Goal: Task Accomplishment & Management: Manage account settings

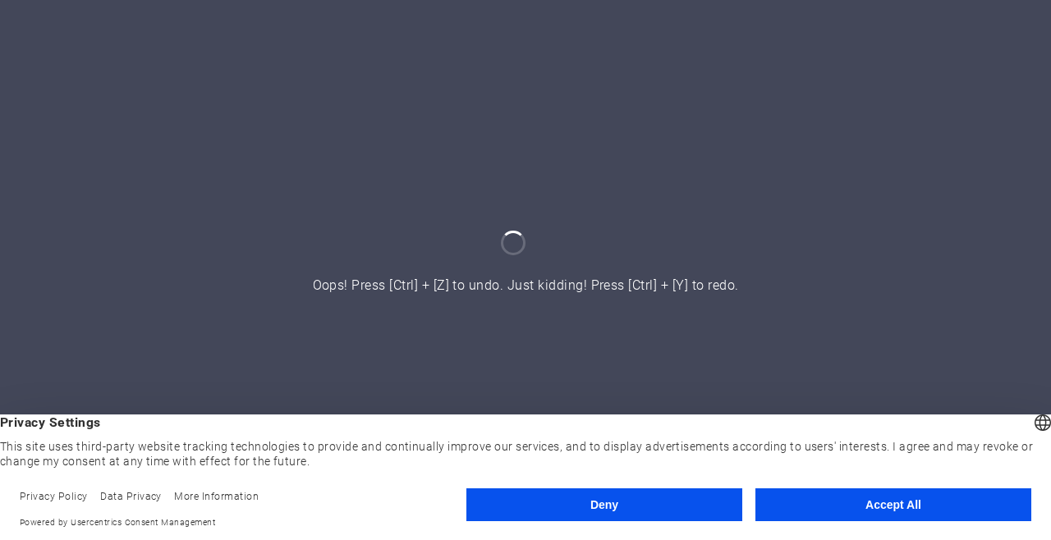
click at [858, 512] on button "Accept All" at bounding box center [894, 505] width 276 height 33
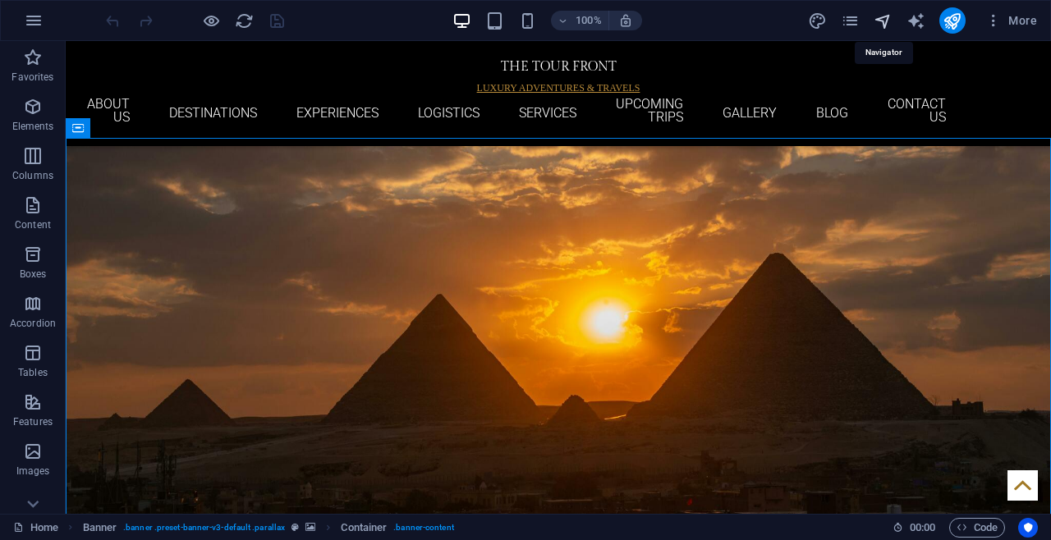
click at [885, 22] on icon "navigator" at bounding box center [883, 20] width 19 height 19
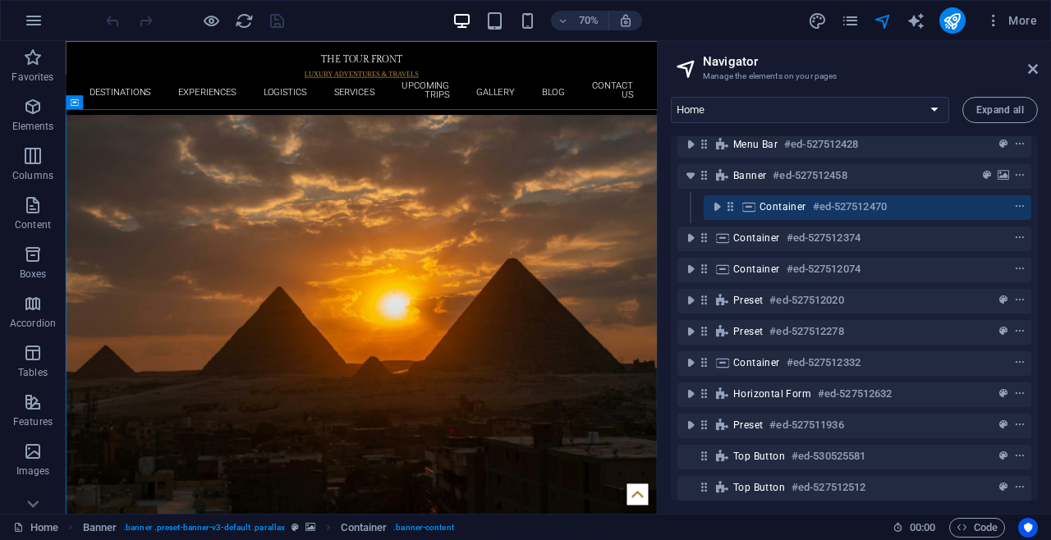
scroll to position [20, 0]
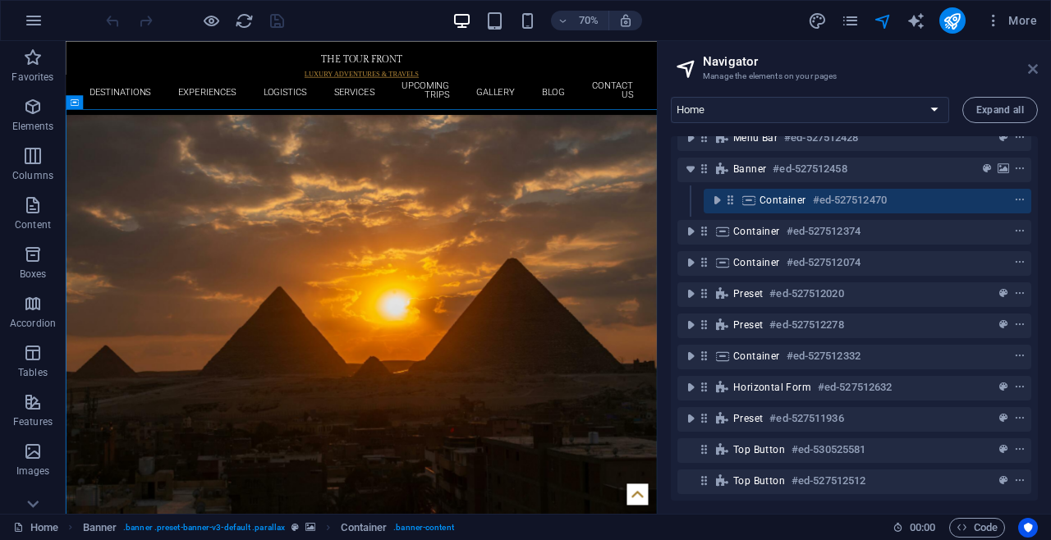
click at [1032, 67] on icon at bounding box center [1033, 68] width 10 height 13
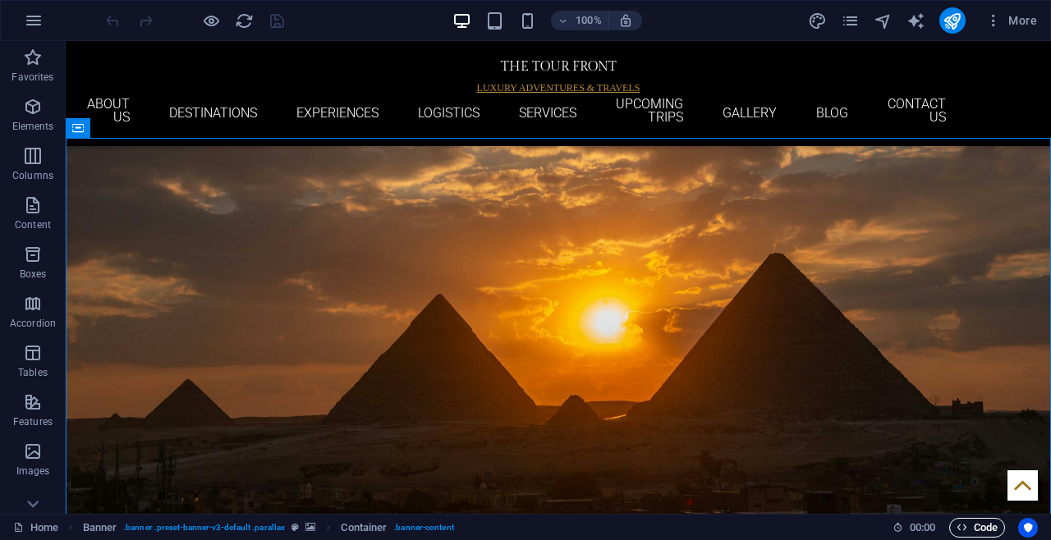
click at [967, 531] on span "Code" at bounding box center [977, 528] width 41 height 20
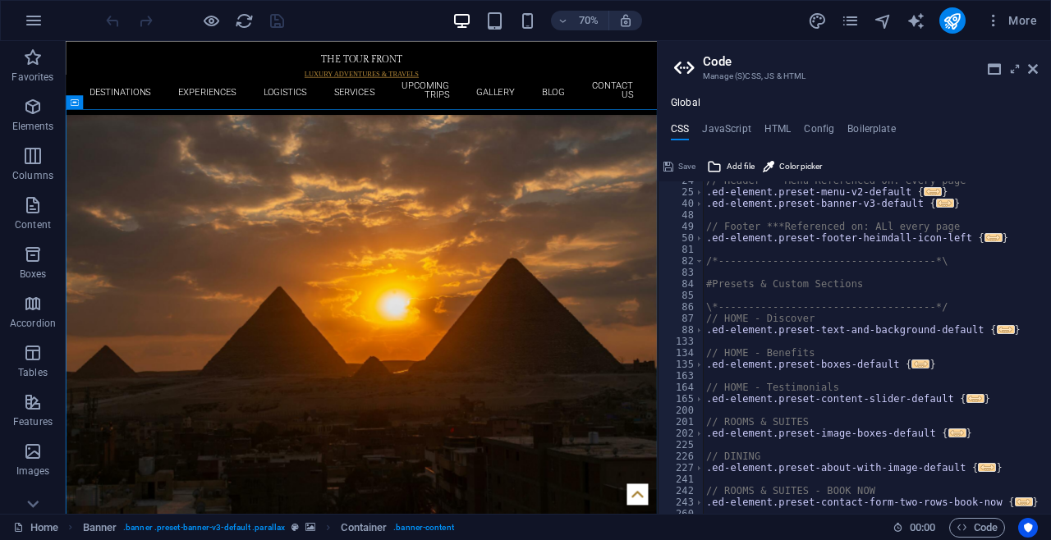
scroll to position [320, 0]
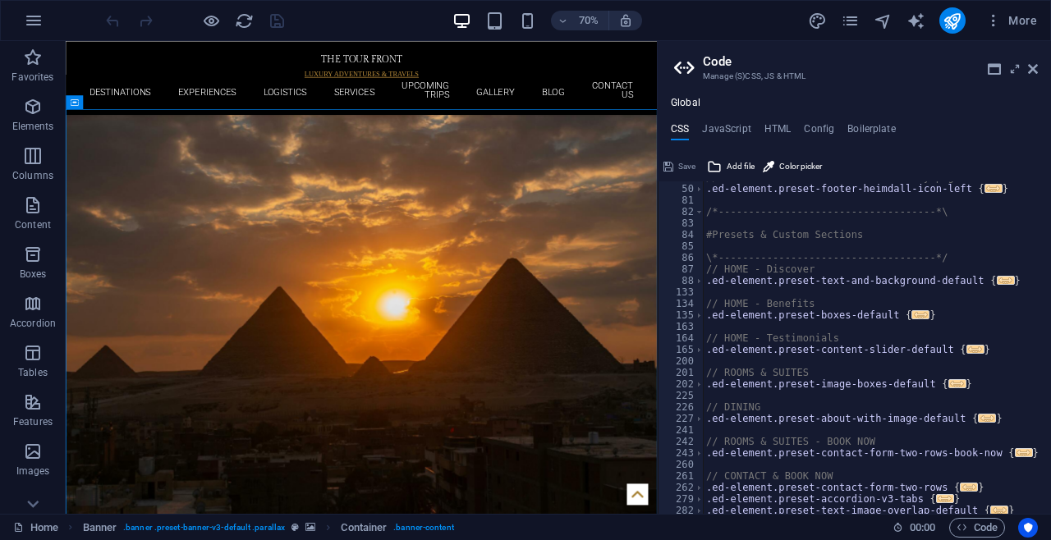
click at [773, 299] on div "// Footer ***Referenced on: ALl every page .ed-element.preset-footer-heimdall-i…" at bounding box center [971, 350] width 537 height 356
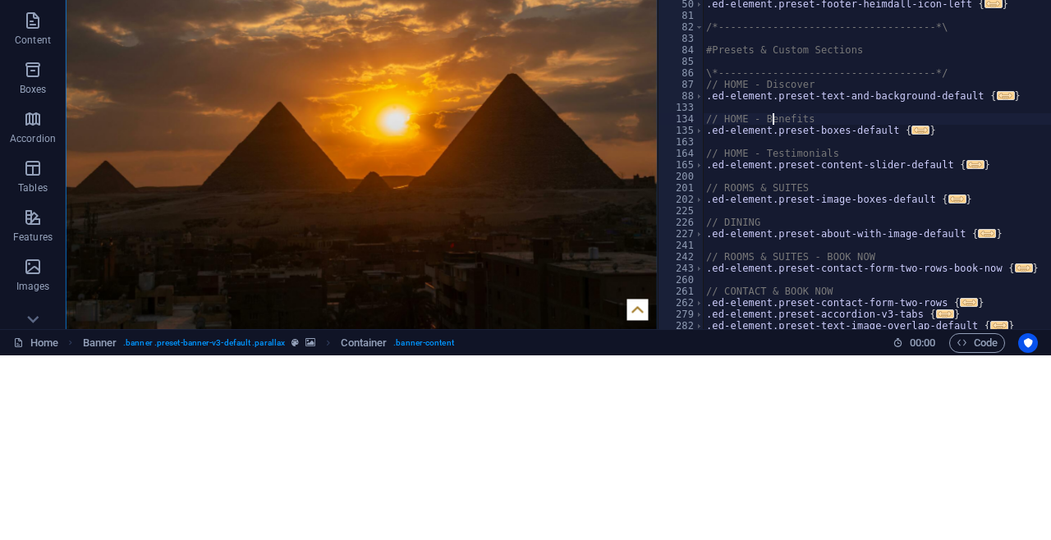
click at [798, 343] on div "// Footer ***Referenced on: ALl every page .ed-element.preset-footer-heimdall-i…" at bounding box center [971, 350] width 537 height 356
type textarea "// HOME - Testimonials"
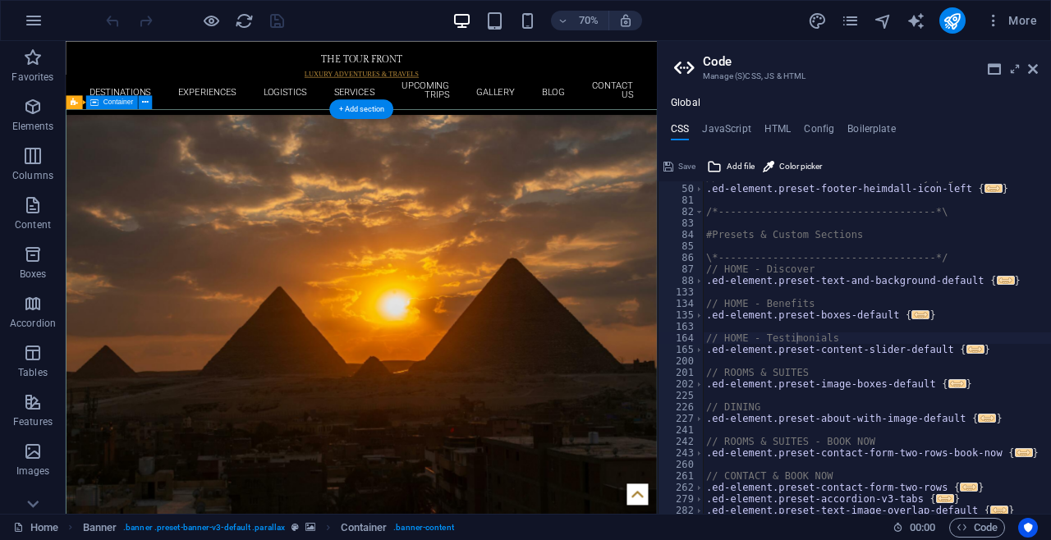
click at [1035, 69] on icon at bounding box center [1033, 68] width 10 height 13
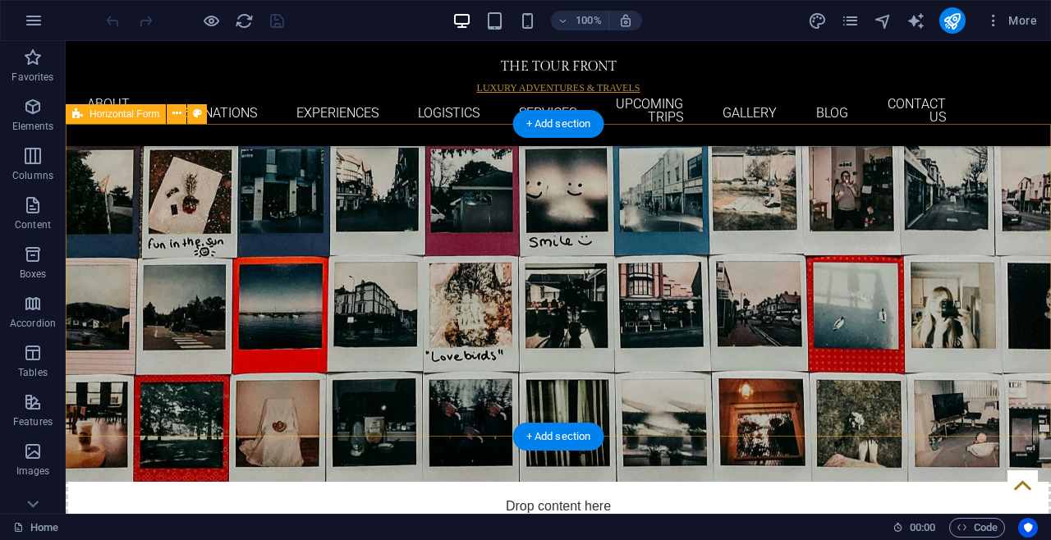
scroll to position [4097, 0]
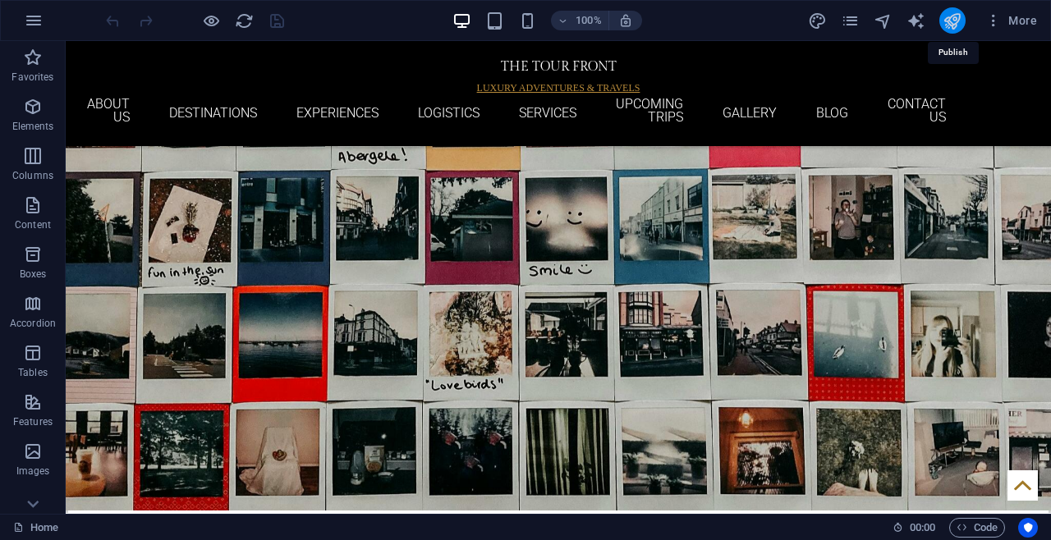
click at [952, 25] on icon "publish" at bounding box center [952, 20] width 19 height 19
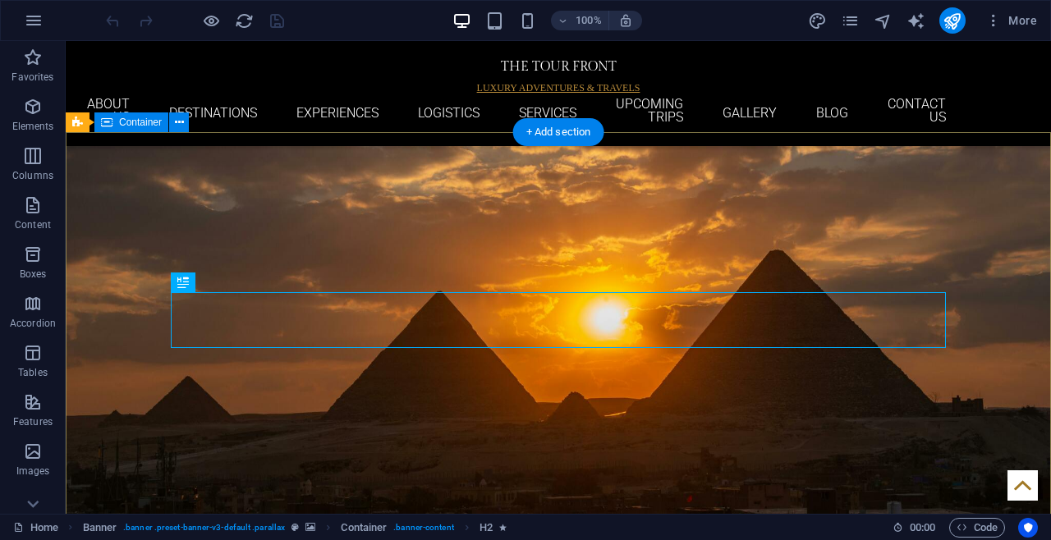
scroll to position [53, 0]
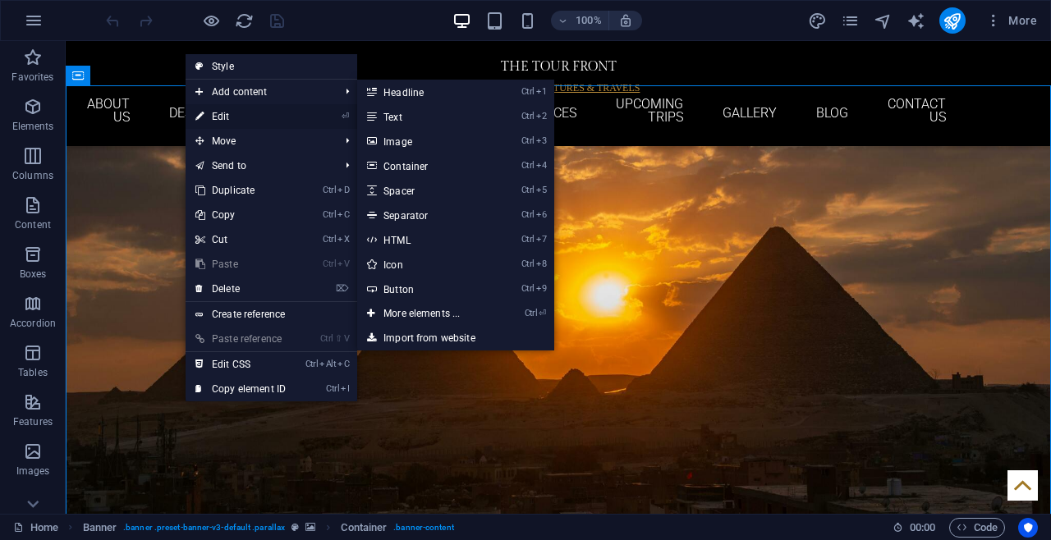
click at [241, 122] on link "⏎ Edit" at bounding box center [241, 116] width 110 height 25
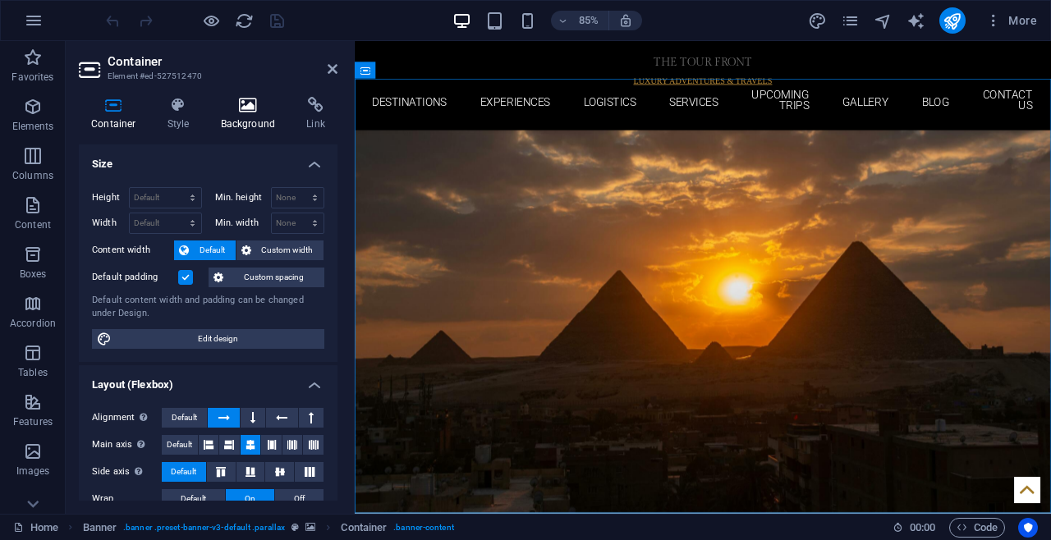
click at [245, 118] on h4 "Background" at bounding box center [252, 114] width 86 height 34
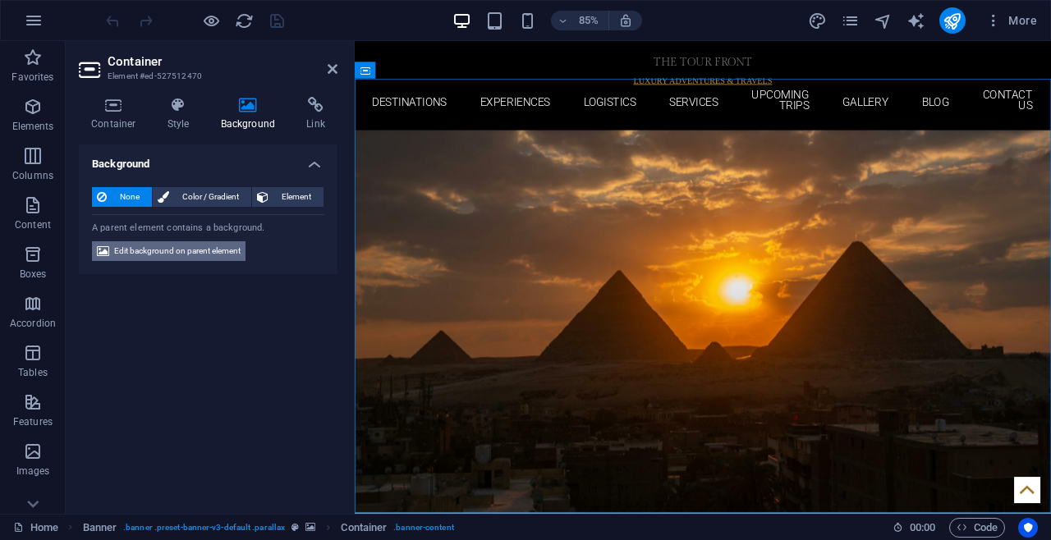
click at [207, 247] on span "Edit background on parent element" at bounding box center [177, 251] width 126 height 20
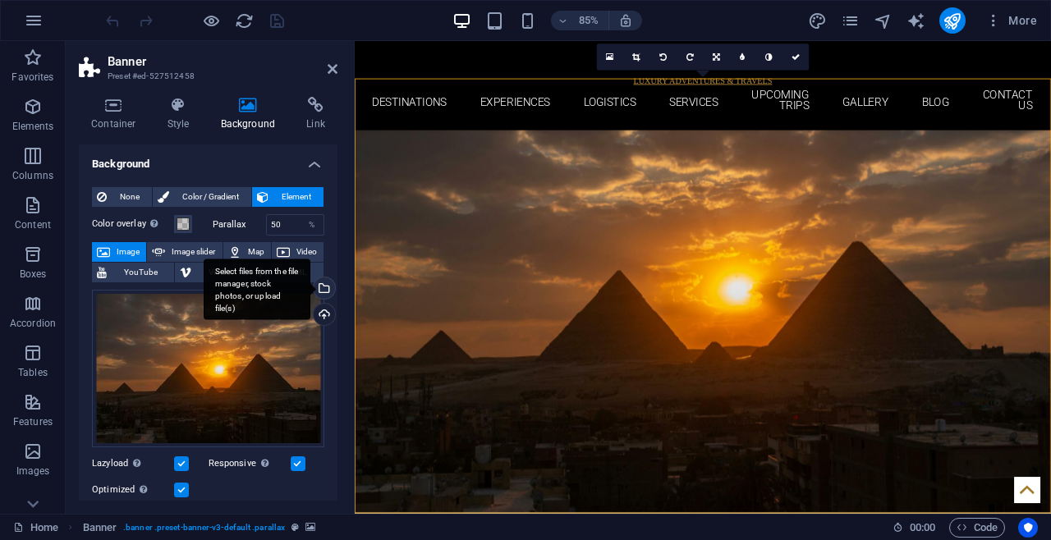
click at [320, 293] on div "Select files from the file manager, stock photos, or upload file(s)" at bounding box center [322, 290] width 25 height 25
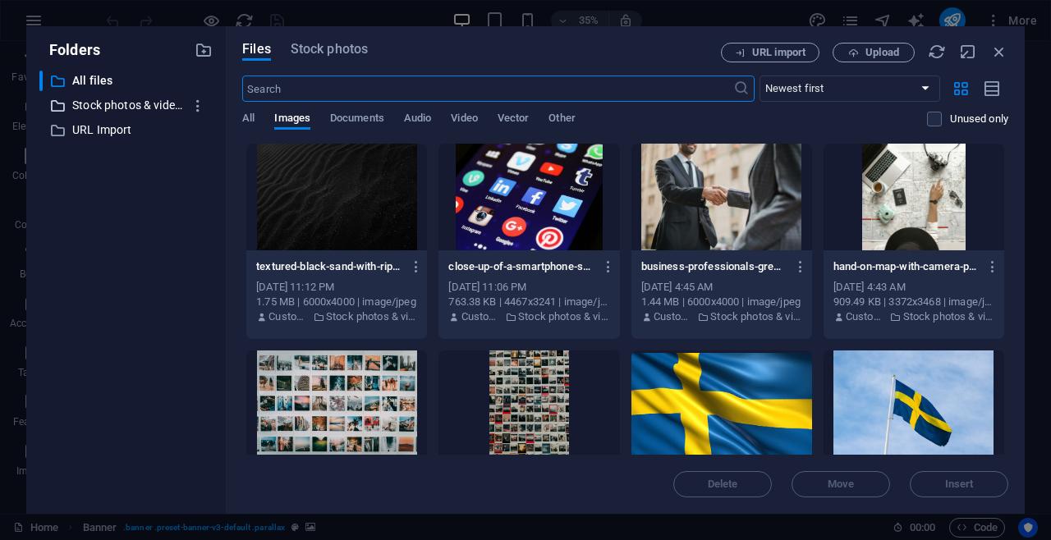
click at [48, 103] on div "​ Stock photos & videos Stock photos & videos" at bounding box center [111, 105] width 144 height 21
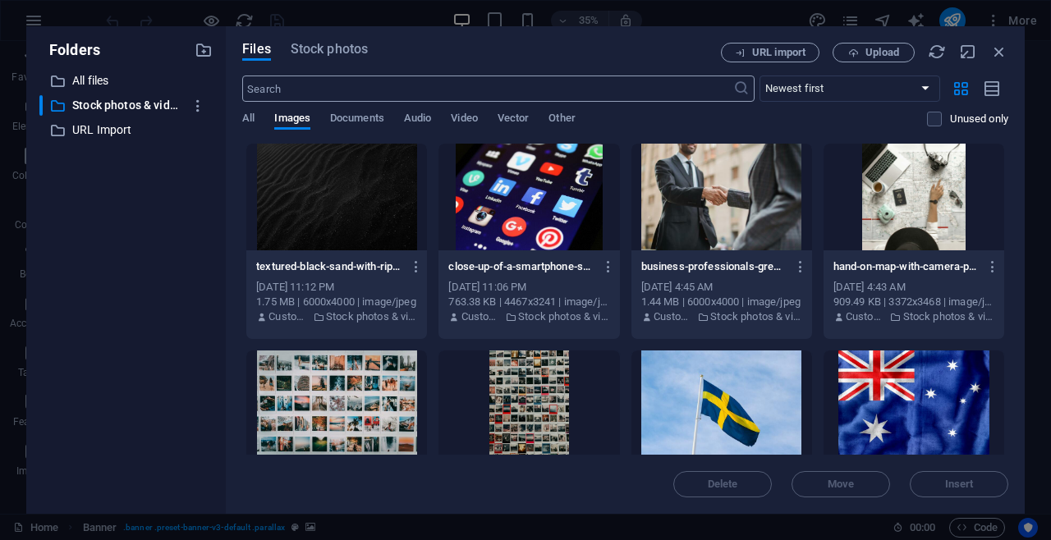
click at [269, 91] on input "text" at bounding box center [487, 89] width 490 height 26
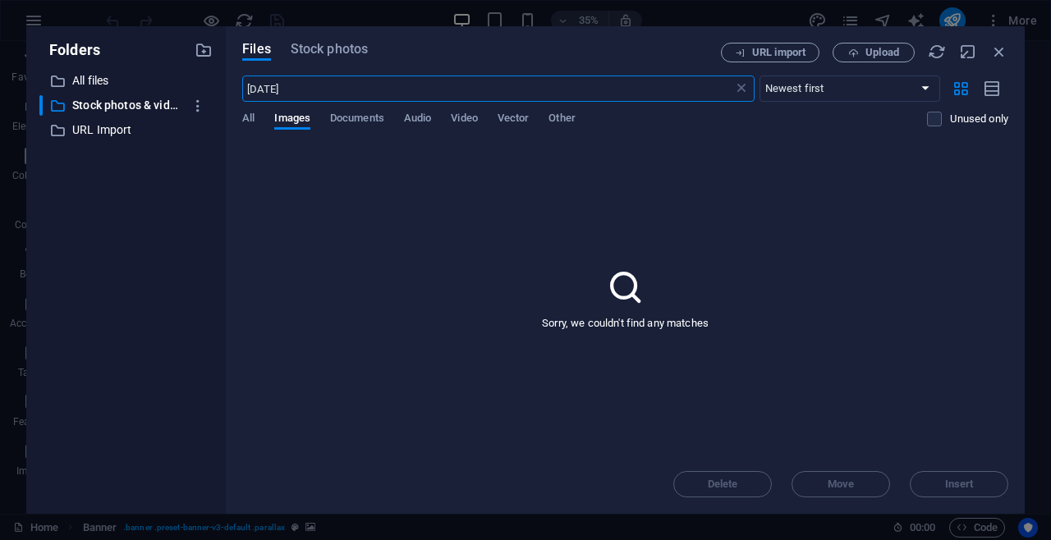
click at [348, 95] on input "Halloween" at bounding box center [487, 89] width 490 height 26
click at [270, 86] on input "Halloween" at bounding box center [487, 89] width 490 height 26
click at [264, 85] on input "Halloween" at bounding box center [487, 89] width 490 height 26
click at [259, 92] on input "Haloween" at bounding box center [487, 89] width 490 height 26
type input "Halloween"
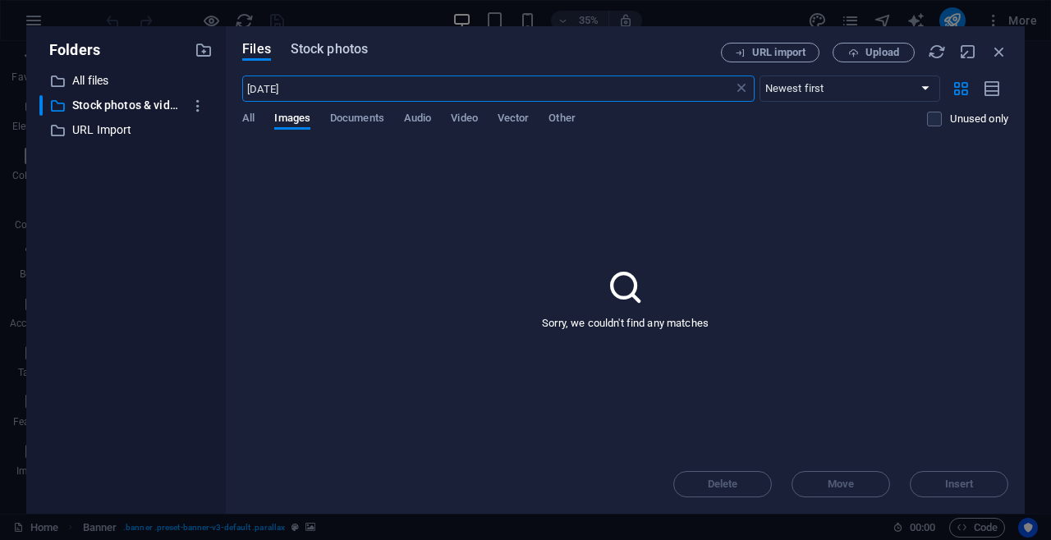
click at [331, 49] on span "Stock photos" at bounding box center [329, 49] width 77 height 20
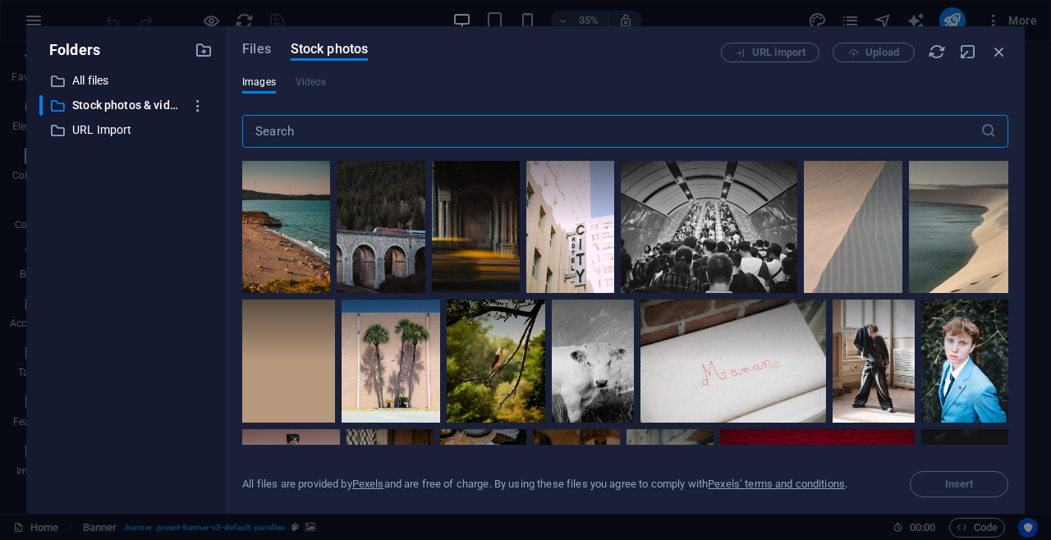
click at [354, 133] on input "text" at bounding box center [611, 131] width 738 height 33
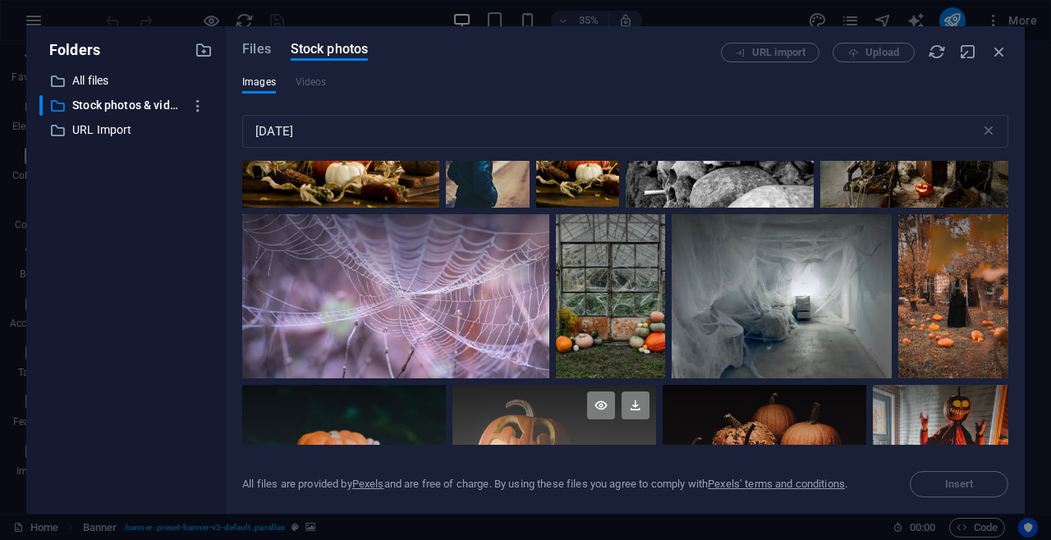
scroll to position [2748, 0]
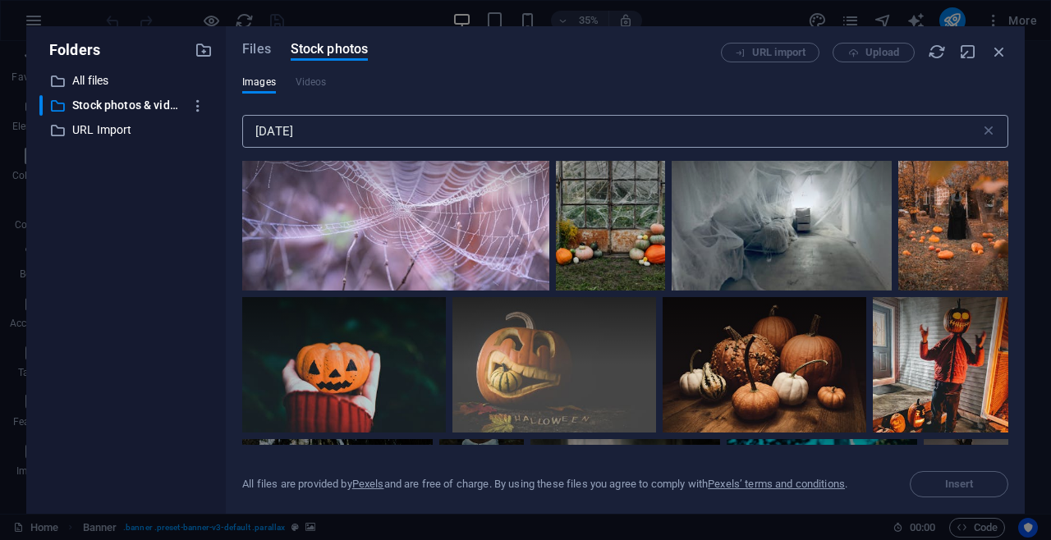
click at [411, 146] on input "Halloween" at bounding box center [611, 131] width 738 height 33
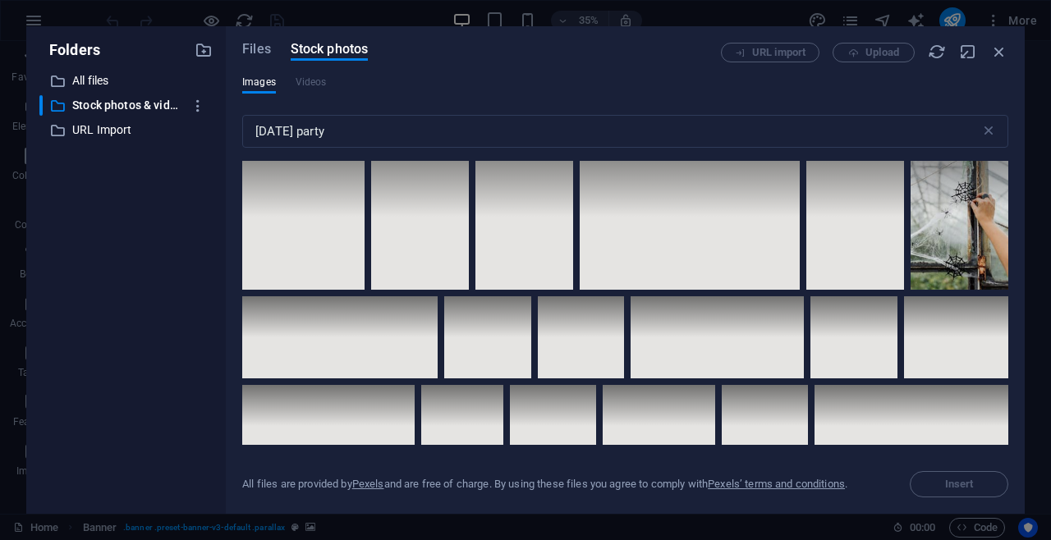
scroll to position [5391, 0]
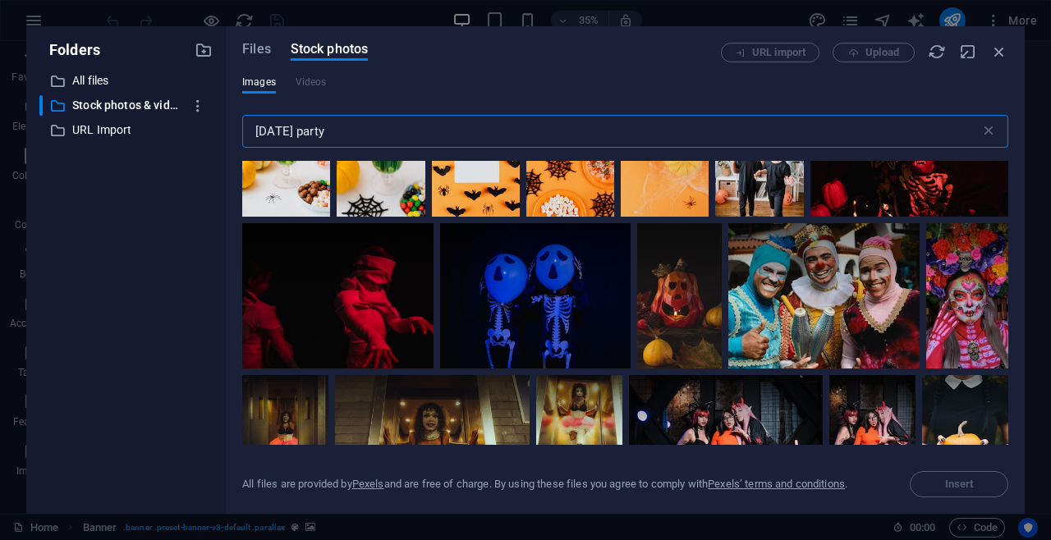
drag, startPoint x: 359, startPoint y: 137, endPoint x: 204, endPoint y: 144, distance: 155.4
click at [204, 144] on div "Folders ​ All files All files ​ Stock photos & videos Stock photos & videos ​ U…" at bounding box center [525, 270] width 999 height 488
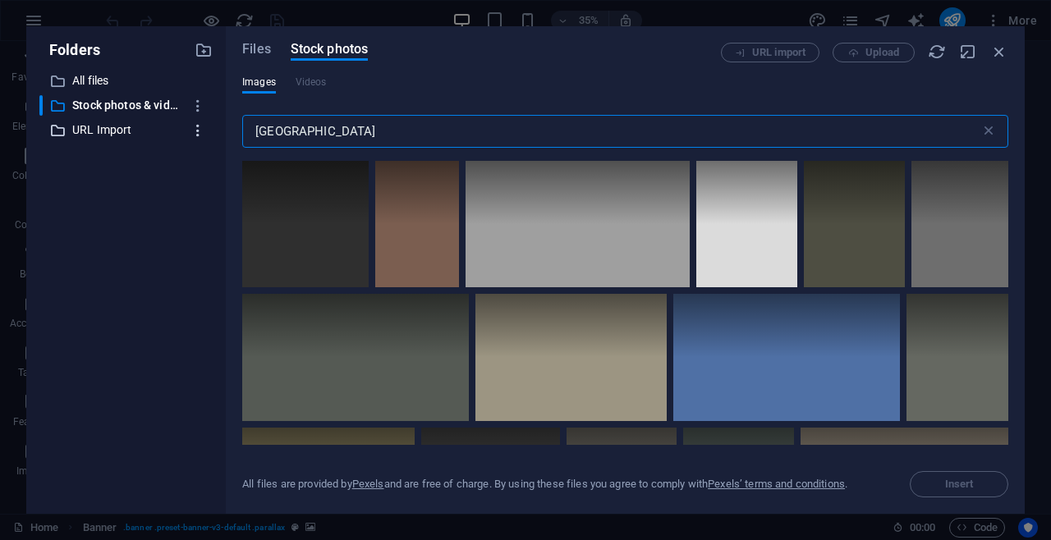
type input "Maldives"
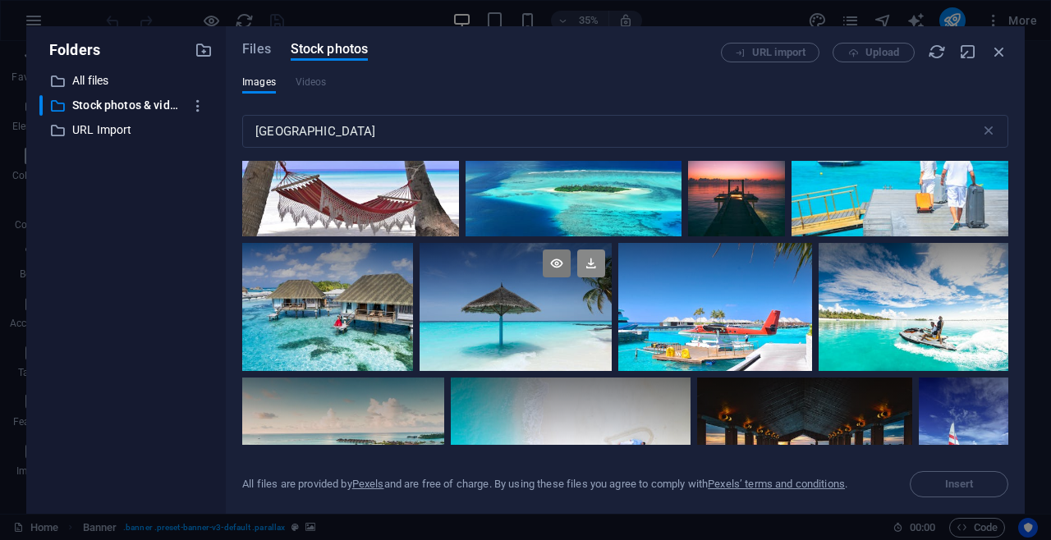
scroll to position [596, 0]
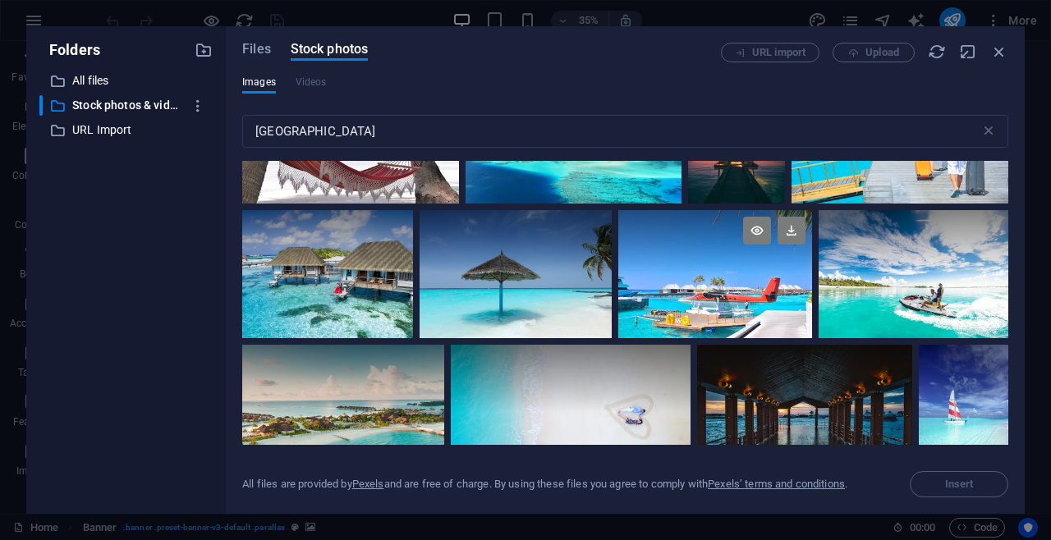
click at [745, 279] on div at bounding box center [715, 274] width 194 height 128
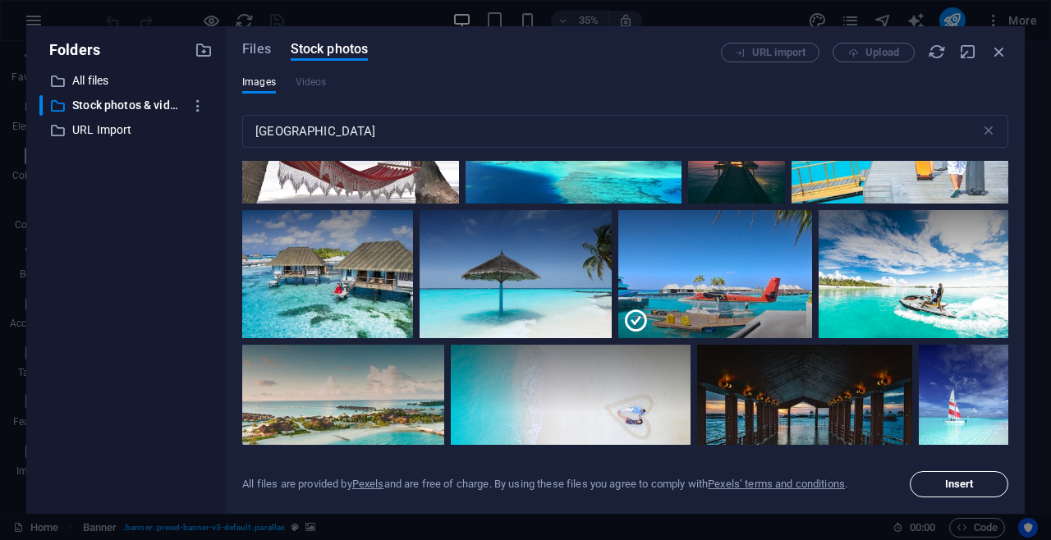
click at [959, 488] on span "Insert" at bounding box center [959, 485] width 29 height 10
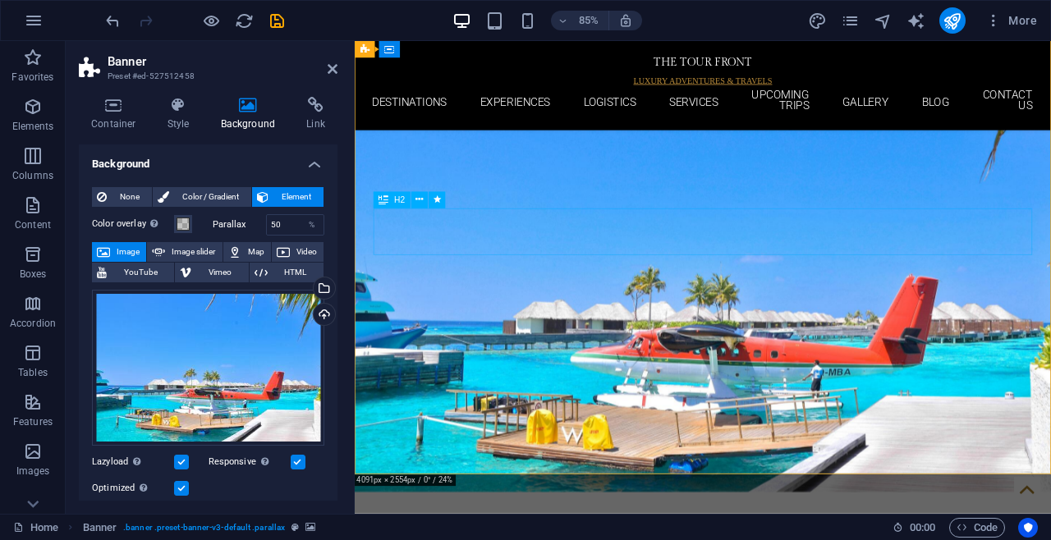
scroll to position [105, 0]
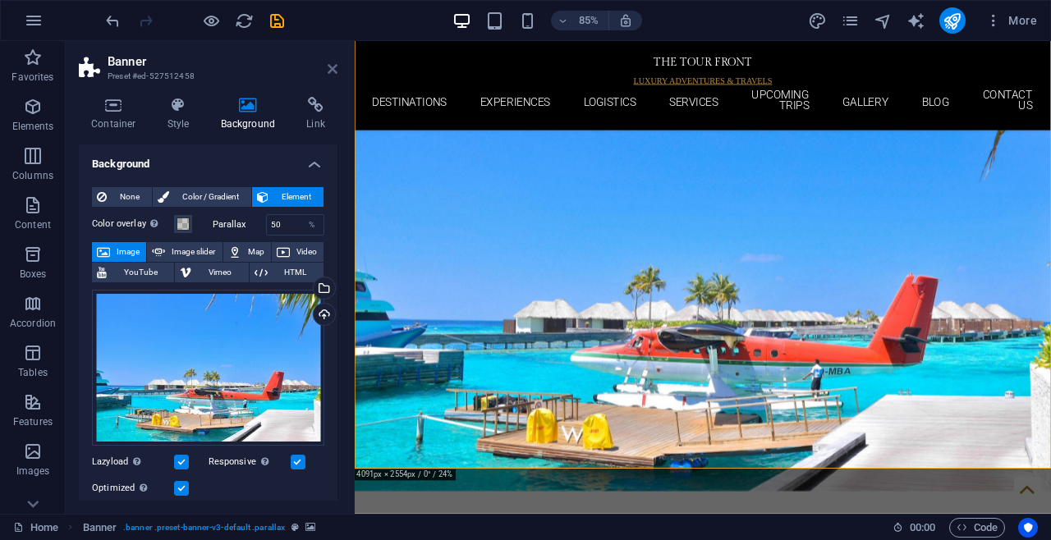
click at [330, 70] on icon at bounding box center [333, 68] width 10 height 13
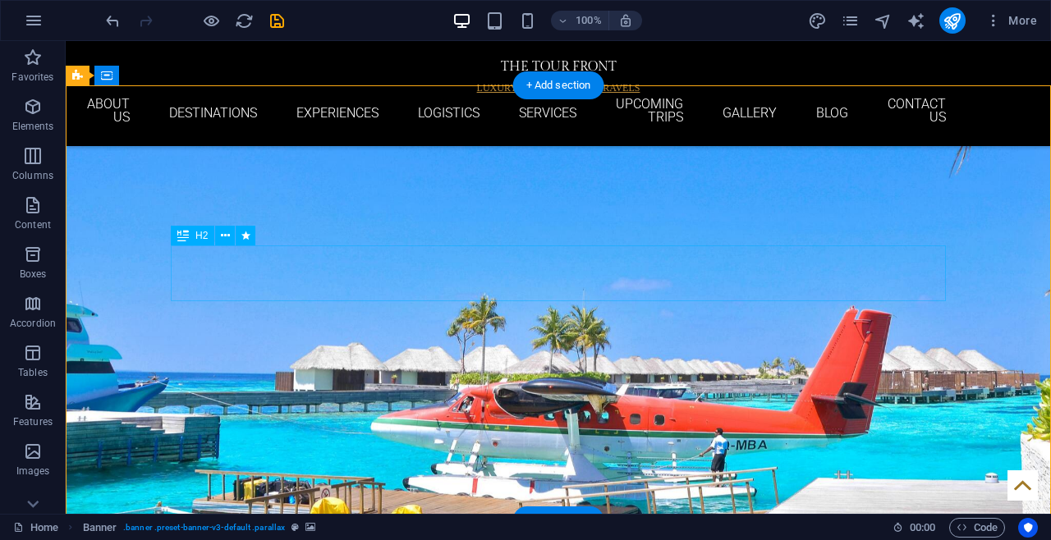
scroll to position [0, 0]
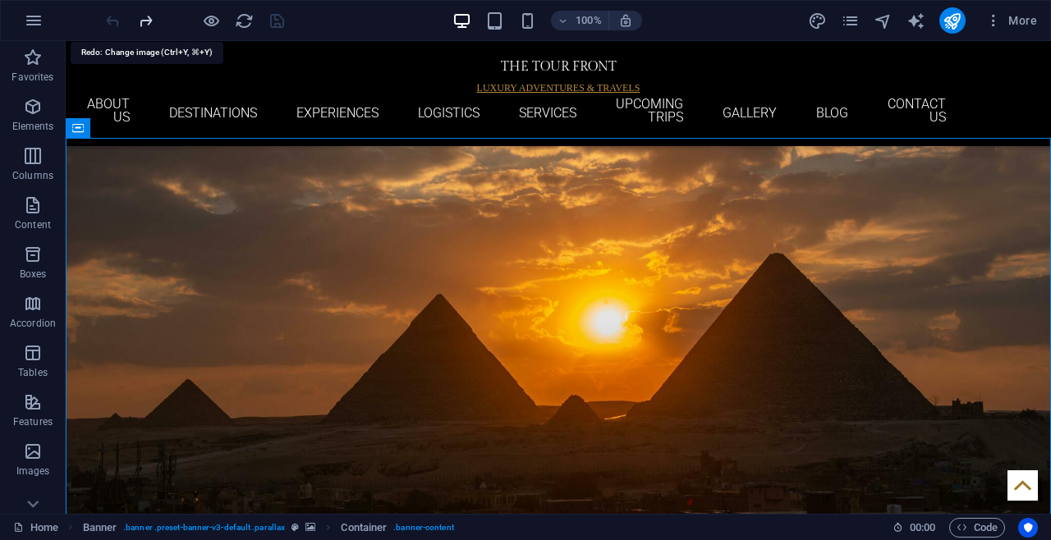
click at [146, 29] on icon "redo" at bounding box center [145, 20] width 19 height 19
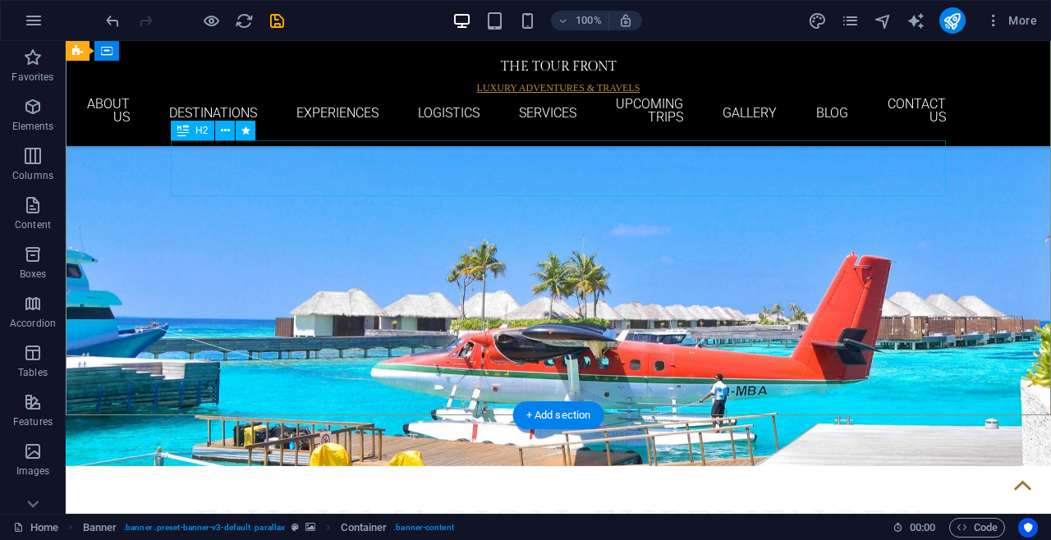
scroll to position [105, 0]
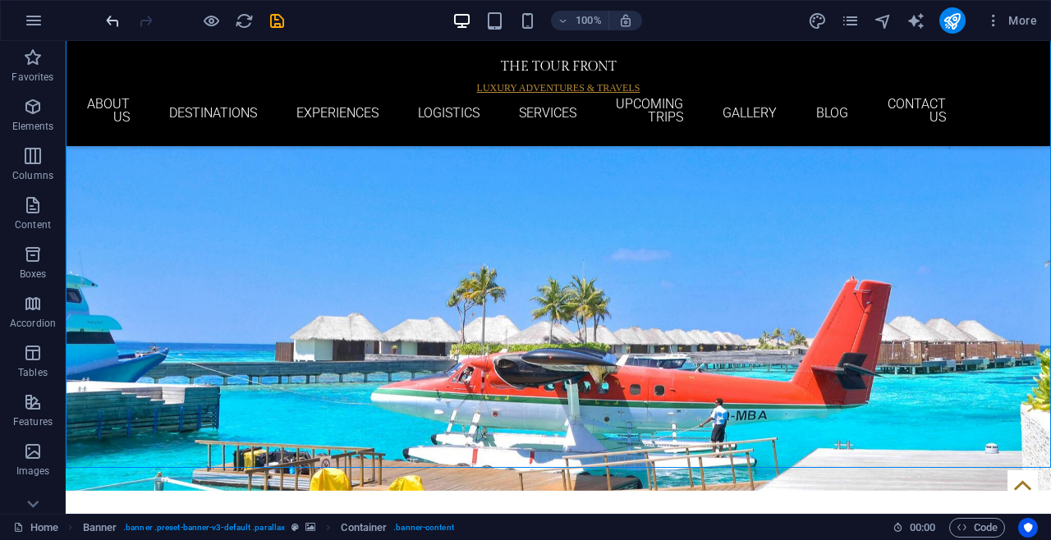
click at [108, 24] on icon "undo" at bounding box center [112, 20] width 19 height 19
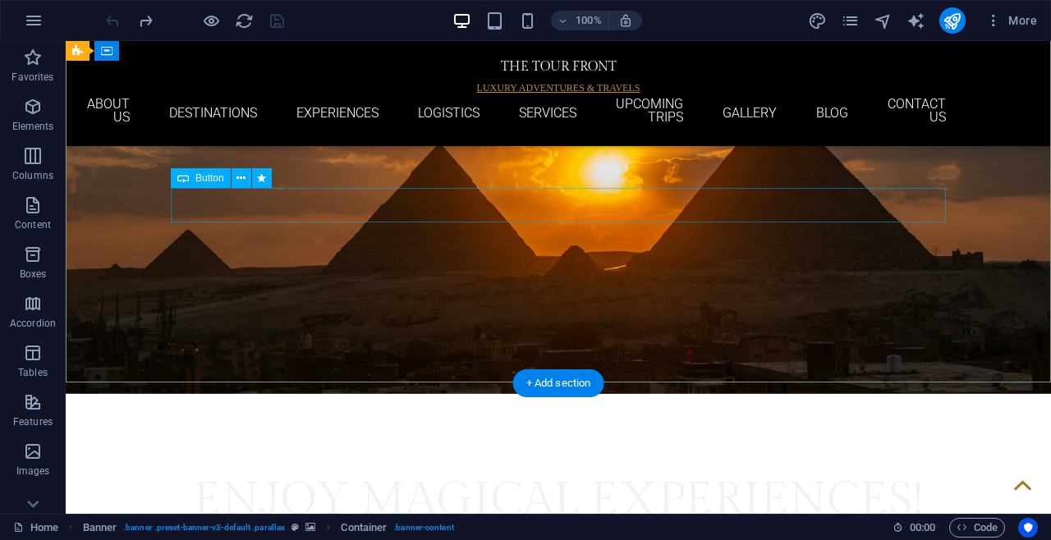
scroll to position [0, 0]
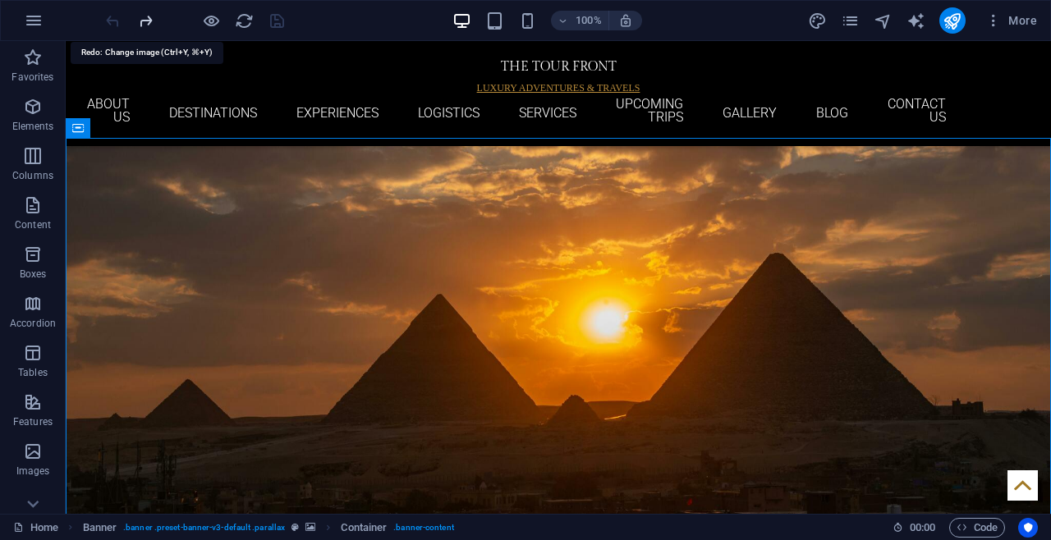
click at [136, 21] on icon "redo" at bounding box center [145, 20] width 19 height 19
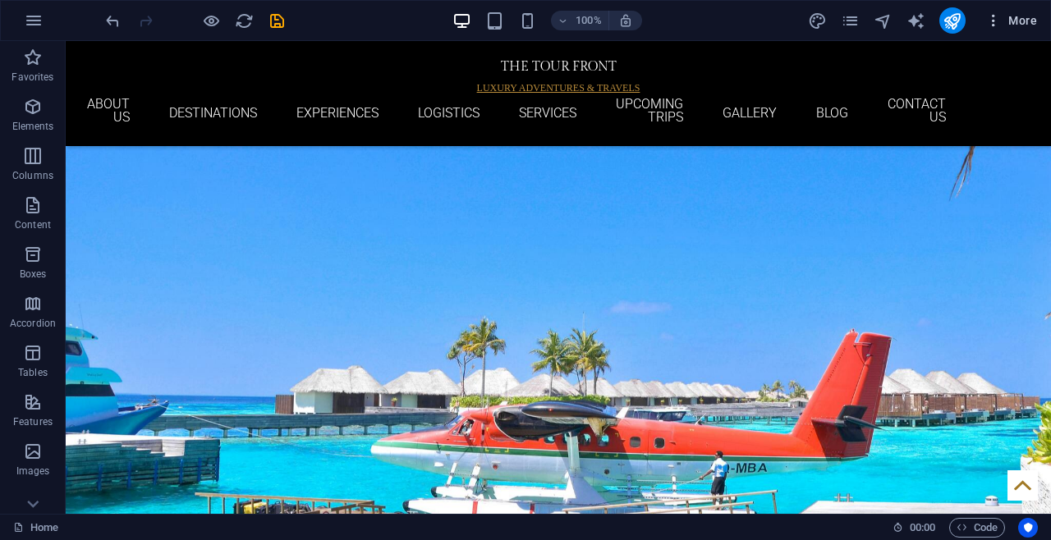
click at [998, 12] on icon "button" at bounding box center [994, 20] width 16 height 16
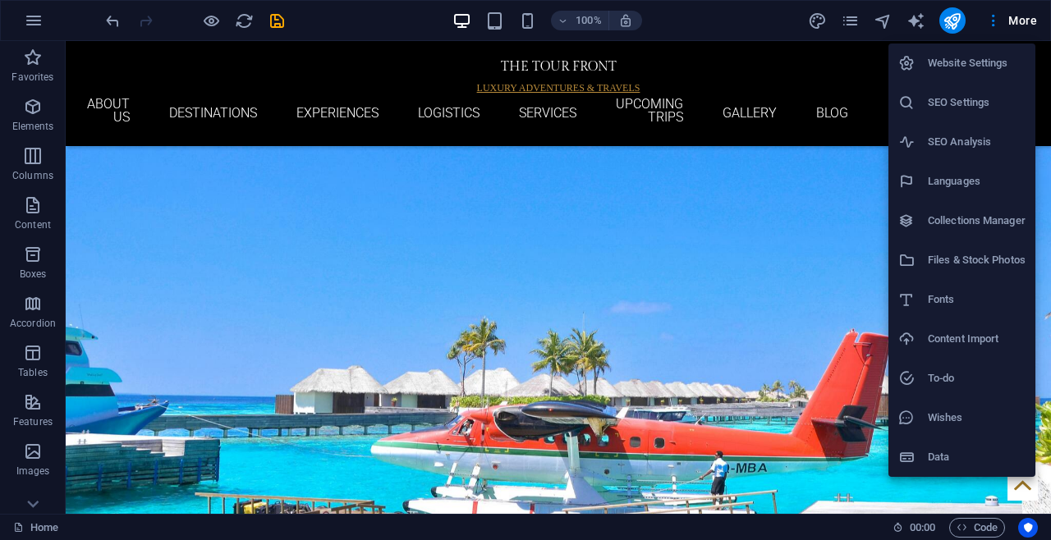
click at [692, 251] on div at bounding box center [525, 270] width 1051 height 540
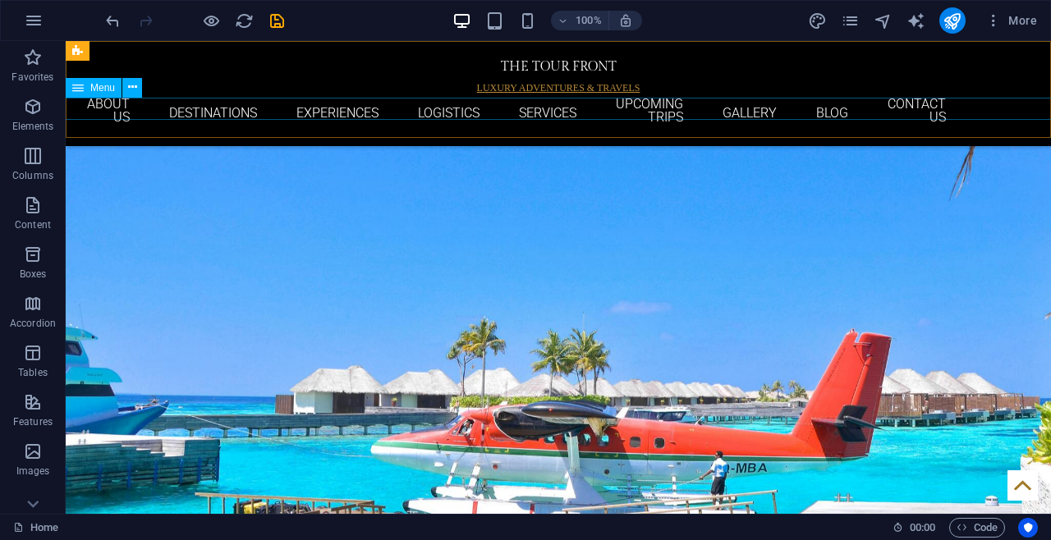
click at [726, 101] on nav "Home ABOUT US DESTINATIONS EXPERIENCES LOGISTICS SERVICES UPCOMING TRIPS GALLER…" at bounding box center [558, 113] width 775 height 30
click at [724, 111] on nav "Home ABOUT US DESTINATIONS EXPERIENCES LOGISTICS SERVICES UPCOMING TRIPS GALLER…" at bounding box center [558, 113] width 775 height 30
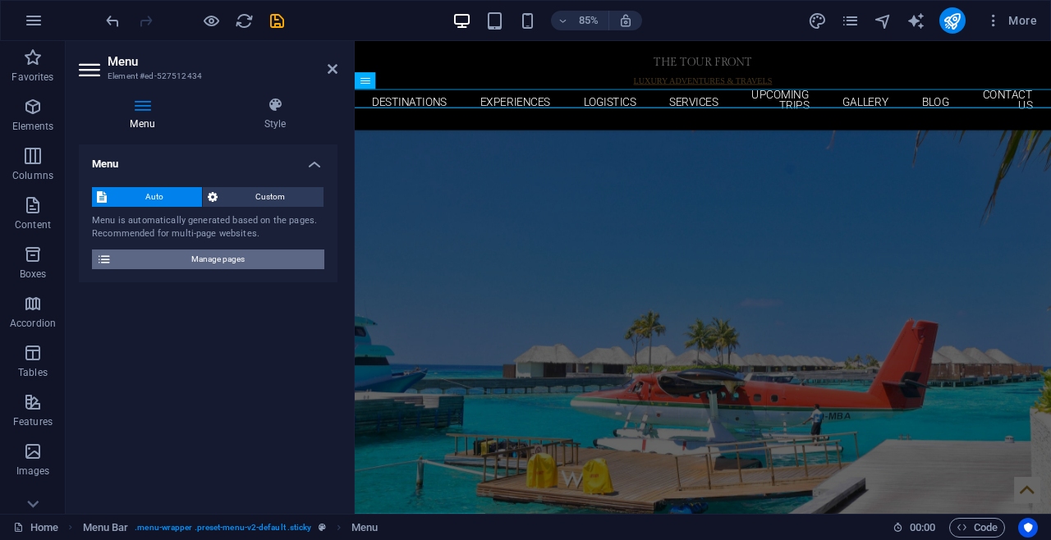
click at [209, 267] on span "Manage pages" at bounding box center [218, 260] width 203 height 20
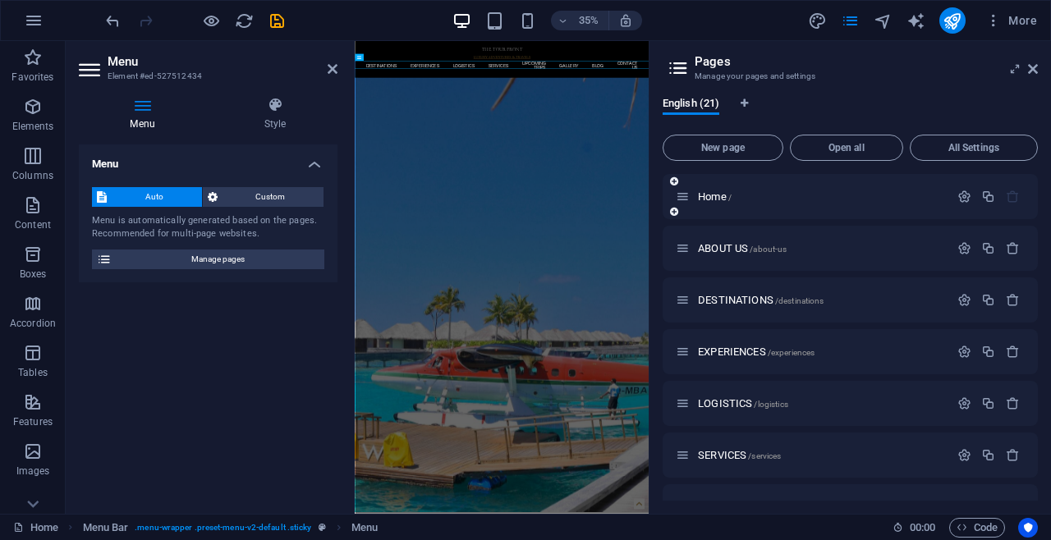
click at [687, 197] on icon at bounding box center [683, 197] width 14 height 14
click at [680, 197] on icon at bounding box center [683, 197] width 14 height 14
click at [668, 197] on div "Home /" at bounding box center [850, 196] width 375 height 45
click at [963, 196] on icon "button" at bounding box center [965, 197] width 14 height 14
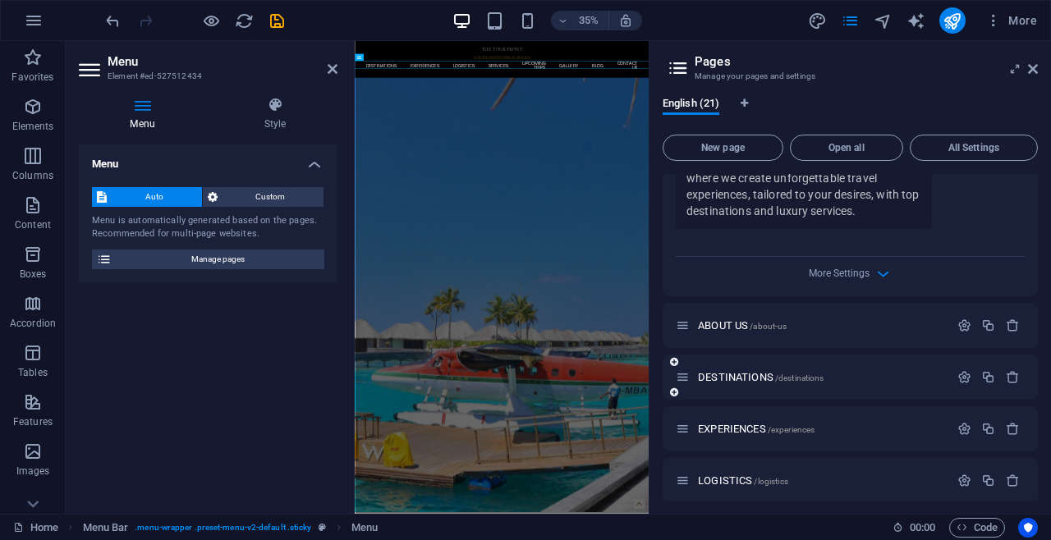
scroll to position [631, 0]
click at [847, 268] on span "More Settings" at bounding box center [839, 272] width 61 height 11
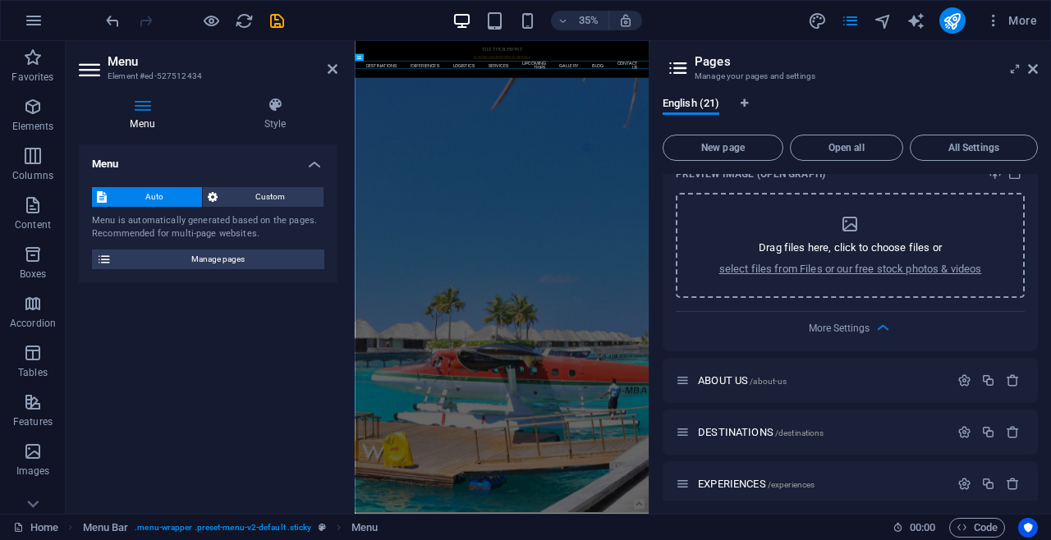
scroll to position [812, 0]
click at [849, 270] on p "select files from Files or our free stock photos & videos" at bounding box center [850, 268] width 263 height 15
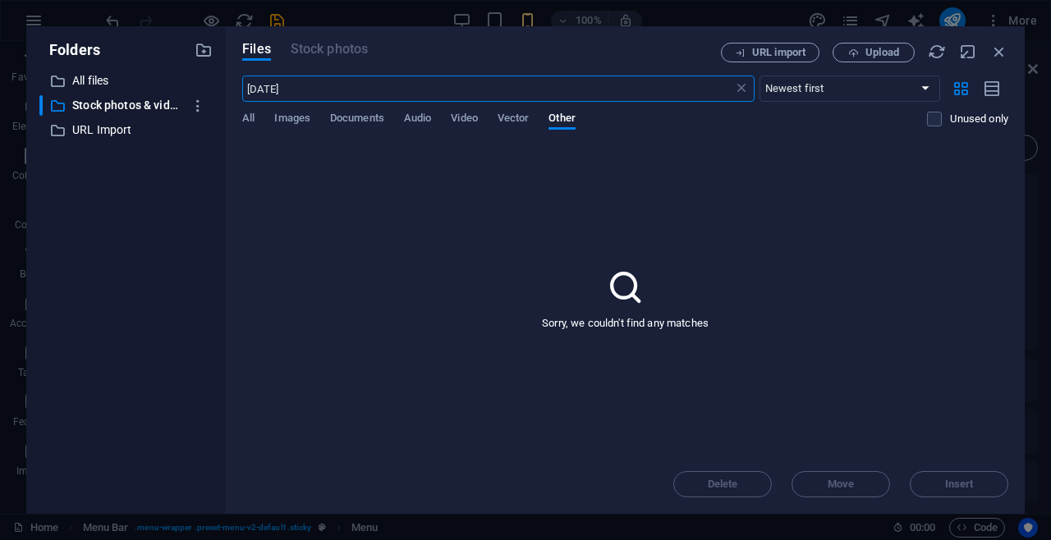
drag, startPoint x: 319, startPoint y: 95, endPoint x: 218, endPoint y: 113, distance: 102.5
click at [219, 112] on div "Folders ​ All files All files ​ Stock photos & videos Stock photos & videos ​ U…" at bounding box center [525, 270] width 999 height 488
type input "Maldives"
click at [318, 87] on input "Maldives" at bounding box center [487, 89] width 490 height 26
drag, startPoint x: 308, startPoint y: 90, endPoint x: 232, endPoint y: 96, distance: 76.7
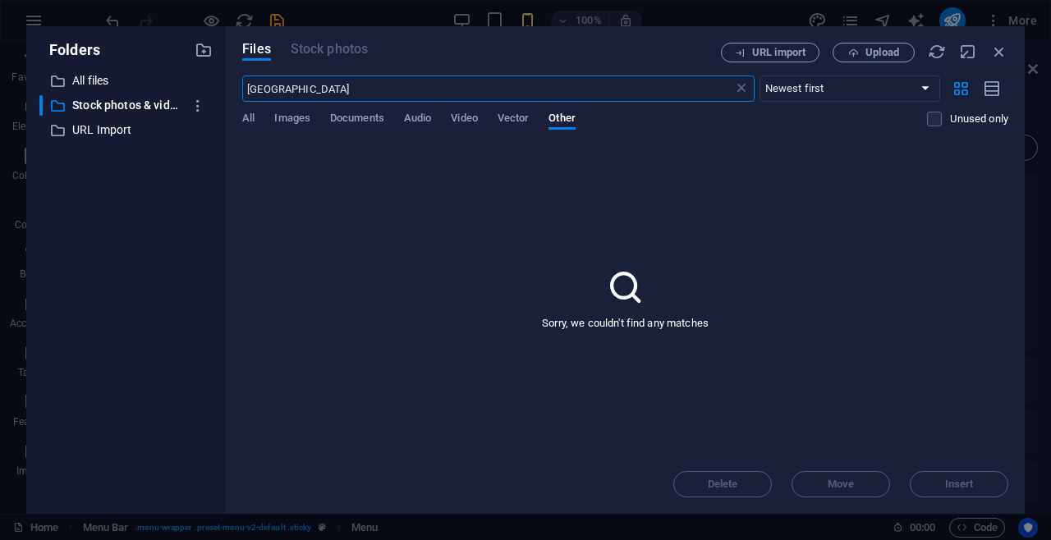
click at [232, 96] on div "Files Stock photos URL import Upload Maldives ​ Newest first Oldest first Name …" at bounding box center [625, 270] width 799 height 488
click at [422, 231] on div "Sorry, we couldn't find any matches" at bounding box center [625, 299] width 766 height 312
click at [117, 109] on p "Stock photos & videos" at bounding box center [127, 105] width 110 height 19
click at [99, 75] on p "All files" at bounding box center [127, 80] width 110 height 19
click at [96, 104] on p "Stock photos & videos" at bounding box center [127, 105] width 110 height 19
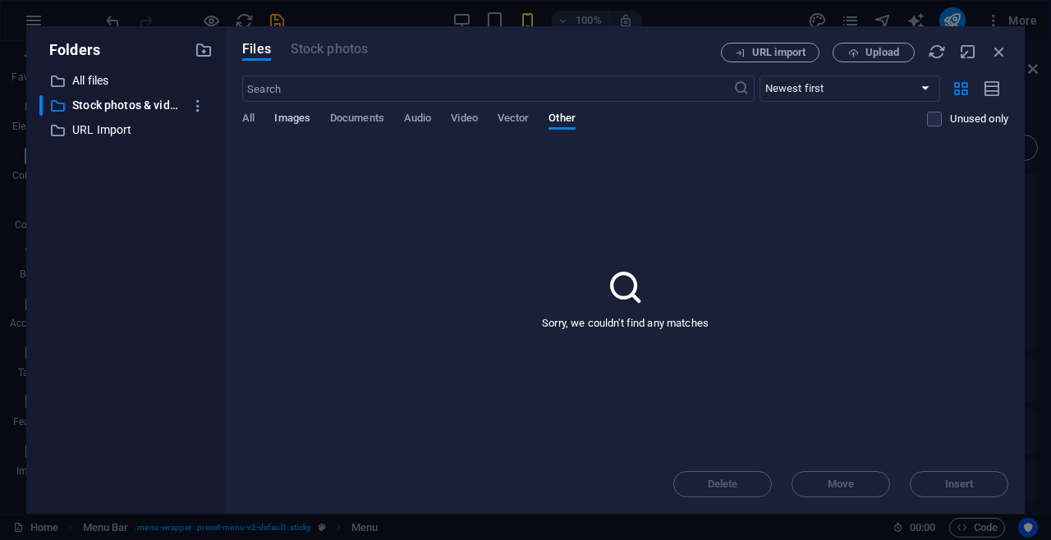
click at [286, 117] on span "Images" at bounding box center [292, 119] width 36 height 23
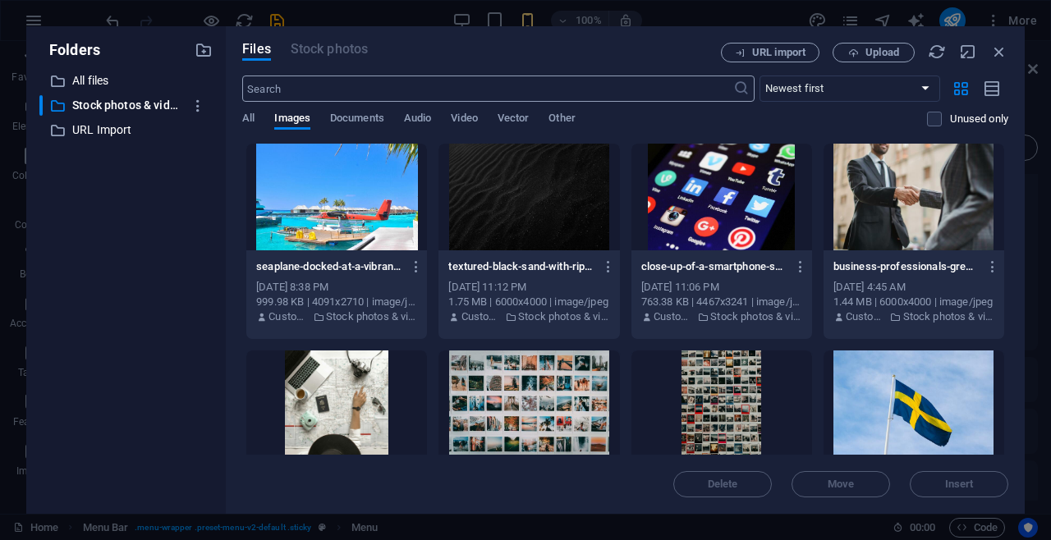
click at [337, 95] on input "text" at bounding box center [487, 89] width 490 height 26
paste input "Maldives"
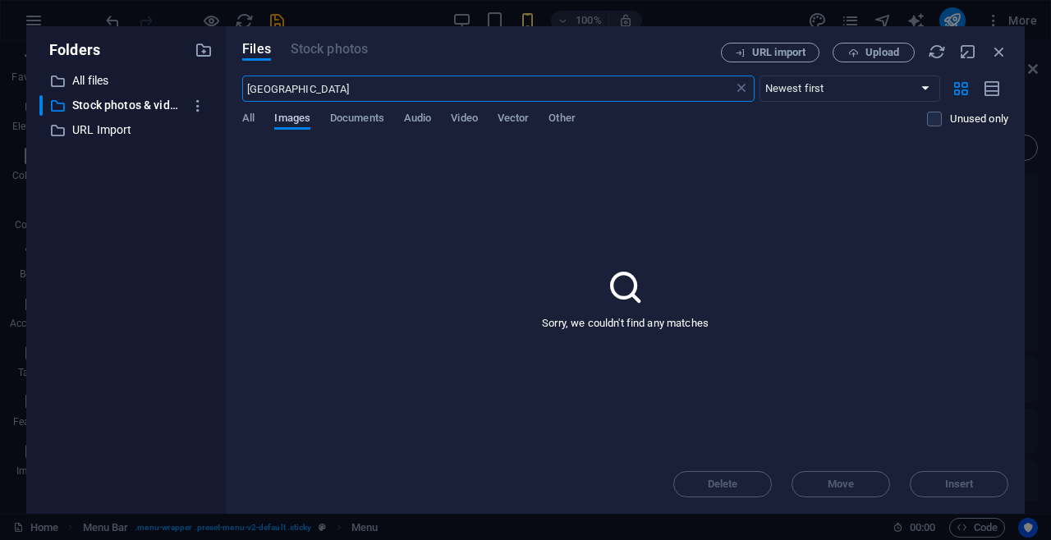
type input "Maldives"
click at [300, 118] on span "Images" at bounding box center [292, 119] width 36 height 23
click at [250, 117] on span "All" at bounding box center [248, 119] width 12 height 23
click at [295, 114] on span "Images" at bounding box center [292, 119] width 36 height 23
click at [371, 115] on span "Documents" at bounding box center [357, 119] width 54 height 23
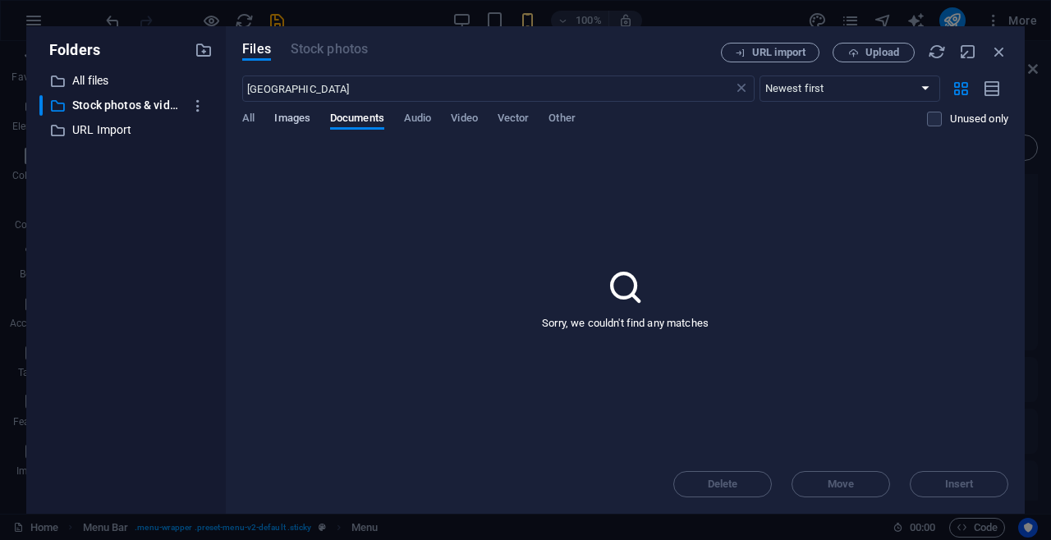
click at [306, 117] on span "Images" at bounding box center [292, 119] width 36 height 23
click at [267, 52] on span "Files" at bounding box center [256, 49] width 29 height 20
click at [260, 115] on div "All Images Documents Audio Video Vector Other" at bounding box center [584, 127] width 685 height 31
click at [256, 117] on div "All Images Documents Audio Video Vector Other" at bounding box center [584, 127] width 685 height 31
click at [145, 95] on div "​ Stock photos & videos Stock photos & videos" at bounding box center [111, 105] width 144 height 21
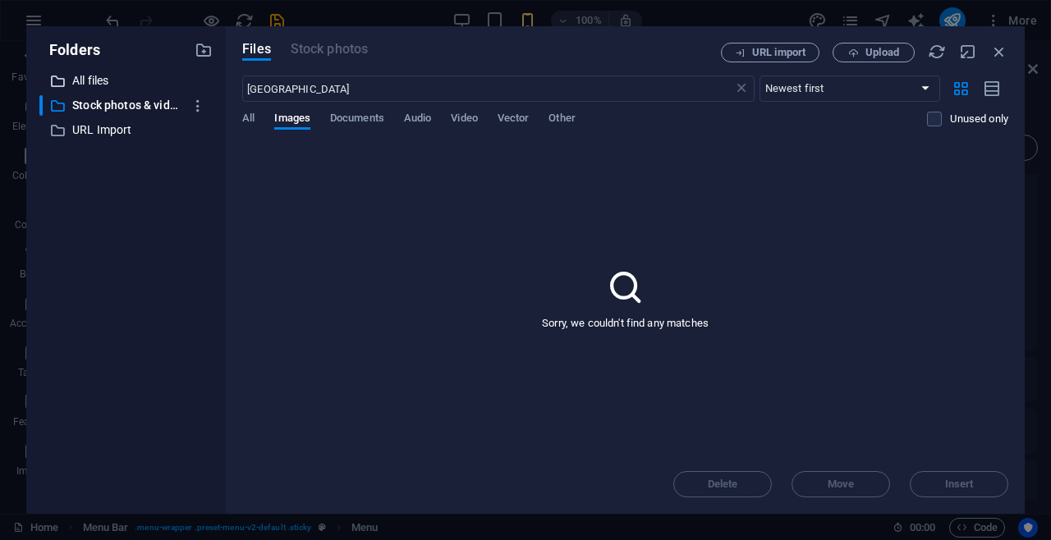
click at [96, 89] on p "All files" at bounding box center [127, 80] width 110 height 19
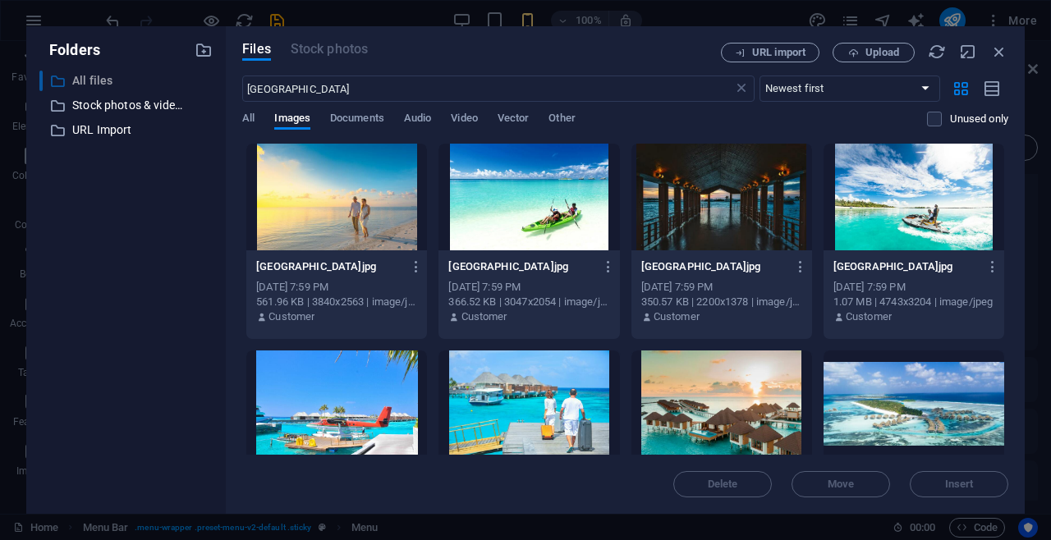
click at [98, 81] on p "All files" at bounding box center [127, 80] width 110 height 19
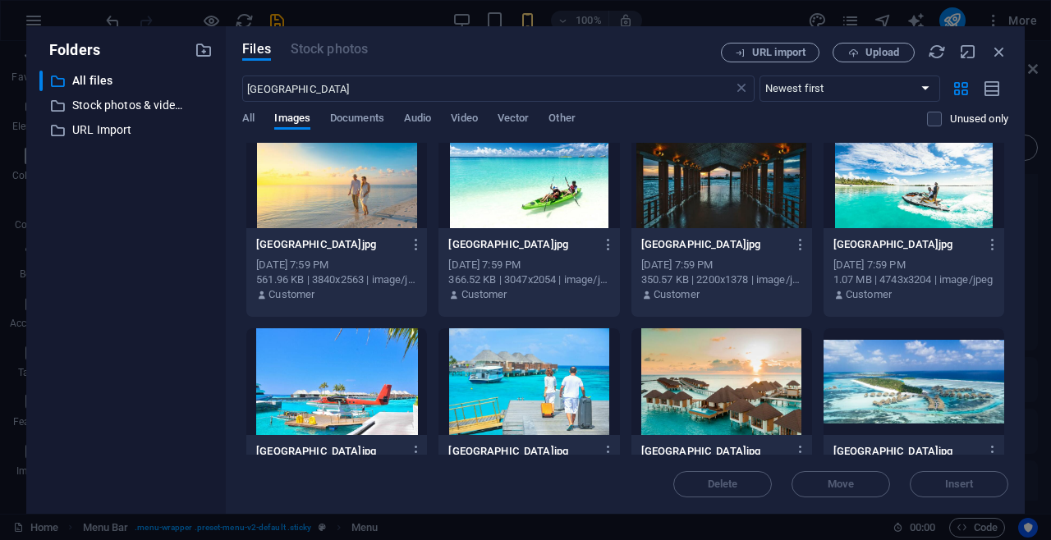
scroll to position [105, 0]
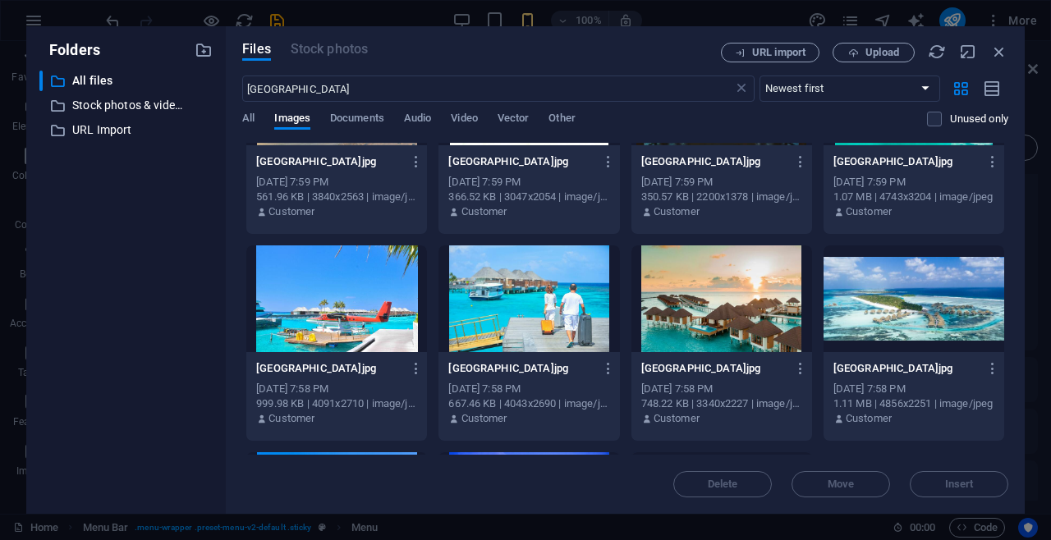
click at [507, 315] on div at bounding box center [529, 299] width 181 height 107
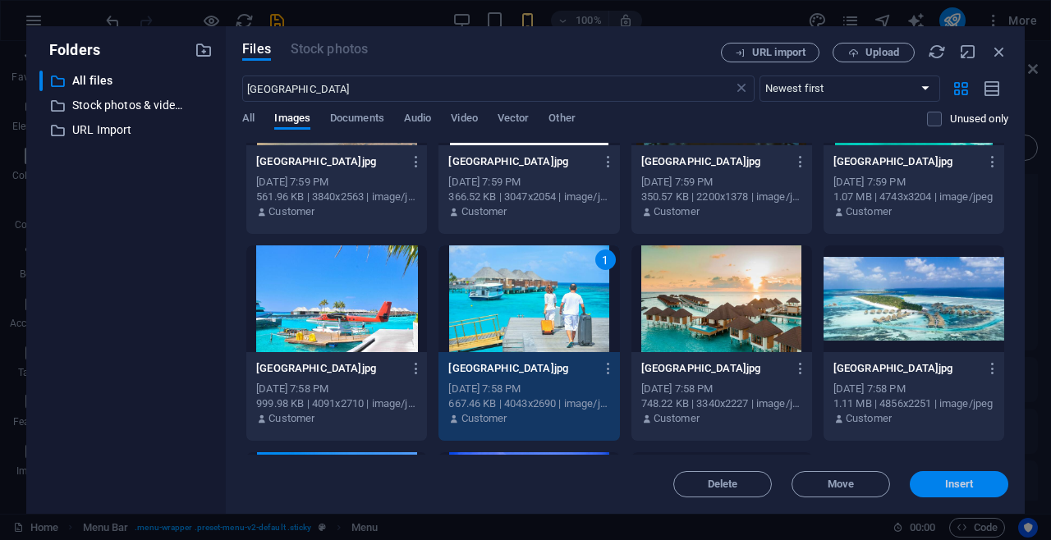
click at [948, 483] on span "Insert" at bounding box center [959, 485] width 29 height 10
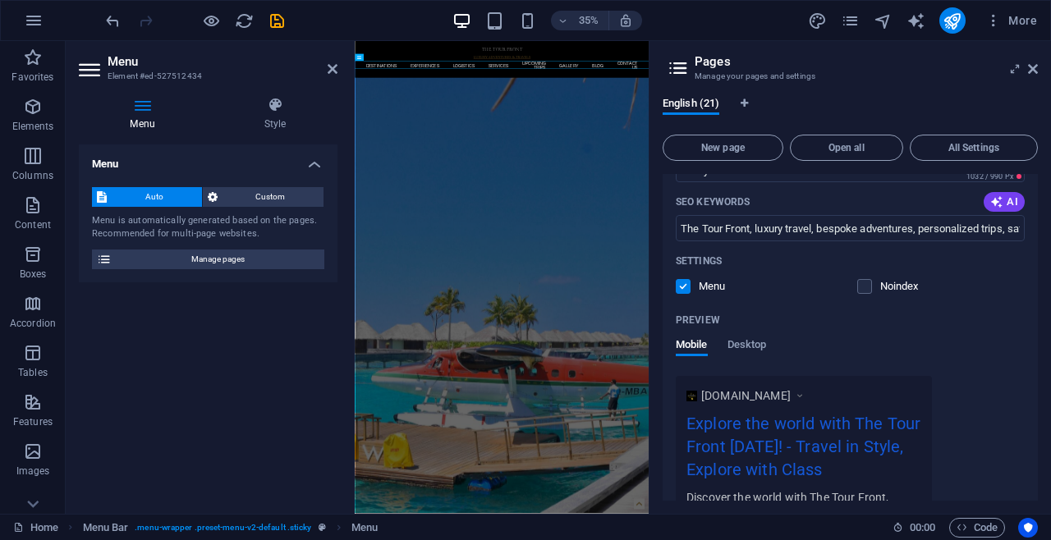
scroll to position [261, 0]
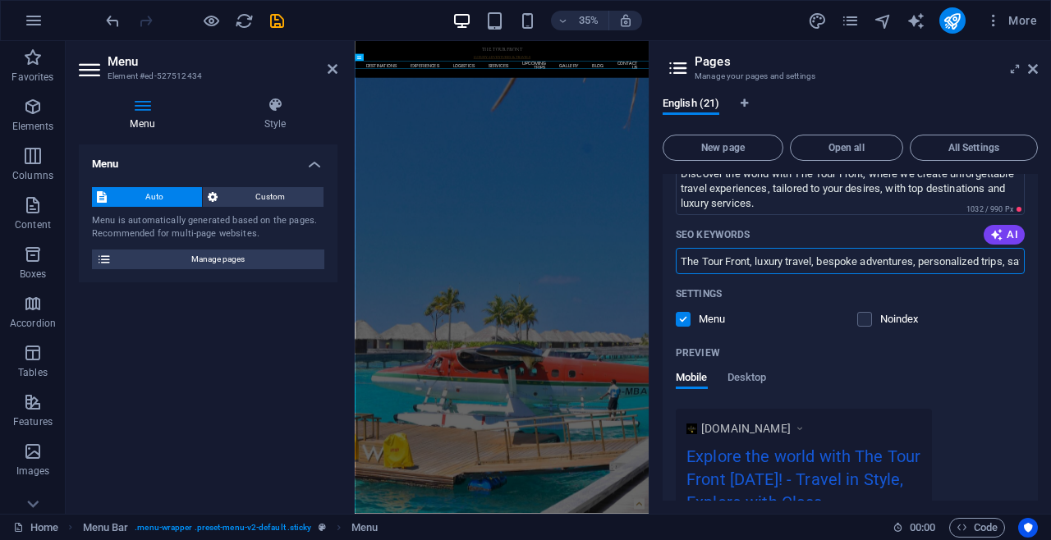
click at [859, 264] on input "The Tour Front, luxury travel, bespoke adventures, personalized trips, safari t…" at bounding box center [850, 261] width 349 height 26
click at [897, 263] on input "The Tour Front, luxury travel, bespoke adventures, personalized trips, safari t…" at bounding box center [850, 261] width 349 height 26
drag, startPoint x: 925, startPoint y: 264, endPoint x: 1025, endPoint y: 261, distance: 100.2
click at [1025, 261] on div "Name Home ​ URL SLUG / ​ SEO Title AI ​ 753 / 580 Px SEO Description AI Discove…" at bounding box center [850, 493] width 375 height 1071
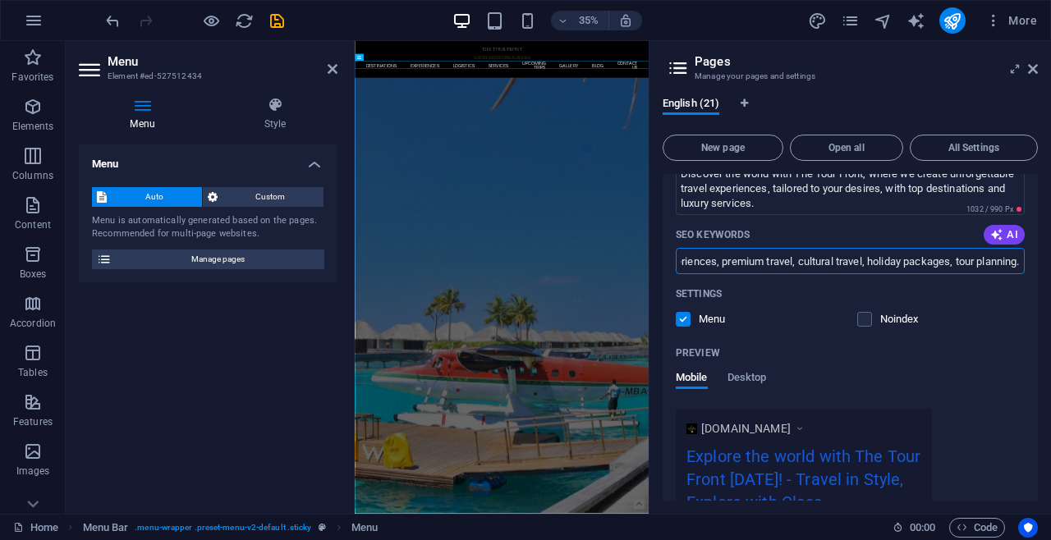
click at [915, 259] on input "The Tour Front, luxury travel, bespoke adventures, personalized trips, safari t…" at bounding box center [850, 261] width 349 height 26
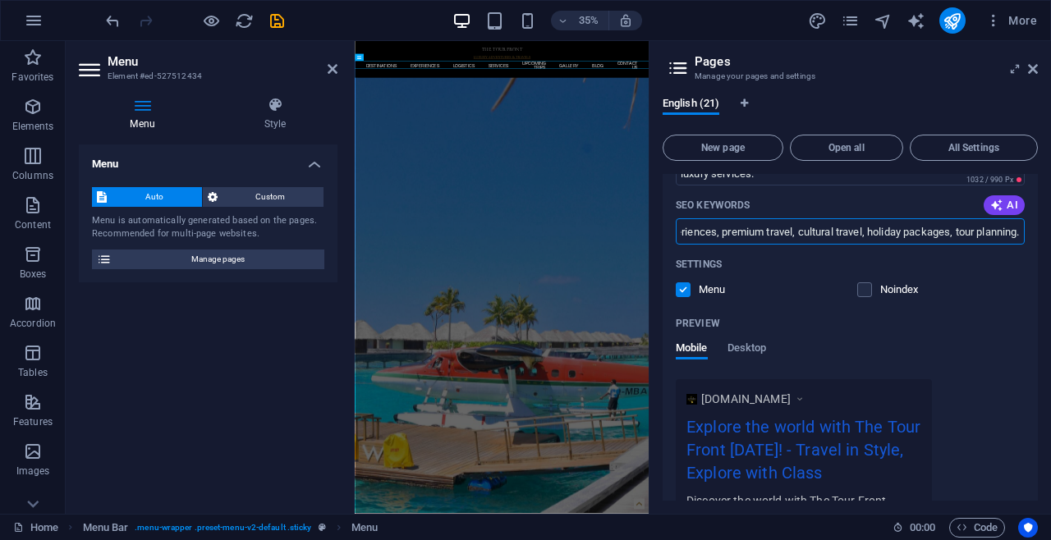
scroll to position [261, 0]
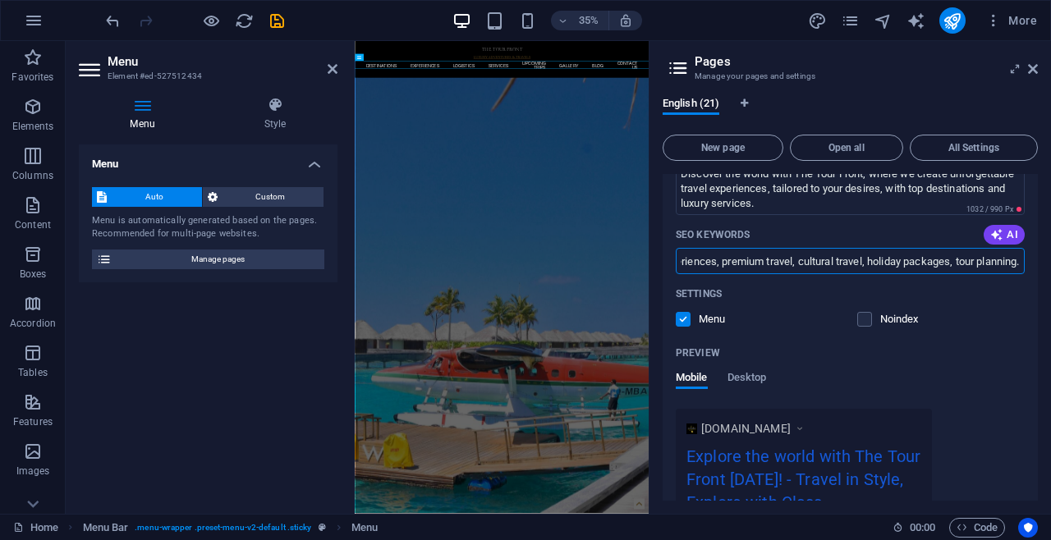
click at [847, 264] on input "The Tour Front, luxury travel, bespoke adventures, personalized trips, safari t…" at bounding box center [850, 261] width 349 height 26
drag, startPoint x: 1011, startPoint y: 262, endPoint x: 681, endPoint y: 266, distance: 330.2
click at [681, 266] on input "The Tour Front, luxury travel, bespoke adventures, personalized trips, safari t…" at bounding box center [850, 261] width 349 height 26
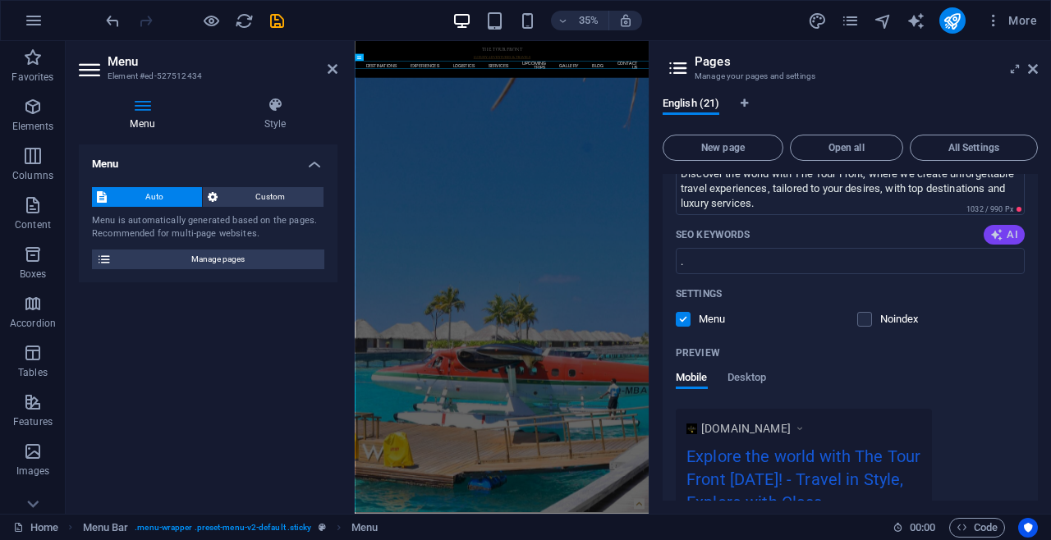
click at [996, 239] on icon "button" at bounding box center [996, 234] width 13 height 13
click at [894, 257] on input "luxury safari adventures, exclusive travel experiences, custom travel itinerari…" at bounding box center [850, 261] width 349 height 26
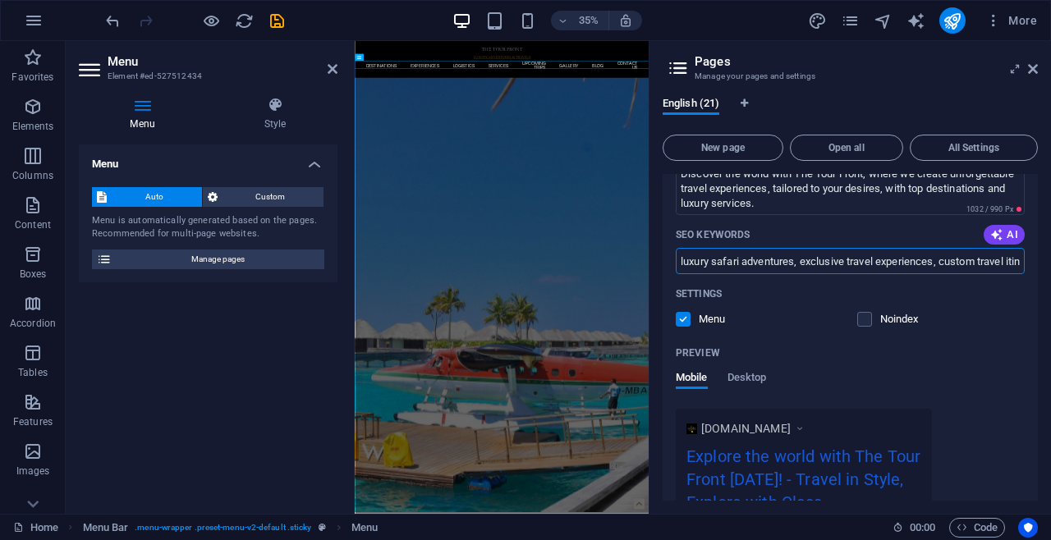
click at [687, 265] on input "luxury safari adventures, exclusive travel experiences, custom travel itinerari…" at bounding box center [850, 261] width 349 height 26
drag, startPoint x: 680, startPoint y: 273, endPoint x: 1039, endPoint y: 271, distance: 358.9
click at [1039, 271] on div "English (21) New page Open all All Settings Home / Name Home ​ URL SLUG / ​ SEO…" at bounding box center [851, 299] width 402 height 430
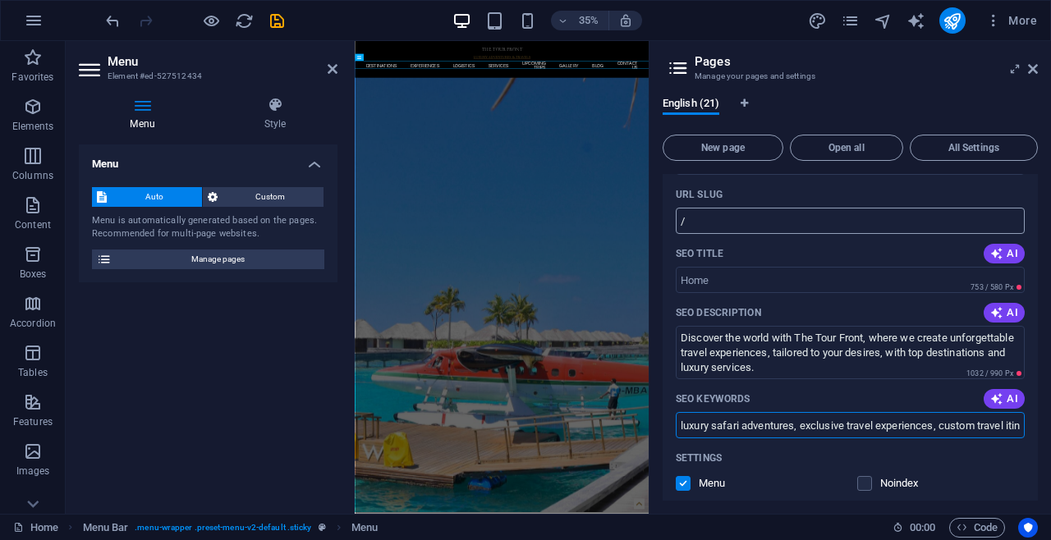
scroll to position [105, 0]
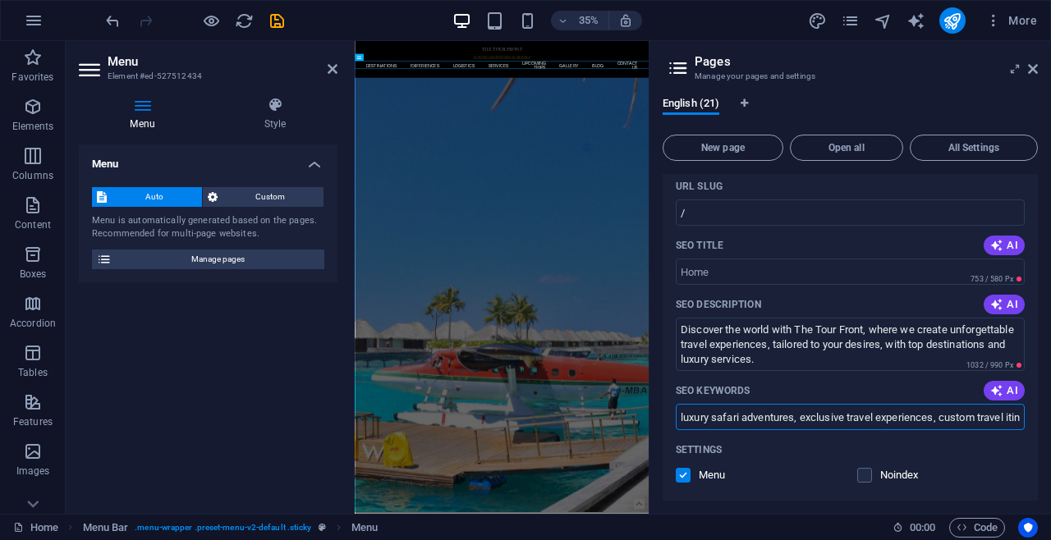
click at [978, 420] on input "luxury safari adventures, exclusive travel experiences, custom travel itinerari…" at bounding box center [850, 417] width 349 height 26
drag, startPoint x: 996, startPoint y: 417, endPoint x: 1017, endPoint y: 423, distance: 21.3
click at [1017, 423] on input "luxury safari adventures, exclusive travel experiences, custom travel itinerari…" at bounding box center [850, 417] width 349 height 26
click at [960, 417] on input "luxury safari adventures, exclusive travel experiences, custom travel itinerari…" at bounding box center [850, 417] width 349 height 26
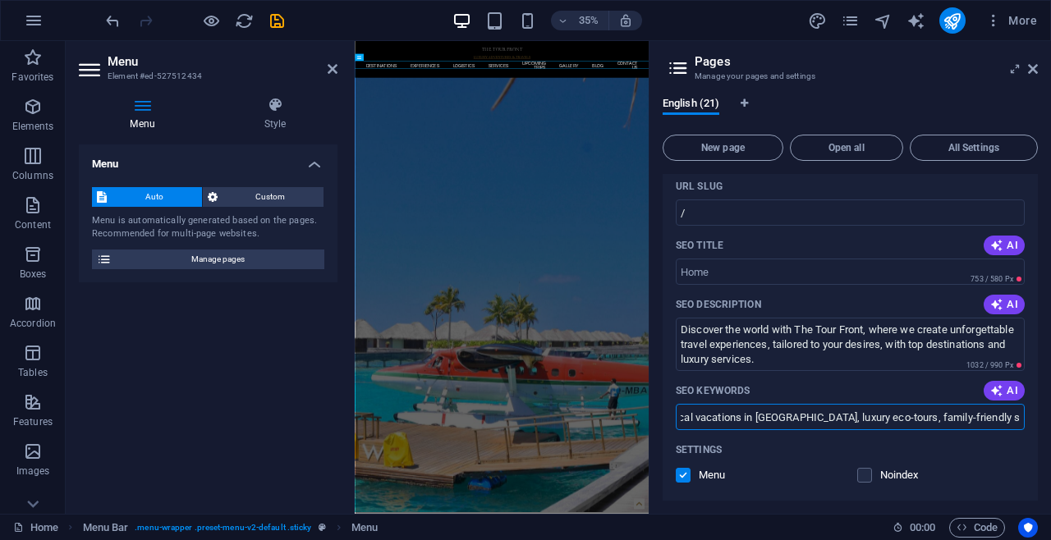
scroll to position [0, 409]
drag, startPoint x: 984, startPoint y: 422, endPoint x: 1047, endPoint y: 418, distance: 63.4
click at [1046, 418] on div "English (21) New page Open all All Settings Home / Name Home ​ URL SLUG / ​ SEO…" at bounding box center [851, 299] width 402 height 430
click at [1006, 421] on input "luxury safari adventures, exclusive travel experiences, custom travel itinerari…" at bounding box center [850, 417] width 349 height 26
click at [1020, 421] on input "luxury safari adventures, exclusive travel experiences, custom travel itinerari…" at bounding box center [850, 417] width 349 height 26
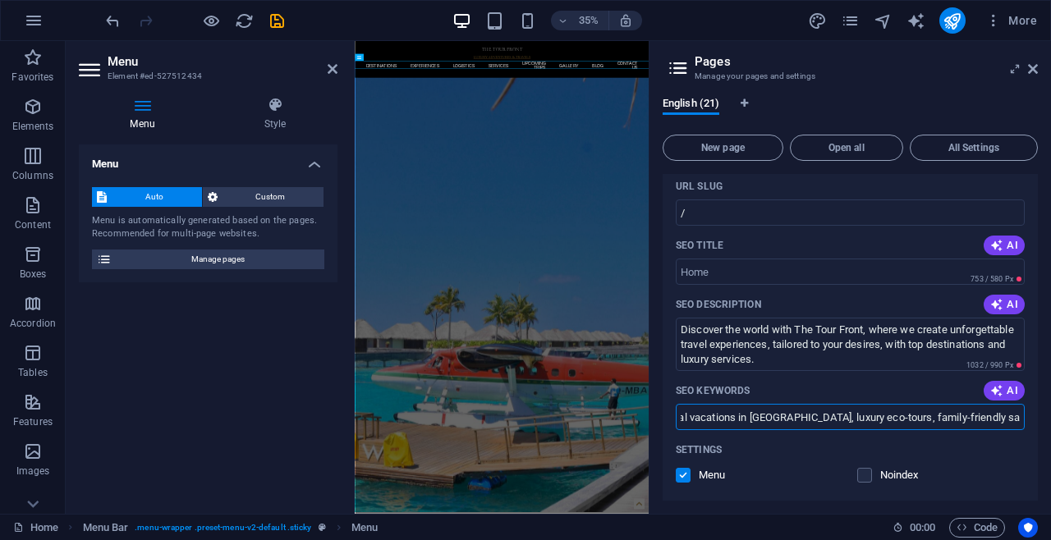
scroll to position [0, 411]
paste input "The Tour Front, luxury travel, bespoke adventures, personalized trips, safari t…"
click at [917, 416] on input "luxury safari adventures, exclusive travel experiences, custom travel itinerari…" at bounding box center [850, 417] width 349 height 26
drag, startPoint x: 1211, startPoint y: 465, endPoint x: 911, endPoint y: 1096, distance: 698.7
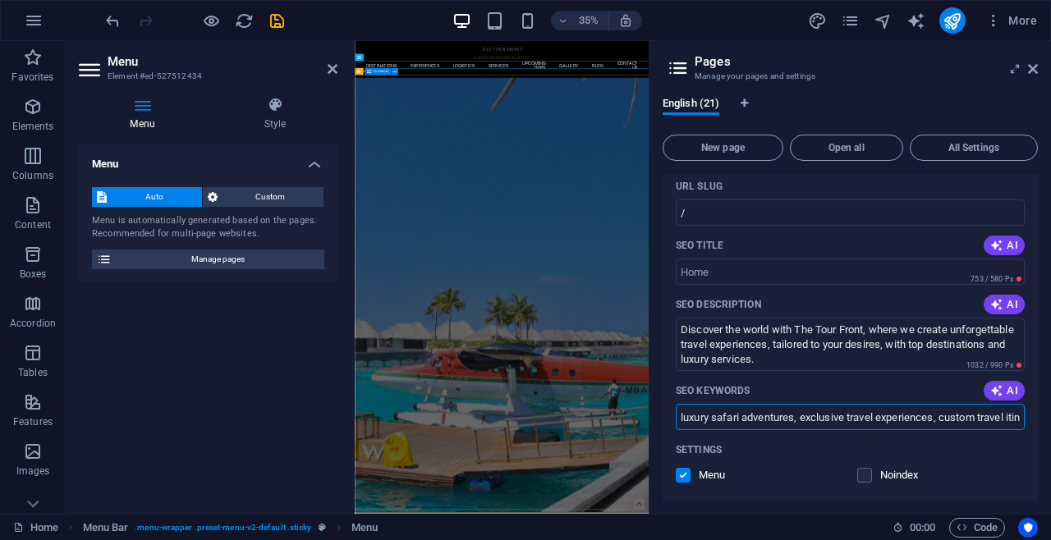
type input "luxury safari adventures, exclusive travel experiences, custom travel itinerari…"
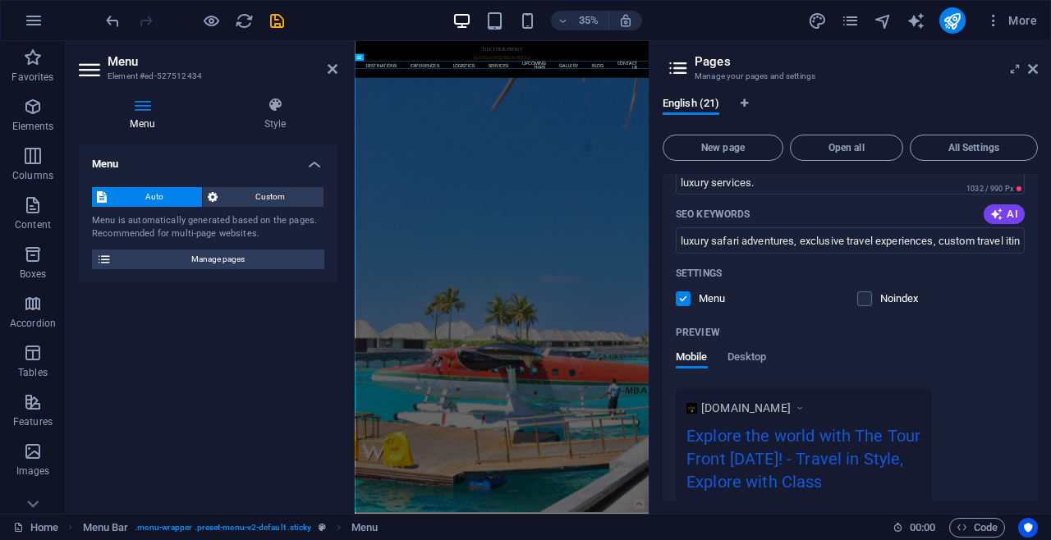
scroll to position [315, 0]
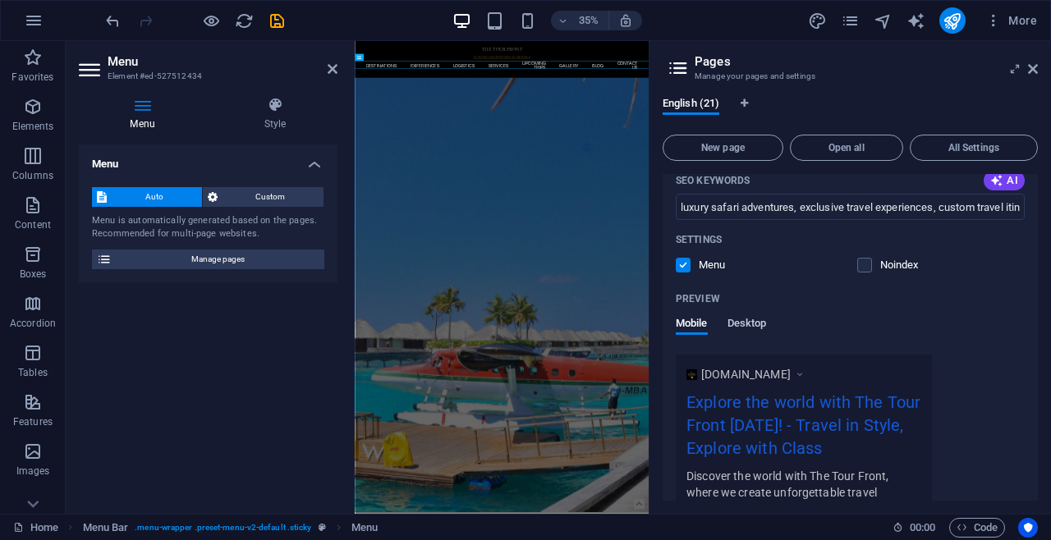
click at [747, 327] on span "Desktop" at bounding box center [747, 325] width 39 height 23
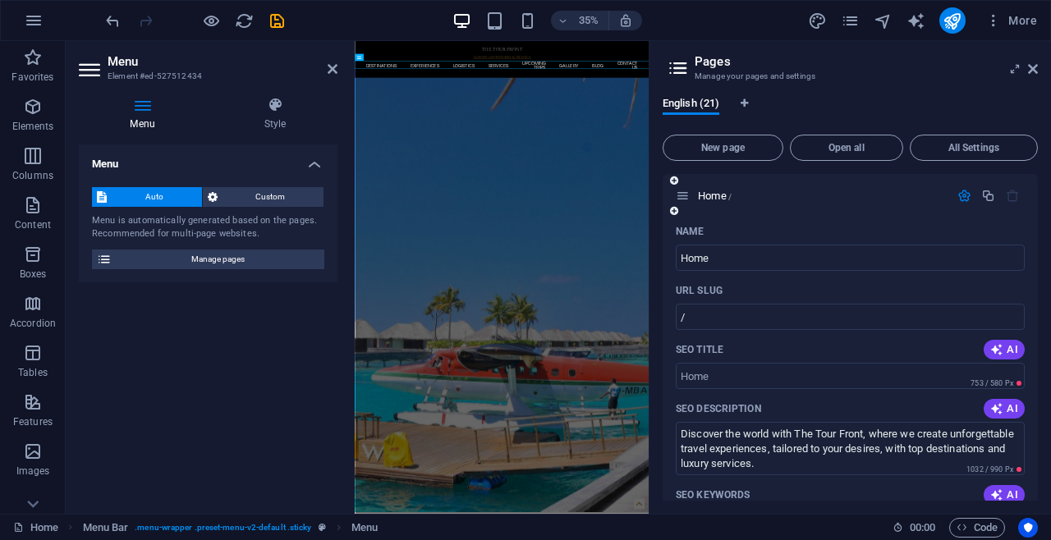
scroll to position [0, 0]
click at [958, 198] on icon "button" at bounding box center [965, 197] width 14 height 14
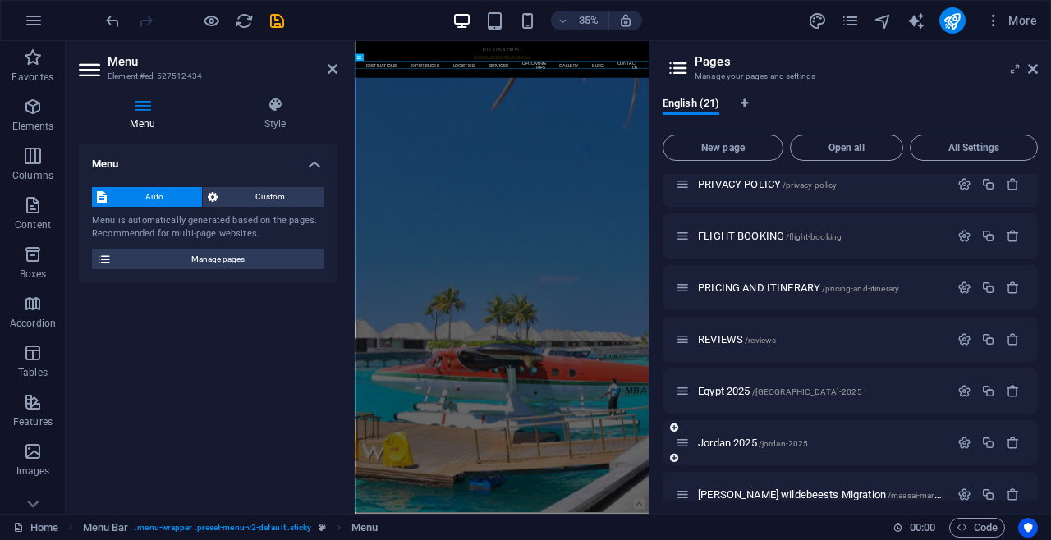
scroll to position [760, 0]
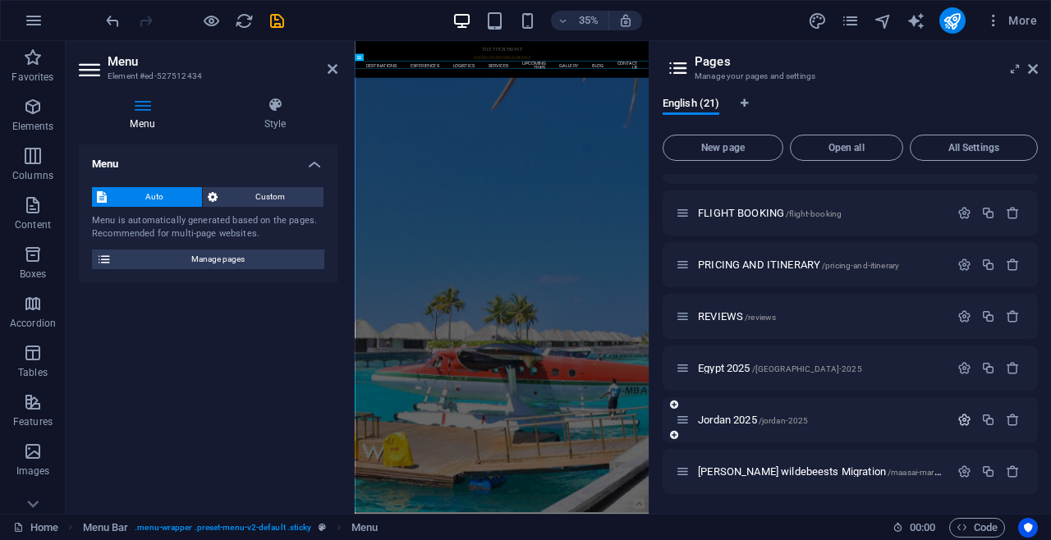
click at [953, 420] on button "button" at bounding box center [965, 420] width 24 height 14
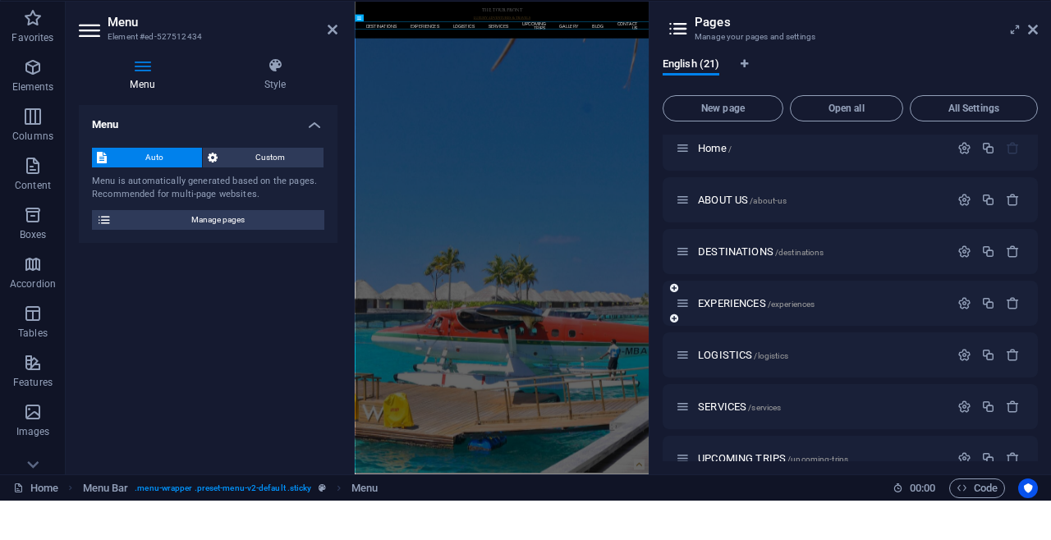
scroll to position [0, 0]
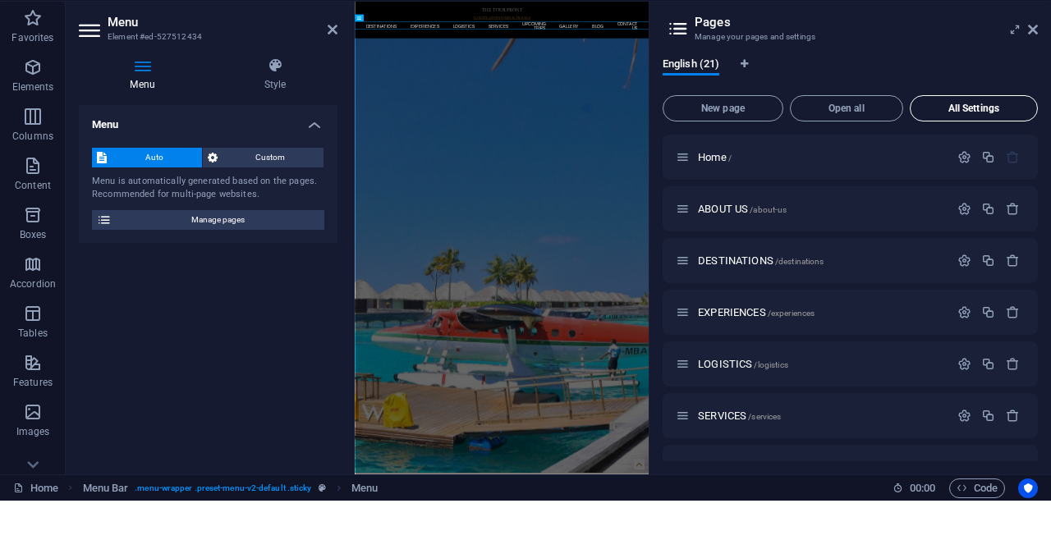
click at [955, 110] on div "English (21) New page Open all All Settings Home / ABOUT US /about-us DESTINATI…" at bounding box center [850, 299] width 375 height 404
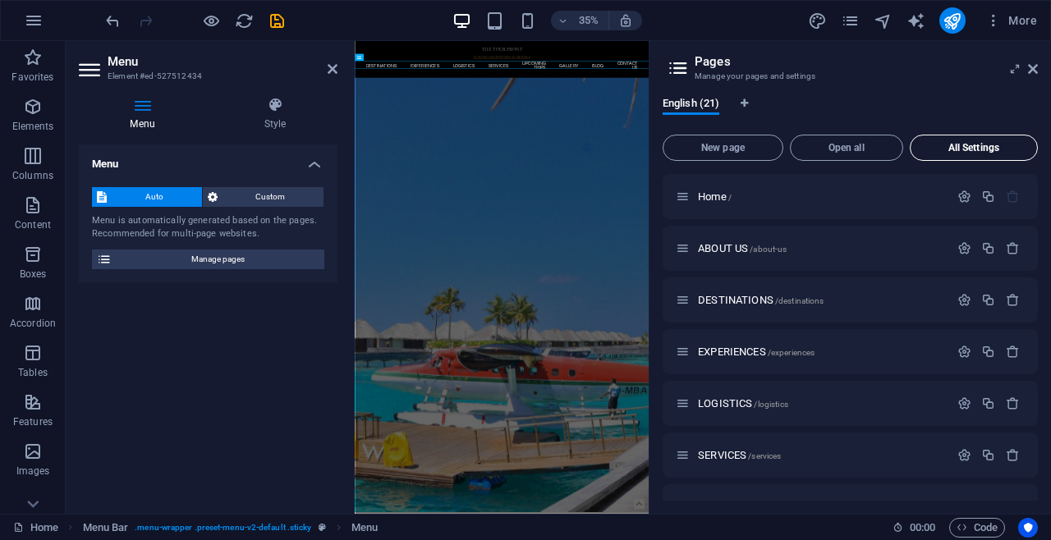
click at [948, 154] on button "All Settings" at bounding box center [974, 148] width 128 height 26
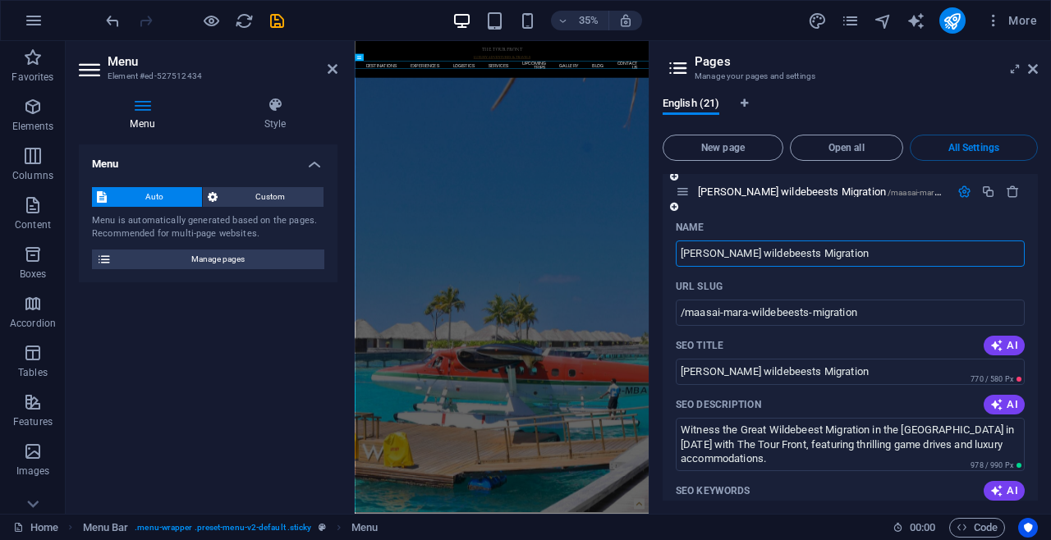
scroll to position [14982, 0]
click at [1001, 485] on span "AI" at bounding box center [1004, 491] width 28 height 13
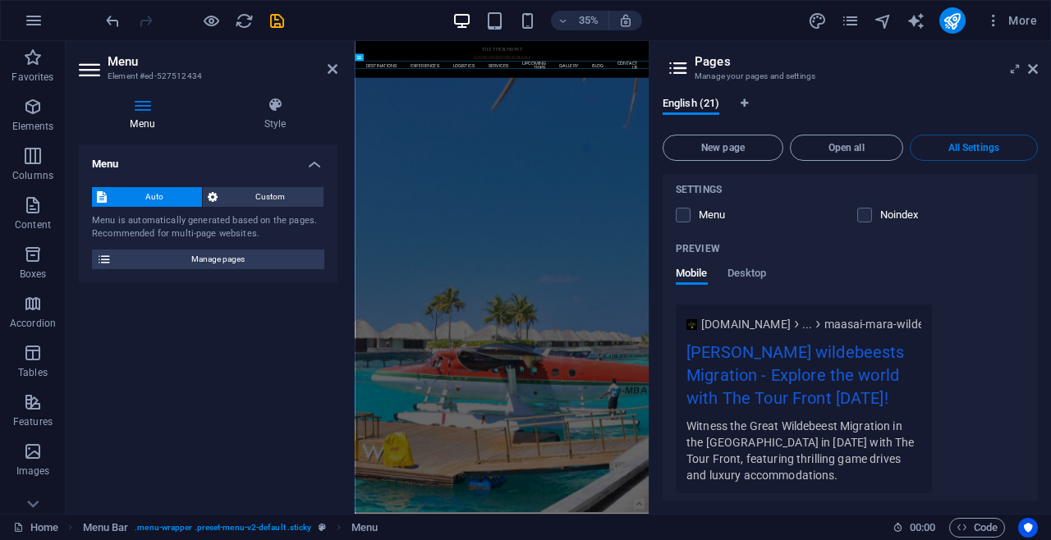
scroll to position [15344, 0]
click at [869, 521] on div "More Settings" at bounding box center [850, 534] width 349 height 26
click at [859, 531] on span "More Settings" at bounding box center [839, 536] width 61 height 11
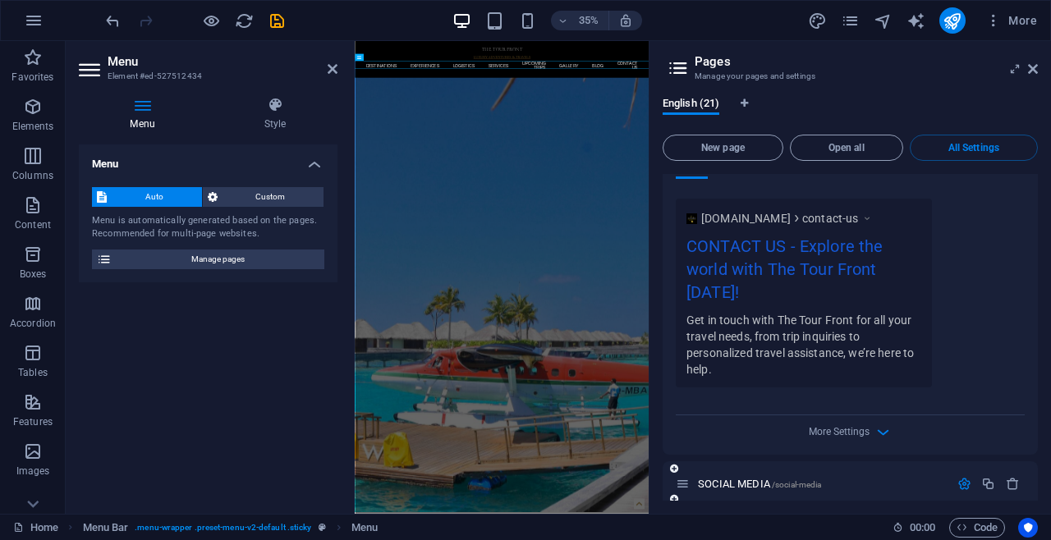
scroll to position [6929, 0]
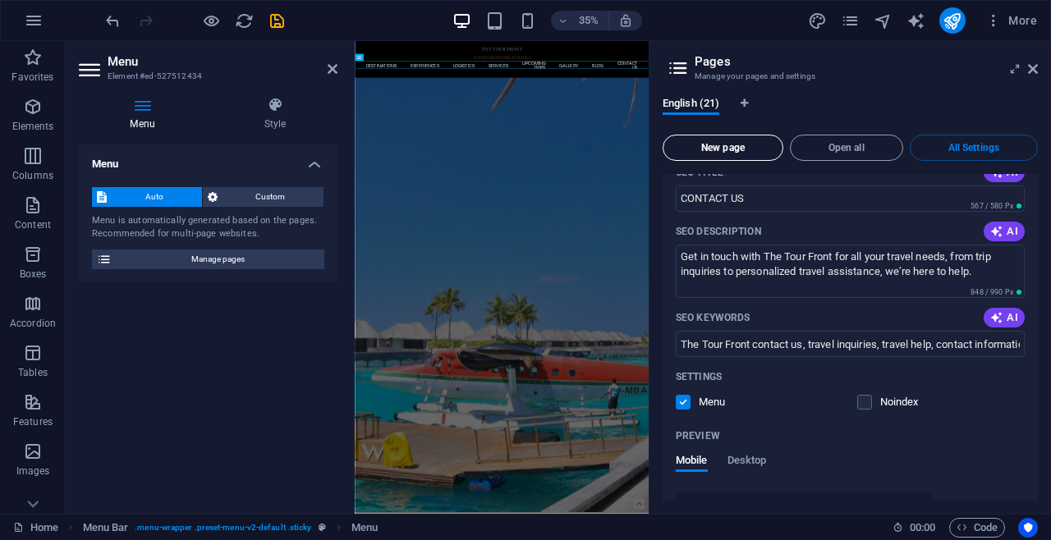
click at [733, 158] on button "New page" at bounding box center [723, 148] width 121 height 26
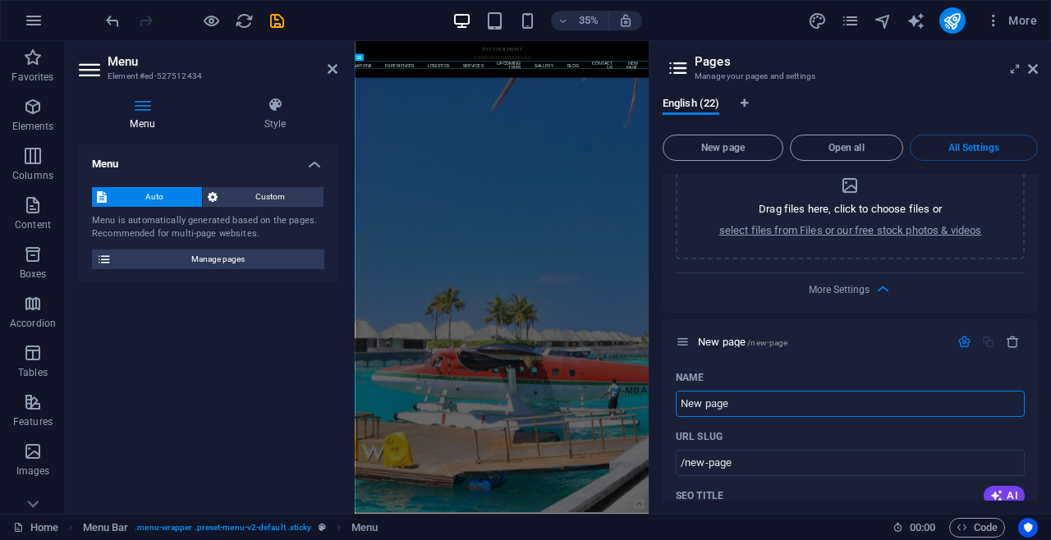
click at [100, 23] on div "35% More" at bounding box center [526, 20] width 1050 height 39
click at [110, 22] on icon "undo" at bounding box center [112, 20] width 19 height 19
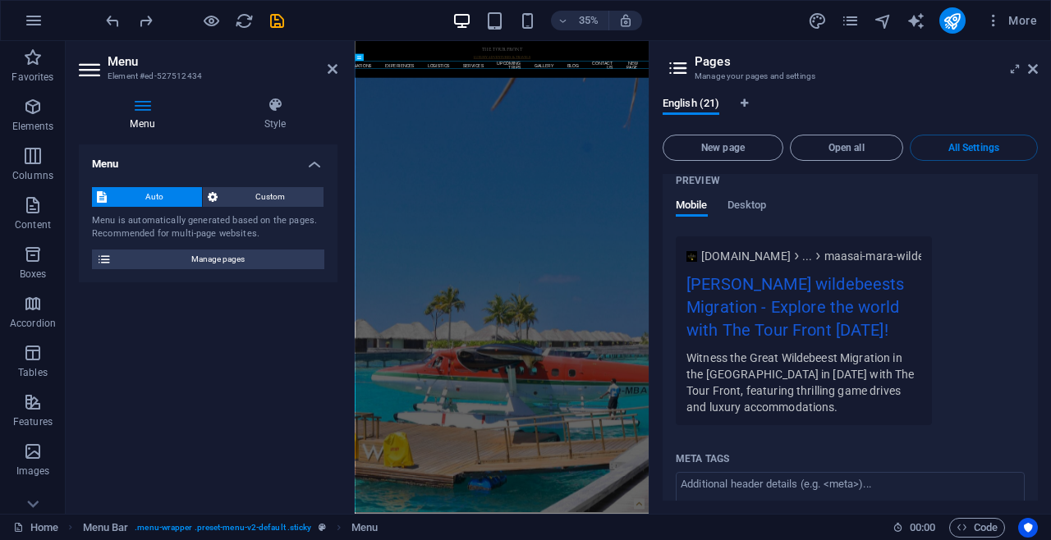
scroll to position [15131, 0]
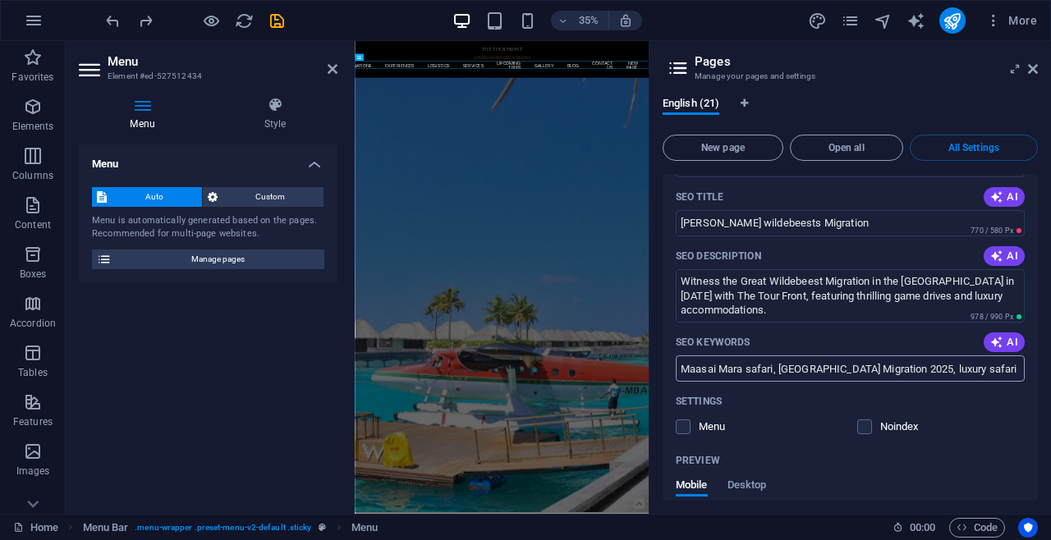
drag, startPoint x: 999, startPoint y: 273, endPoint x: 994, endPoint y: 301, distance: 28.4
click at [1000, 336] on icon "button" at bounding box center [996, 342] width 13 height 13
type input "Maasai Mara migration, luxury safari adventure, Great Wildebeest Migration, wil…"
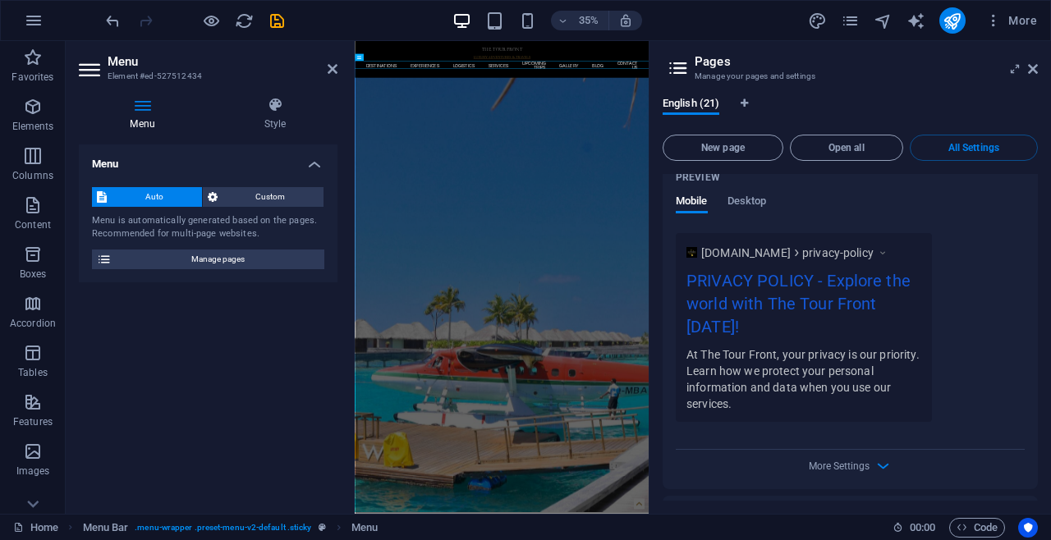
scroll to position [10351, 0]
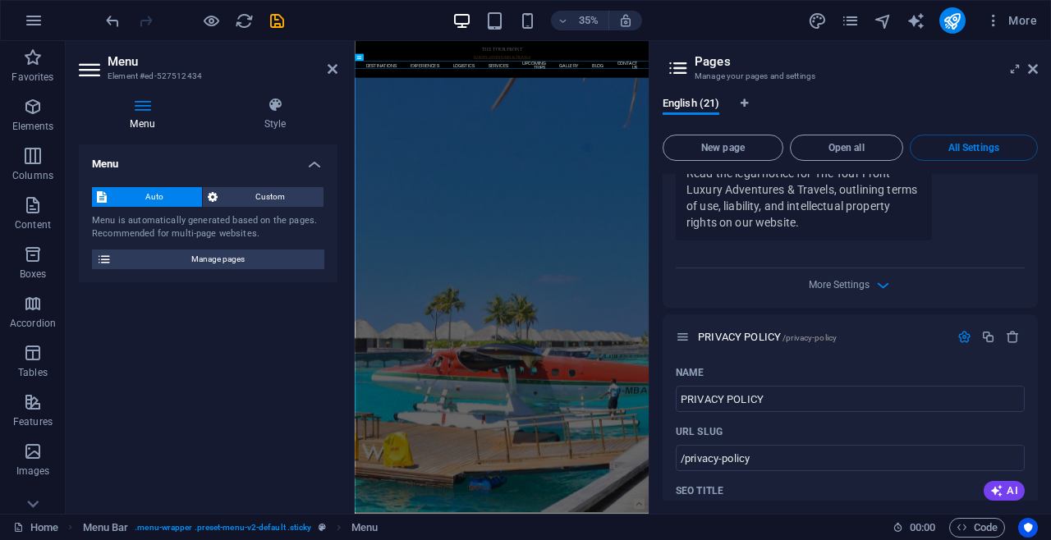
click at [674, 72] on icon at bounding box center [678, 68] width 25 height 23
click at [1034, 72] on icon at bounding box center [1033, 68] width 10 height 13
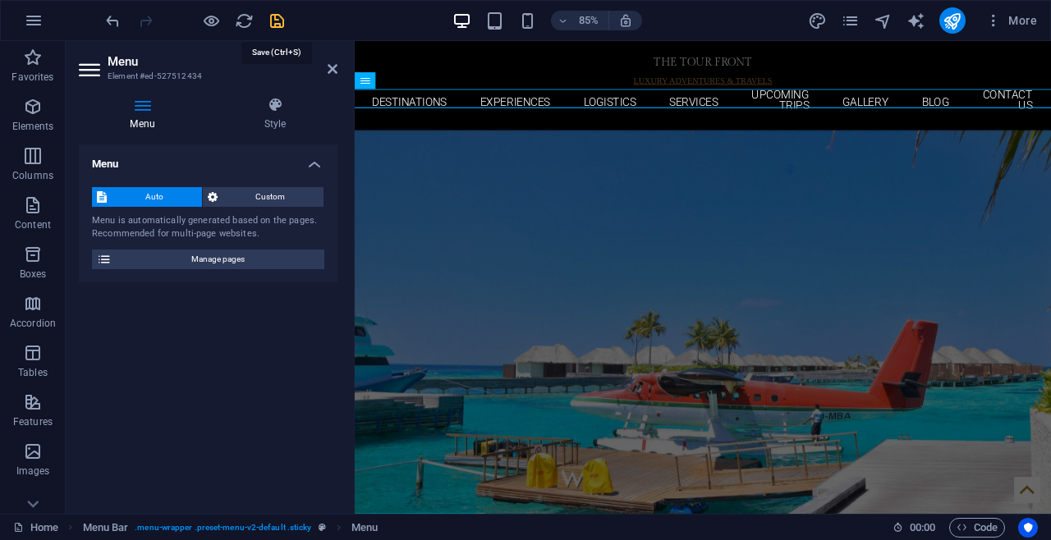
click at [278, 25] on icon "save" at bounding box center [277, 20] width 19 height 19
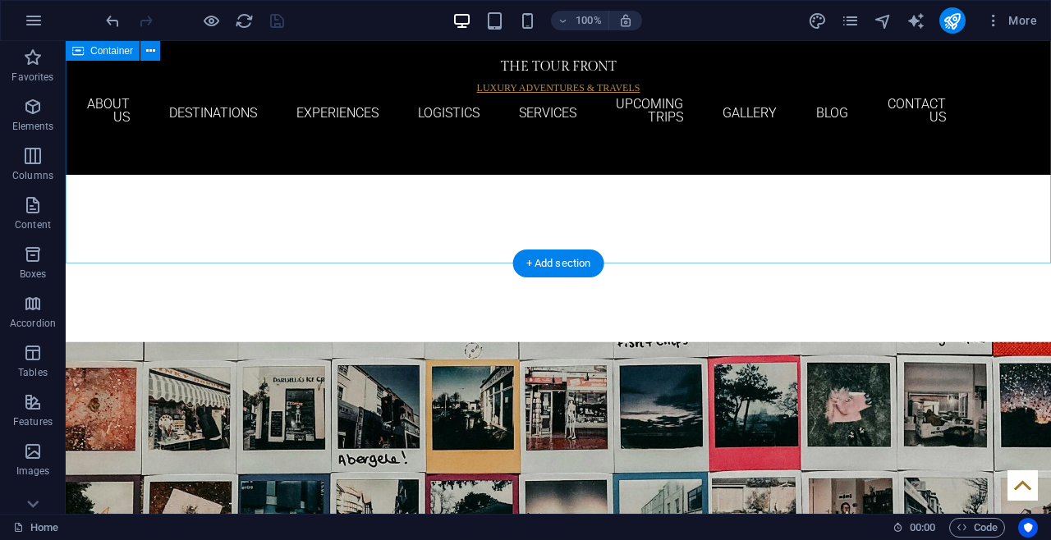
scroll to position [4331, 0]
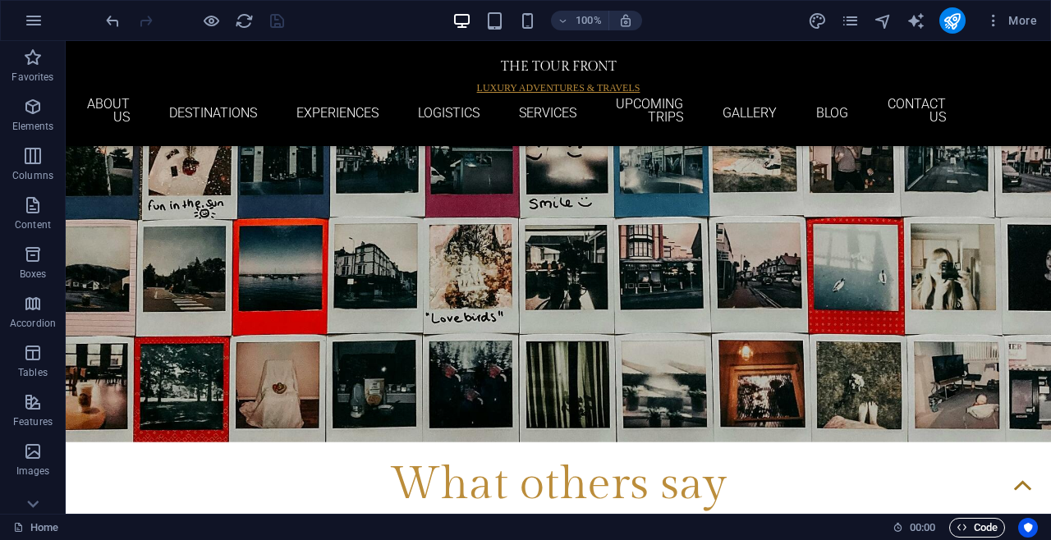
click at [980, 530] on span "Code" at bounding box center [977, 528] width 41 height 20
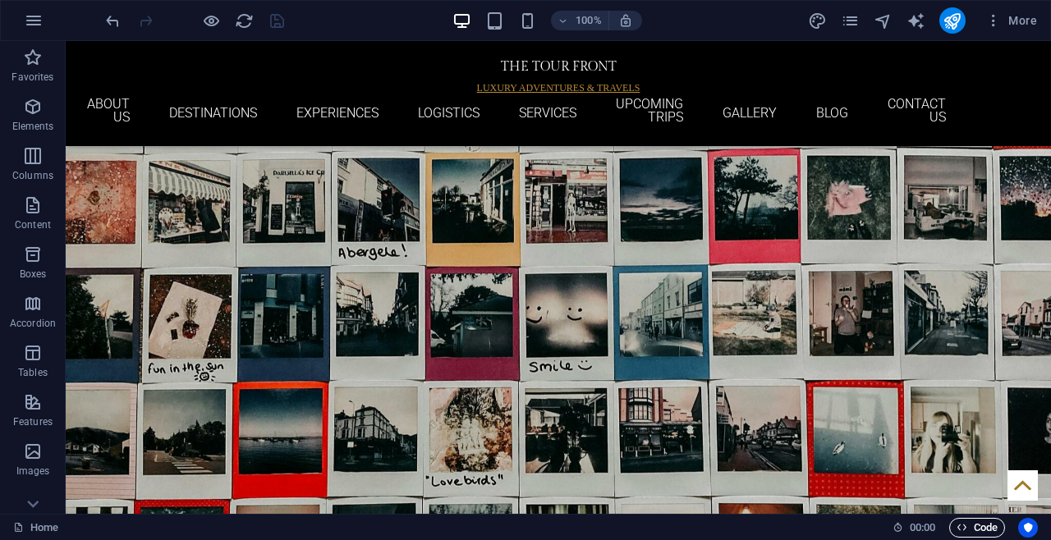
scroll to position [4426, 0]
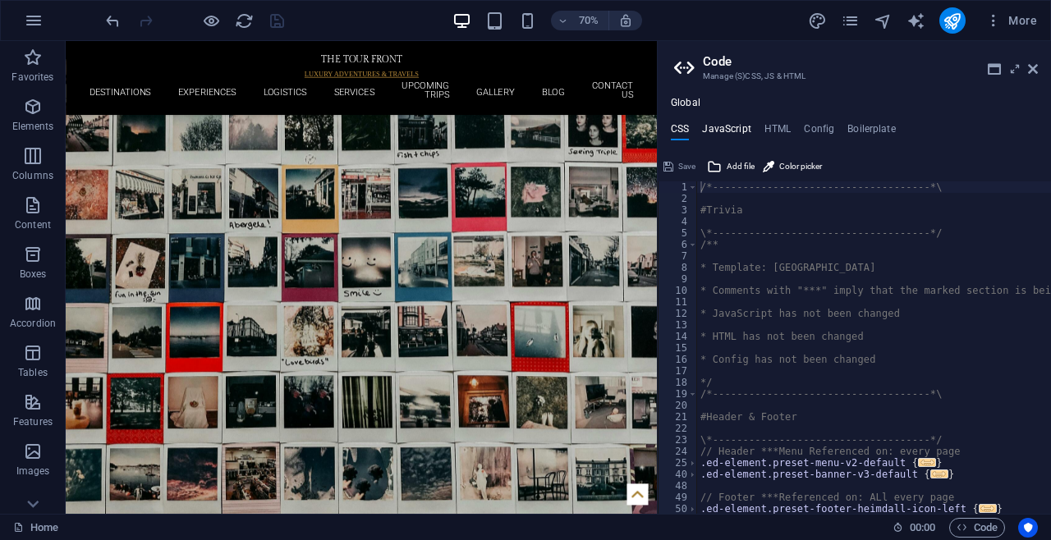
click at [727, 132] on h4 "JavaScript" at bounding box center [726, 132] width 48 height 18
type textarea "/* JS for preset "Menu V2" */"
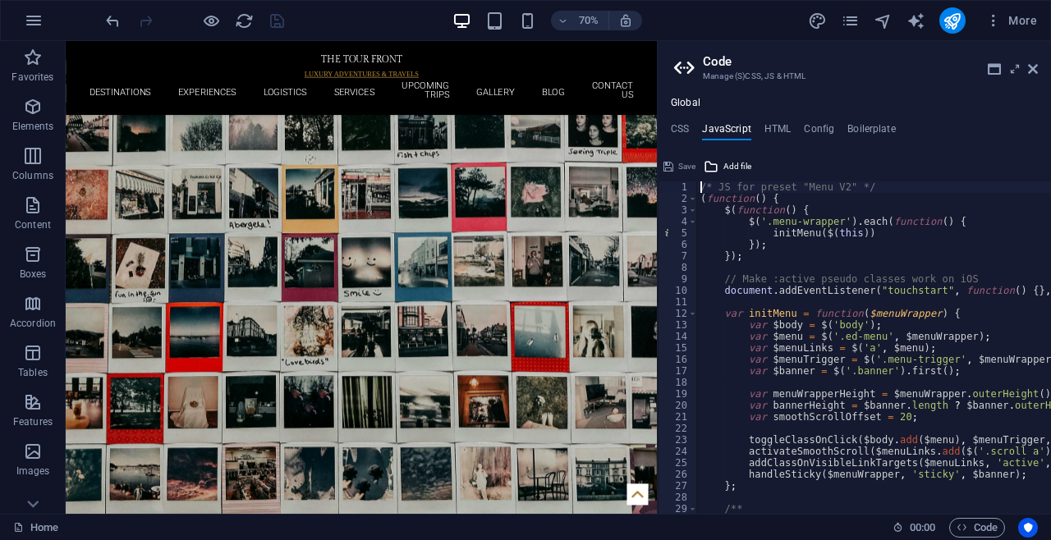
click at [791, 128] on ul "CSS JavaScript HTML Config Boilerplate" at bounding box center [854, 132] width 393 height 18
click at [770, 124] on h4 "HTML" at bounding box center [778, 132] width 27 height 18
type textarea "{{content}}"
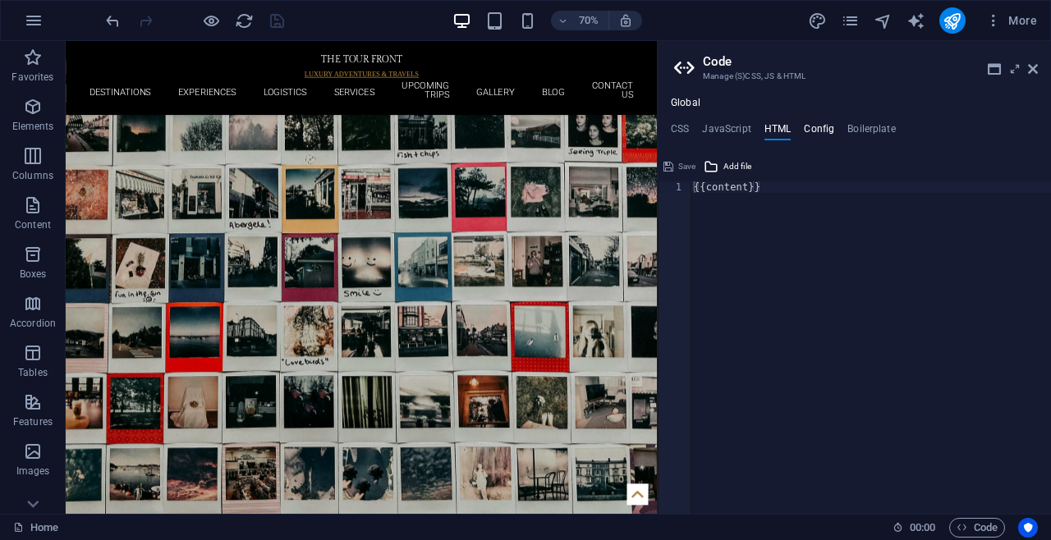
click at [820, 131] on h4 "Config" at bounding box center [819, 132] width 30 height 18
type textarea "$color-background: #ffffff;"
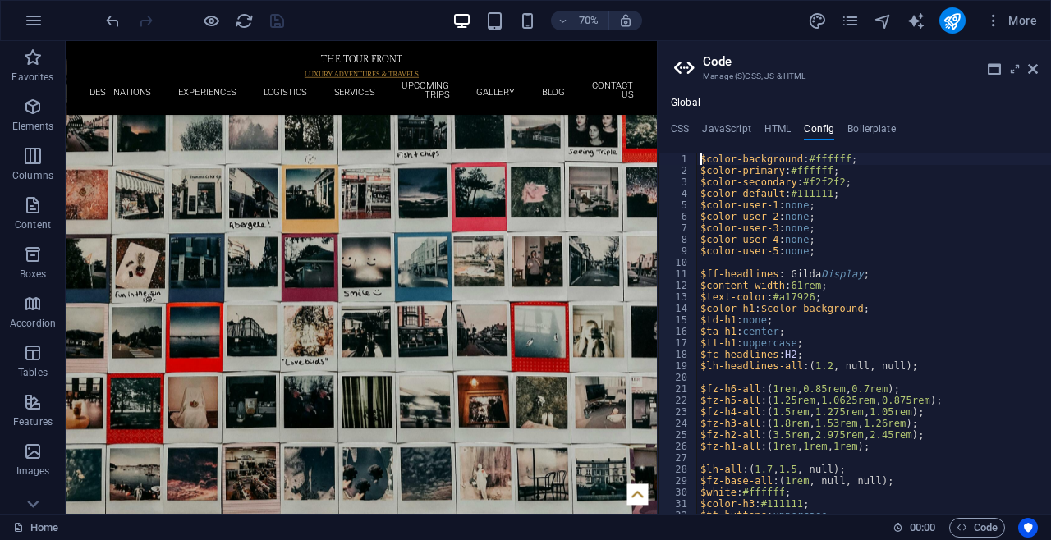
click at [897, 123] on ul "CSS JavaScript HTML Config Boilerplate" at bounding box center [854, 132] width 393 height 18
click at [884, 127] on h4 "Boilerplate" at bounding box center [872, 132] width 48 height 18
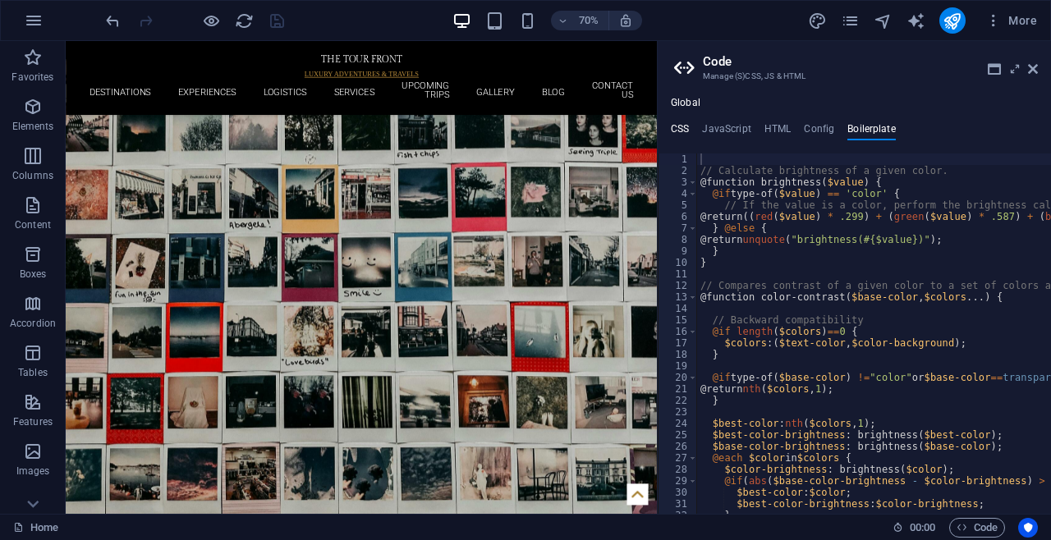
click at [678, 130] on h4 "CSS" at bounding box center [680, 132] width 18 height 18
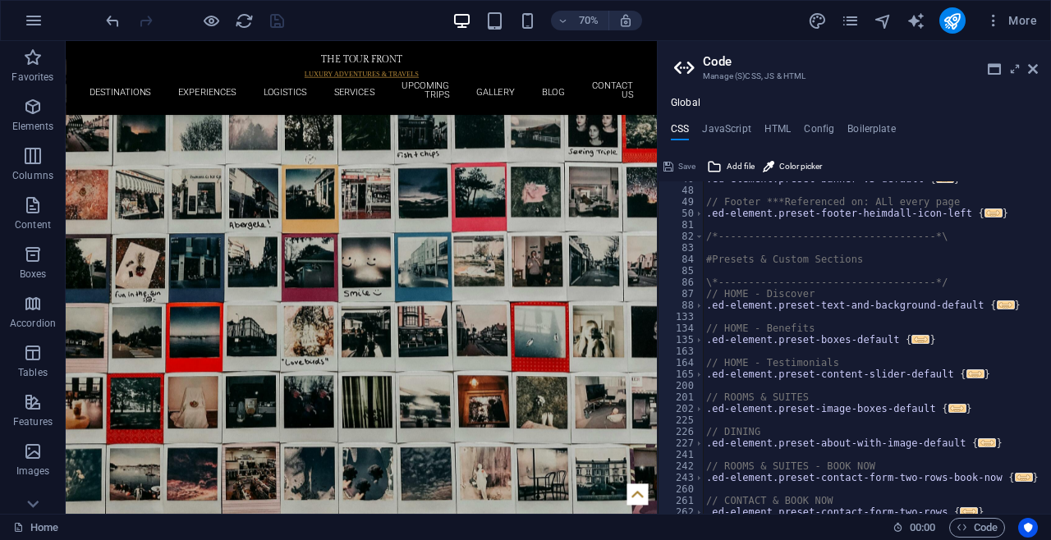
scroll to position [345, 0]
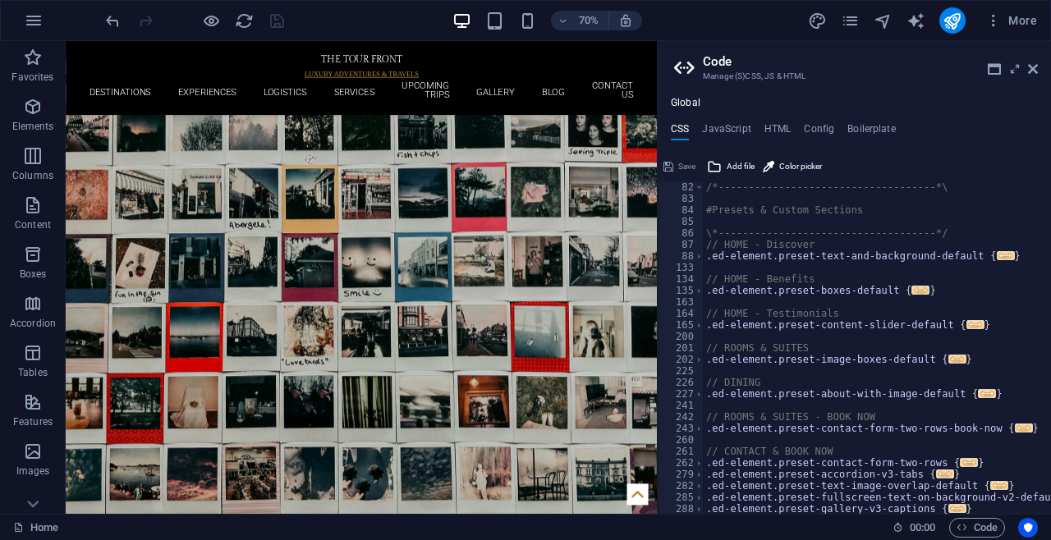
click at [802, 312] on div "/*------------------------------------*\ #Presets & Custom Sections \*---------…" at bounding box center [971, 360] width 537 height 356
click at [803, 315] on div "/*------------------------------------*\ #Presets & Custom Sections \*---------…" at bounding box center [971, 360] width 537 height 356
click at [810, 310] on div "/*------------------------------------*\ #Presets & Custom Sections \*---------…" at bounding box center [971, 360] width 537 height 356
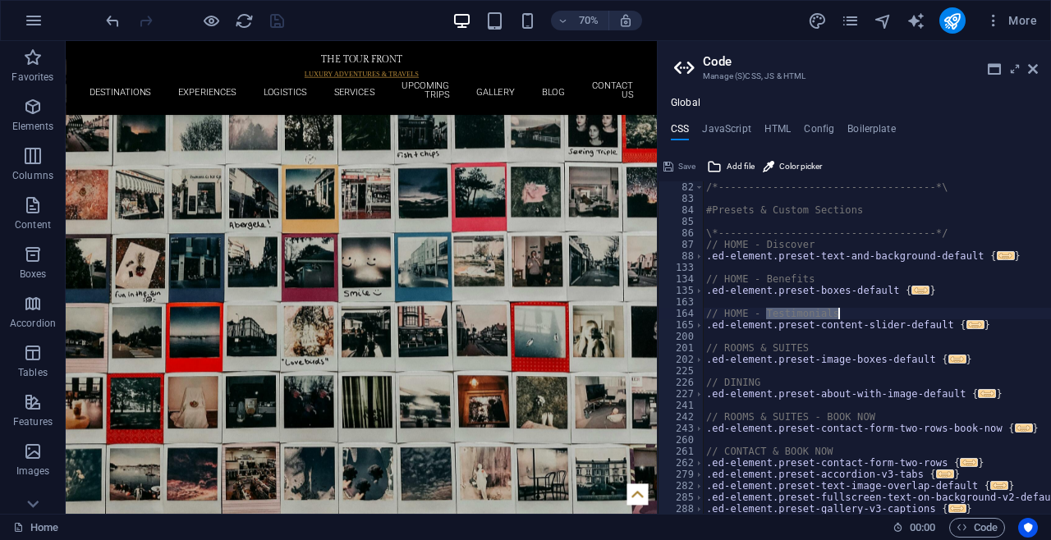
scroll to position [0, 11]
click at [723, 319] on div "/*------------------------------------*\ #Presets & Custom Sections \*---------…" at bounding box center [971, 360] width 537 height 356
click at [722, 319] on div "/*------------------------------------*\ #Presets & Custom Sections \*---------…" at bounding box center [971, 360] width 537 height 356
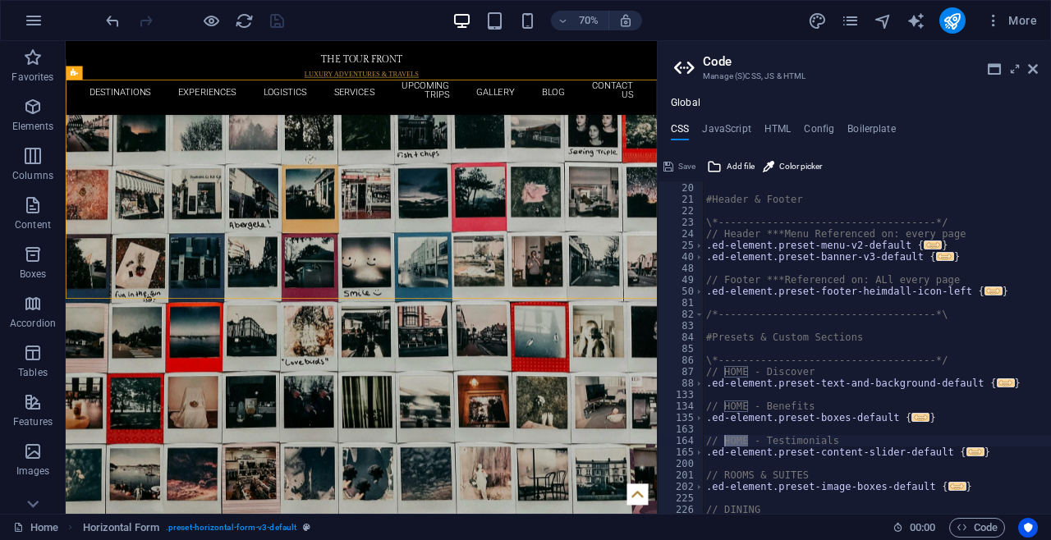
scroll to position [0, 0]
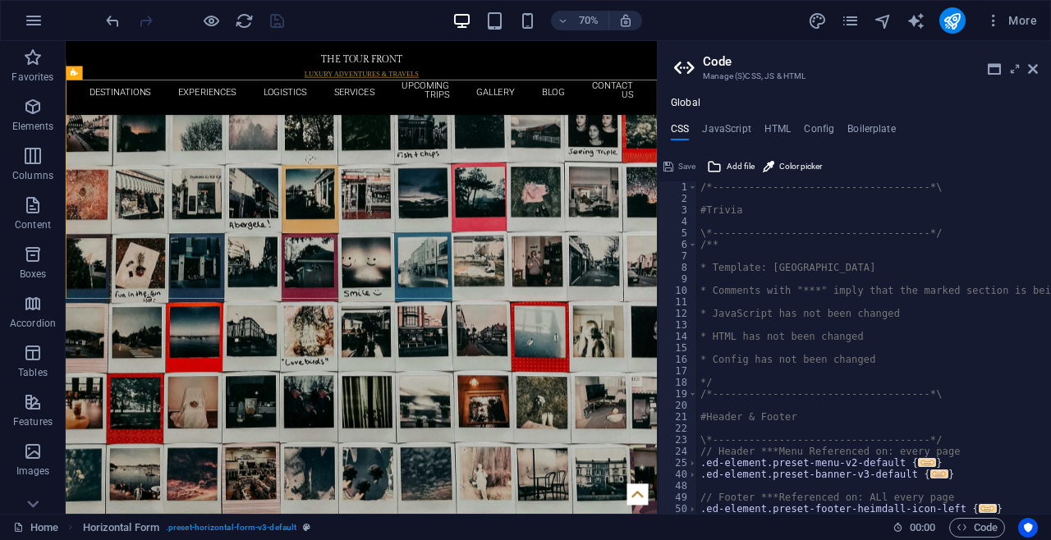
click at [770, 76] on h3 "Manage (S)CSS, JS & HTML" at bounding box center [854, 76] width 302 height 15
click at [688, 184] on span at bounding box center [692, 187] width 9 height 11
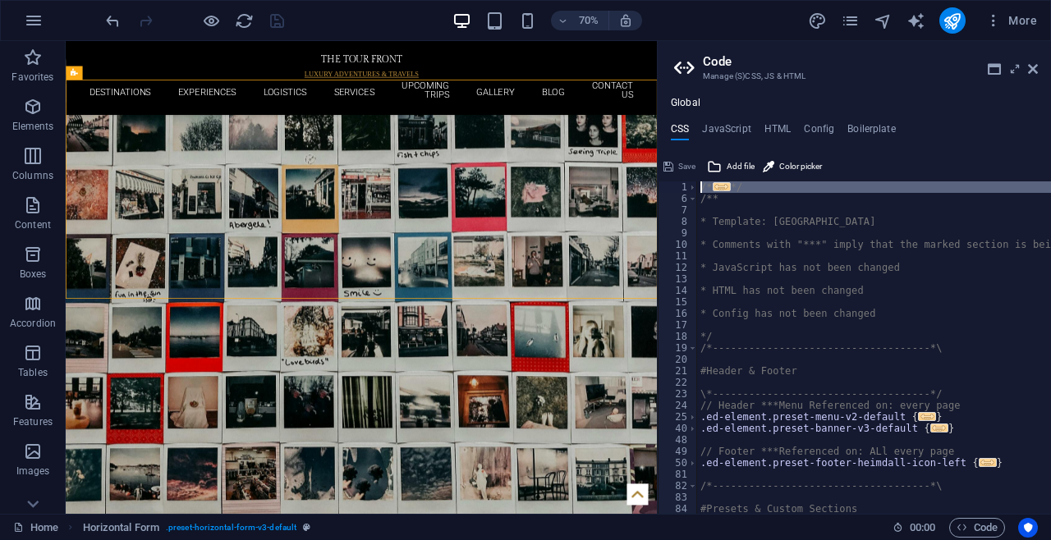
click at [678, 184] on div "1" at bounding box center [678, 187] width 39 height 11
click at [673, 182] on div "1" at bounding box center [678, 187] width 39 height 11
click at [676, 292] on div "14" at bounding box center [678, 290] width 39 height 11
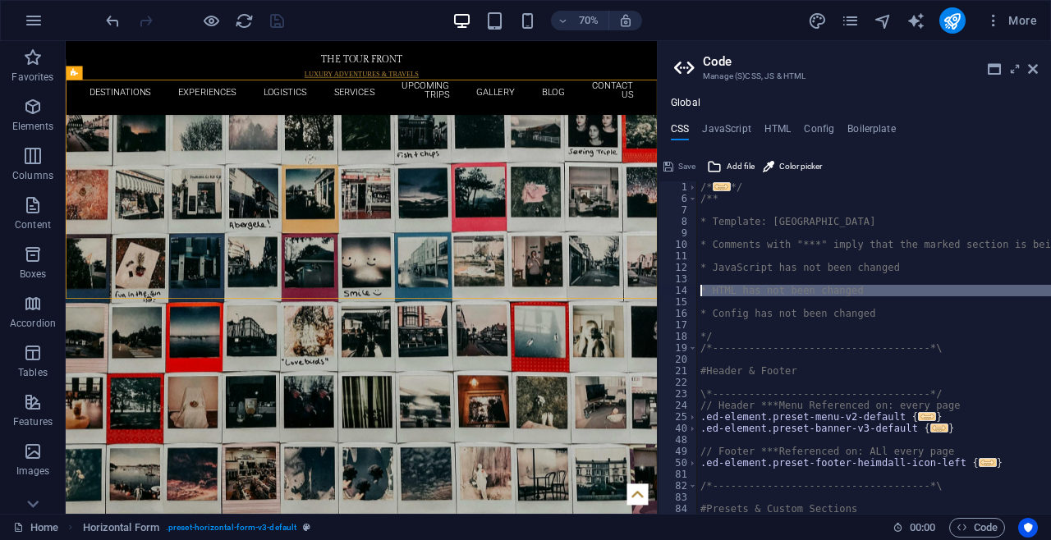
click at [674, 348] on div "19" at bounding box center [678, 347] width 39 height 11
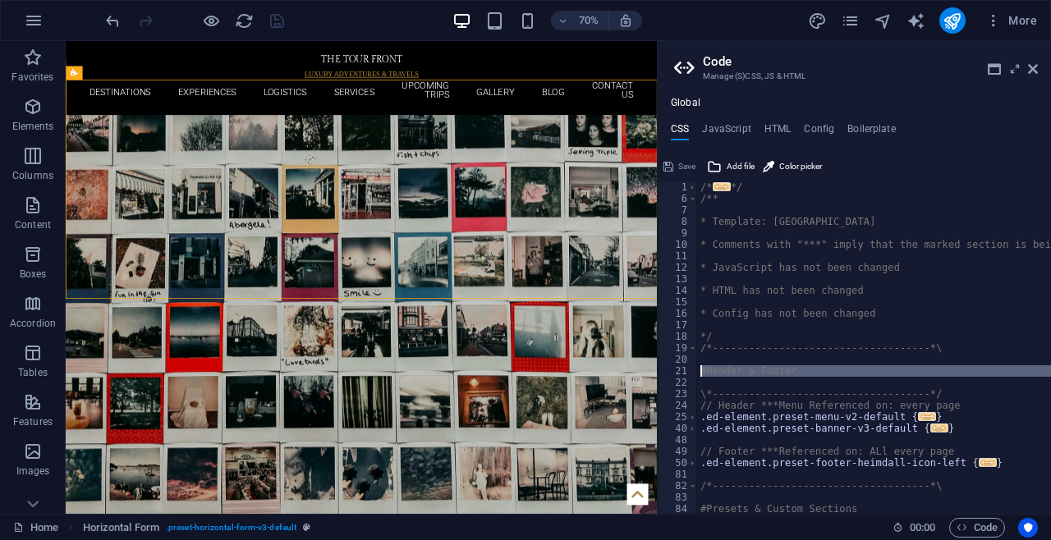
click at [680, 370] on div "21" at bounding box center [678, 370] width 39 height 11
type textarea "#Header & Footer"
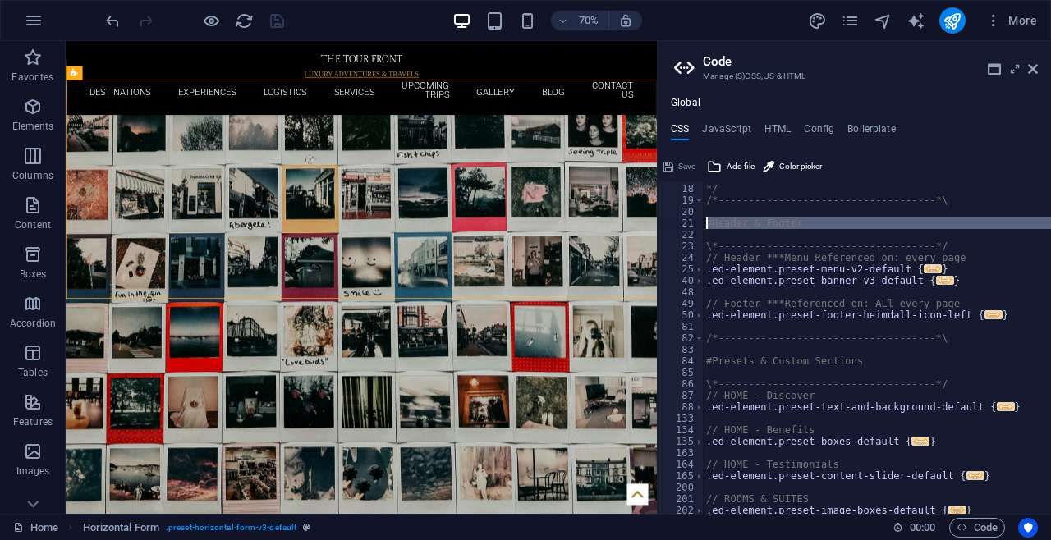
scroll to position [148, 0]
click at [990, 23] on icon "button" at bounding box center [994, 20] width 16 height 16
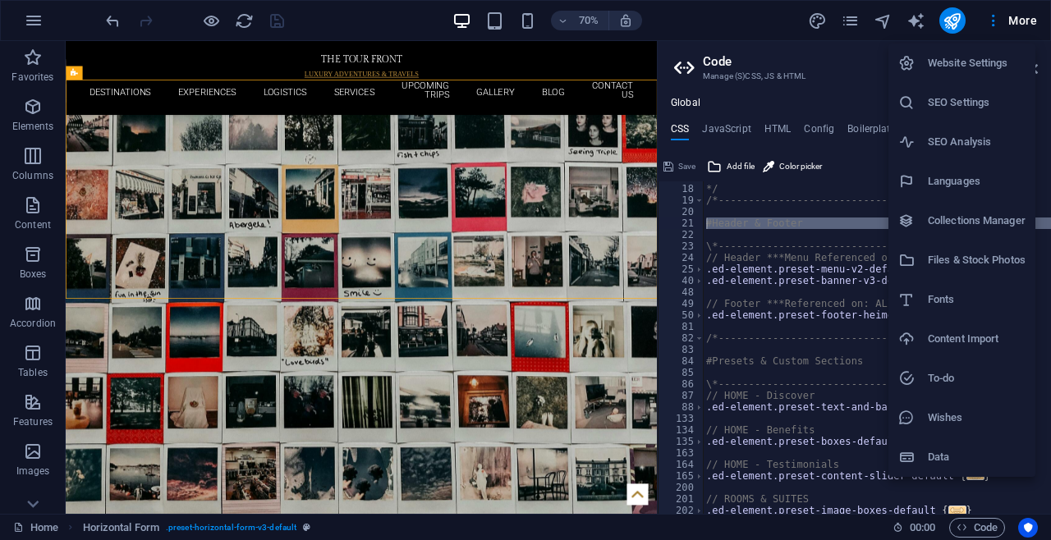
click at [954, 456] on h6 "Data" at bounding box center [977, 458] width 98 height 20
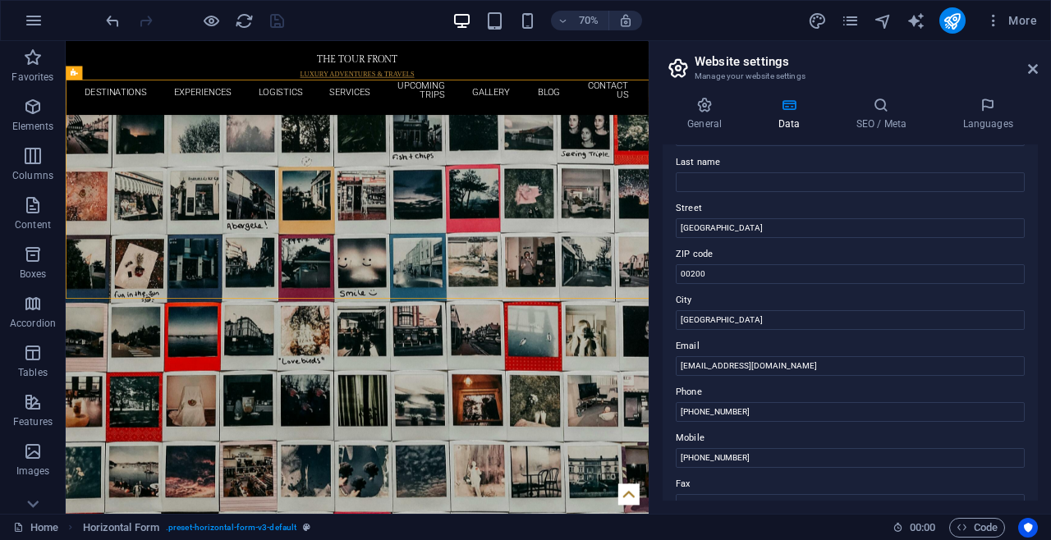
scroll to position [0, 0]
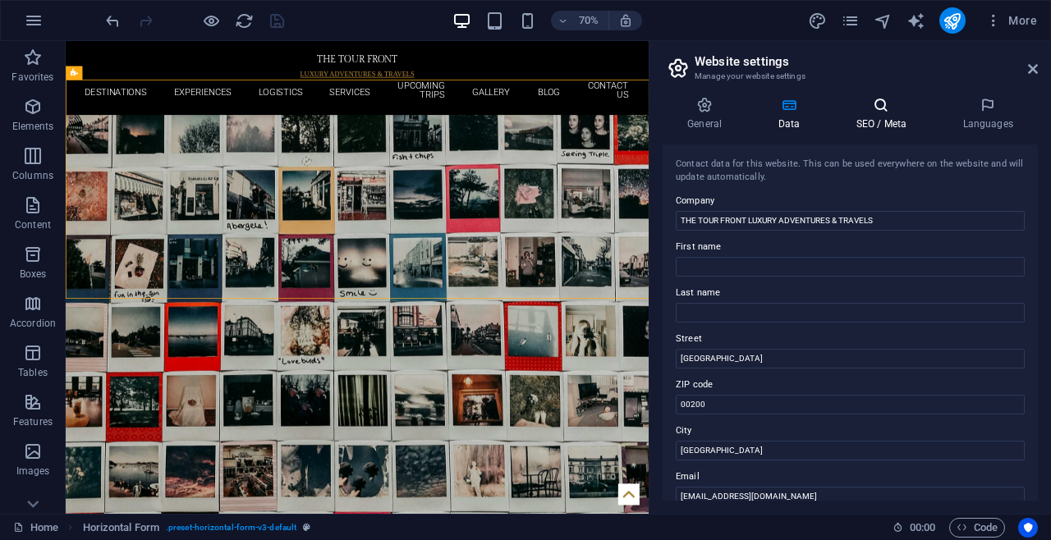
click at [878, 126] on h4 "SEO / Meta" at bounding box center [884, 114] width 107 height 34
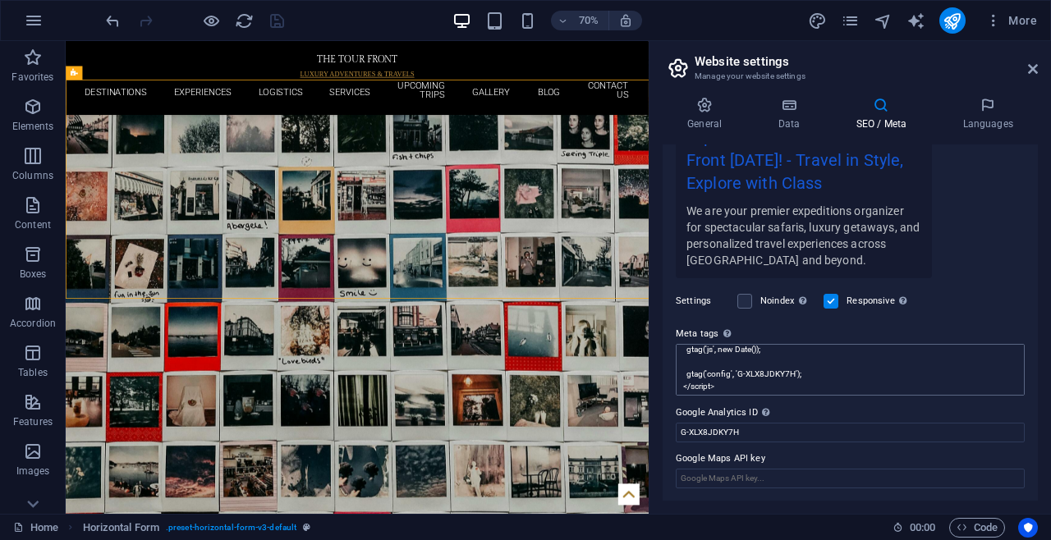
scroll to position [86, 0]
click at [695, 310] on div "Settings Noindex Instruct search engines to exclude this website from search re…" at bounding box center [850, 301] width 349 height 46
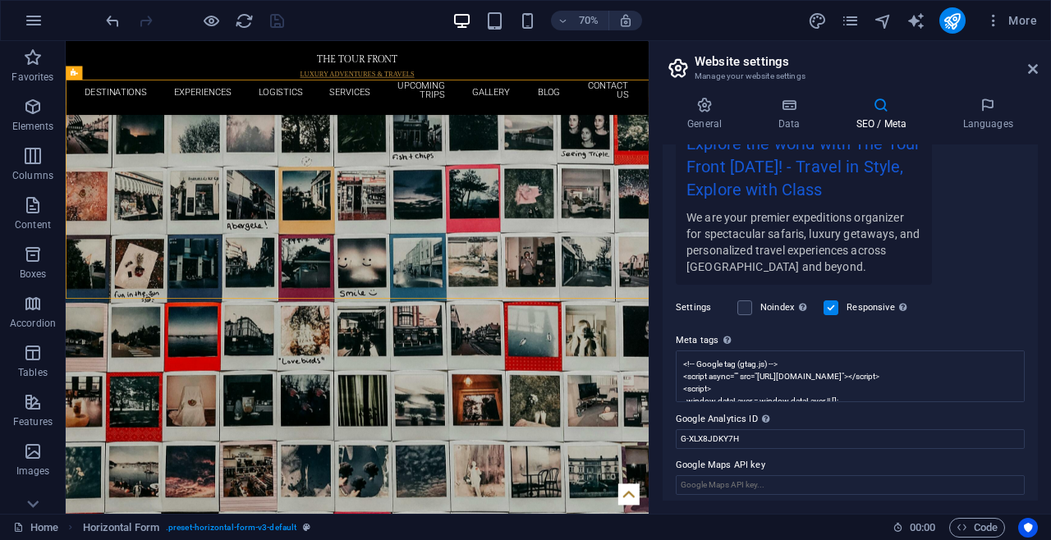
scroll to position [341, 0]
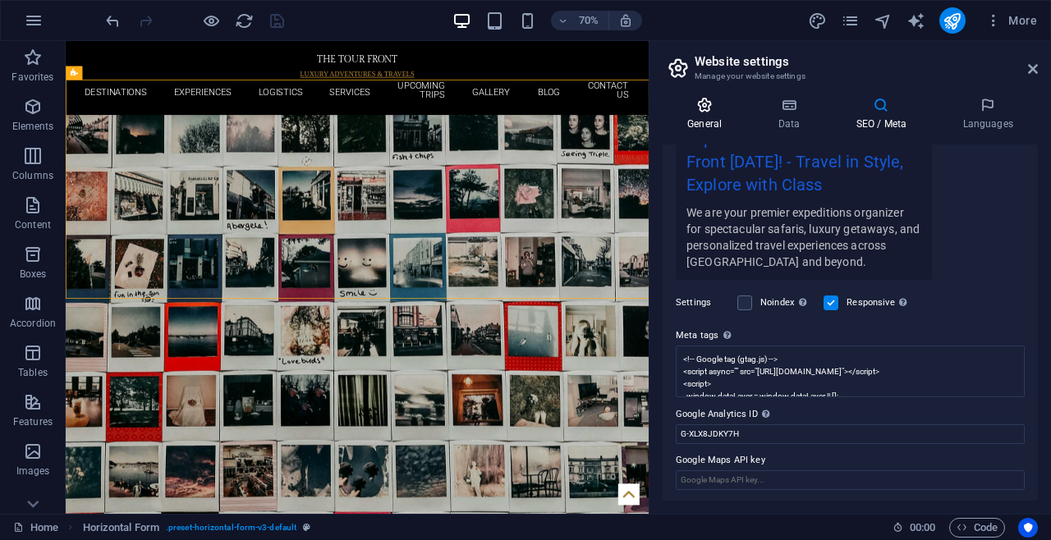
click at [699, 120] on h4 "General" at bounding box center [708, 114] width 90 height 34
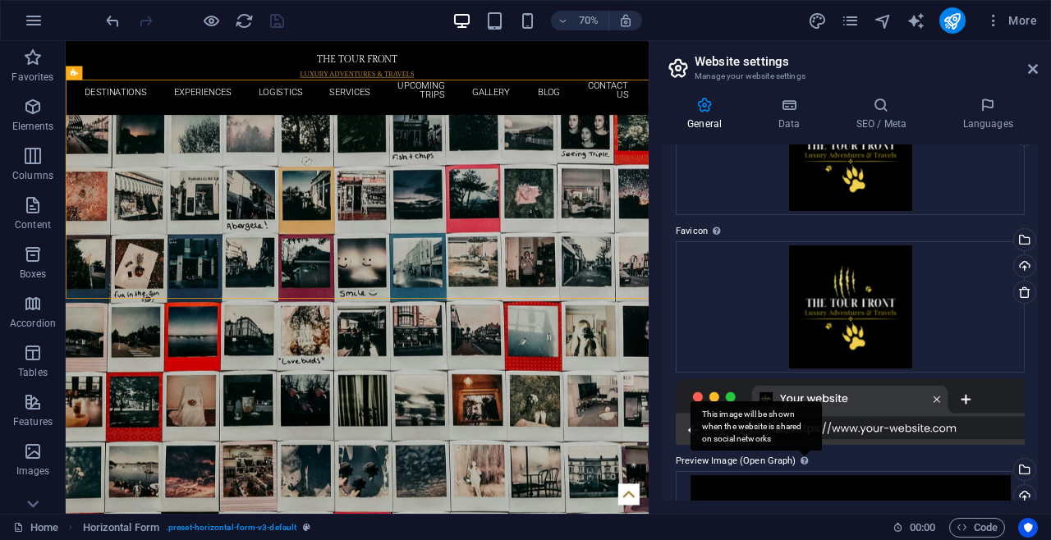
scroll to position [451, 0]
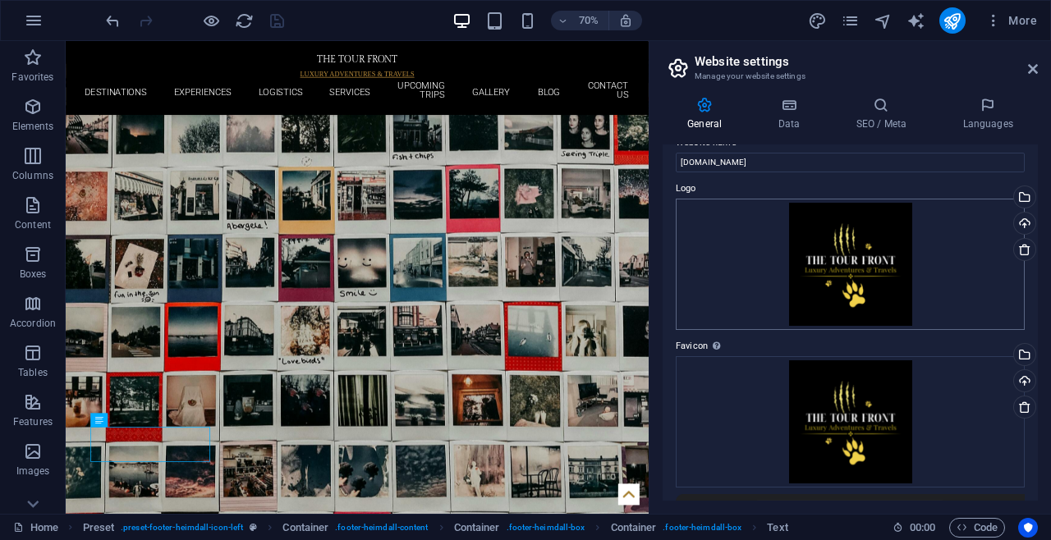
scroll to position [53, 0]
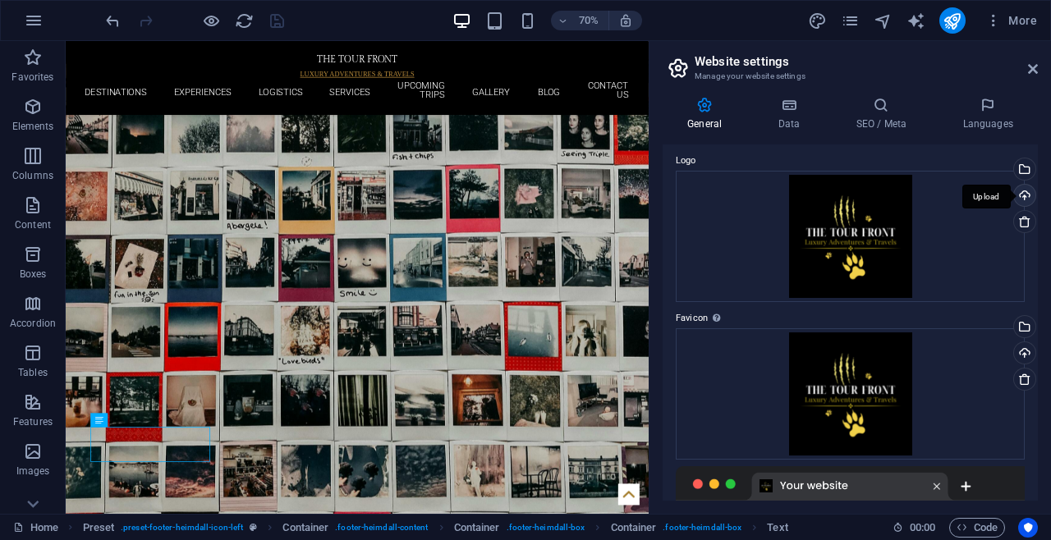
click at [1022, 194] on div "Upload" at bounding box center [1023, 197] width 25 height 25
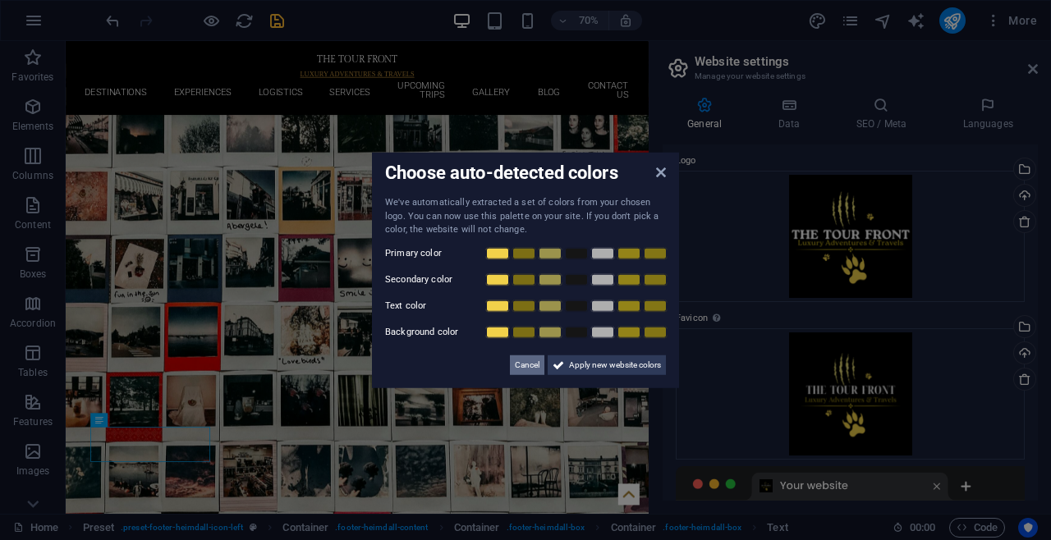
click at [527, 363] on span "Cancel" at bounding box center [527, 365] width 25 height 20
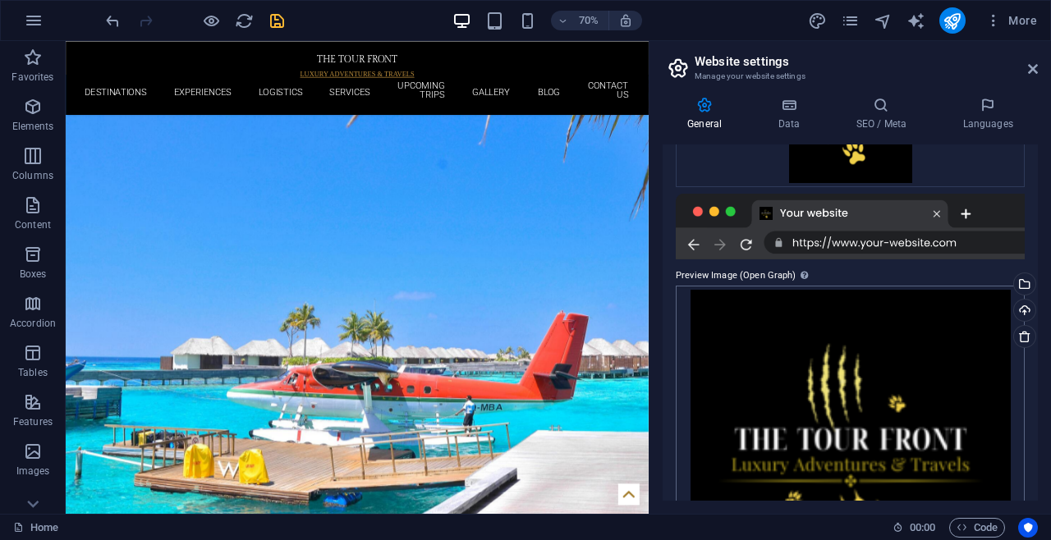
scroll to position [451, 0]
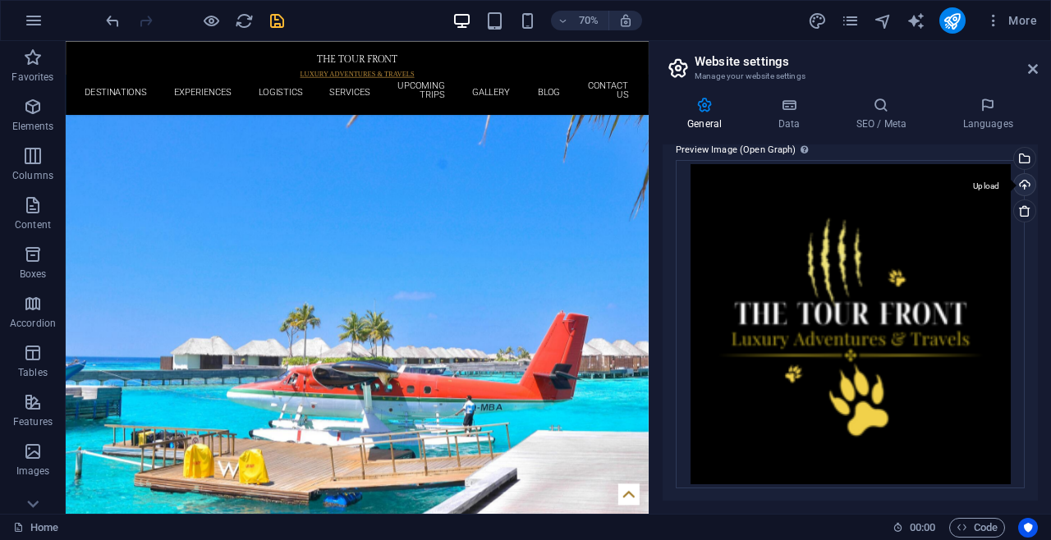
click at [1020, 183] on div "Upload" at bounding box center [1023, 186] width 25 height 25
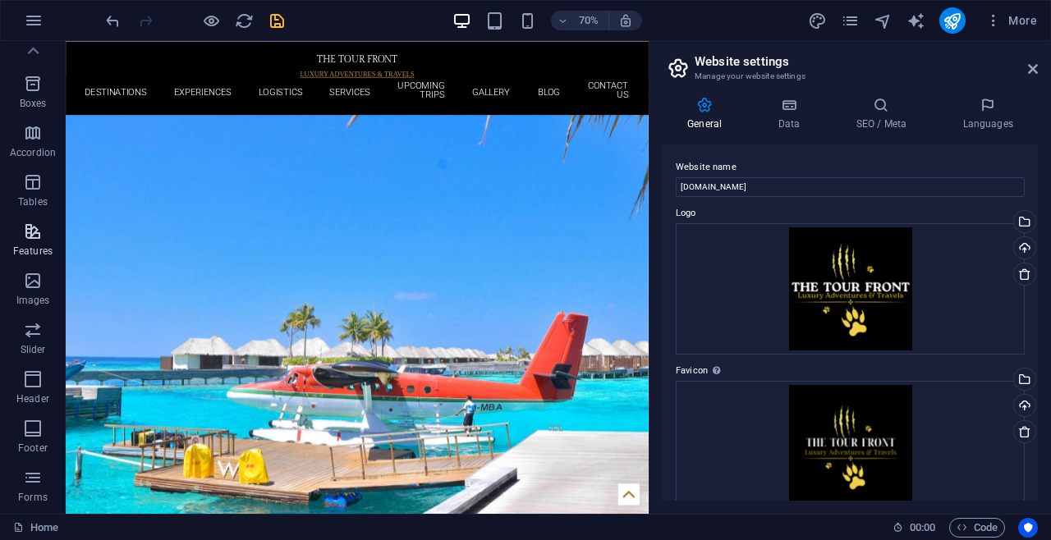
scroll to position [161, 0]
click at [986, 14] on icon "button" at bounding box center [994, 20] width 16 height 16
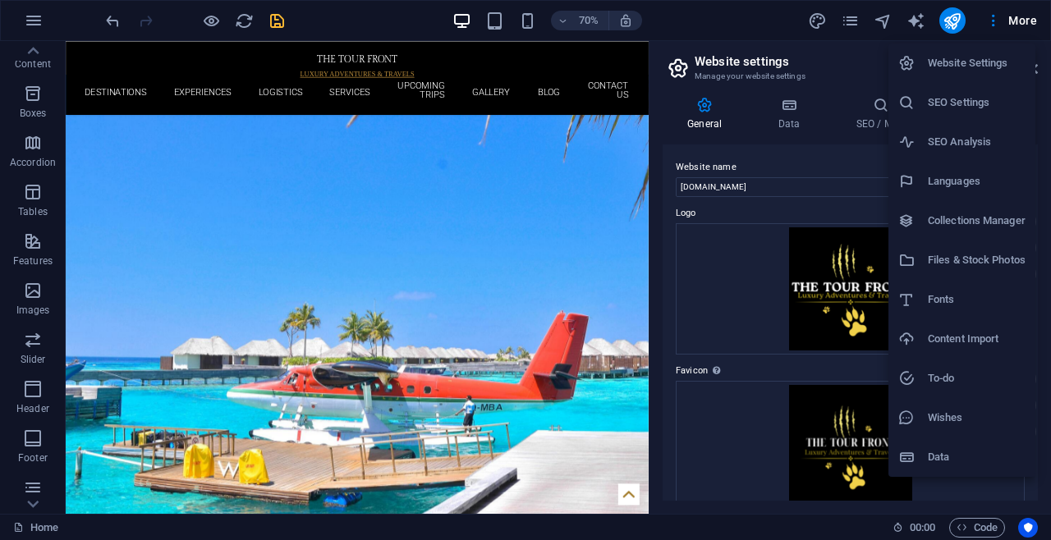
click at [953, 71] on h6 "Website Settings" at bounding box center [977, 63] width 98 height 20
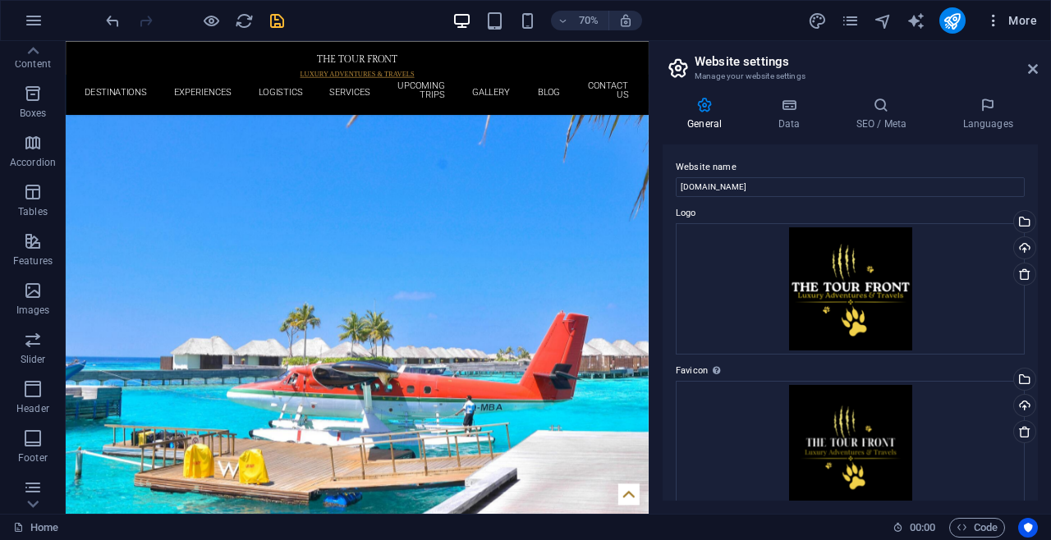
click at [1000, 18] on icon "button" at bounding box center [994, 20] width 16 height 16
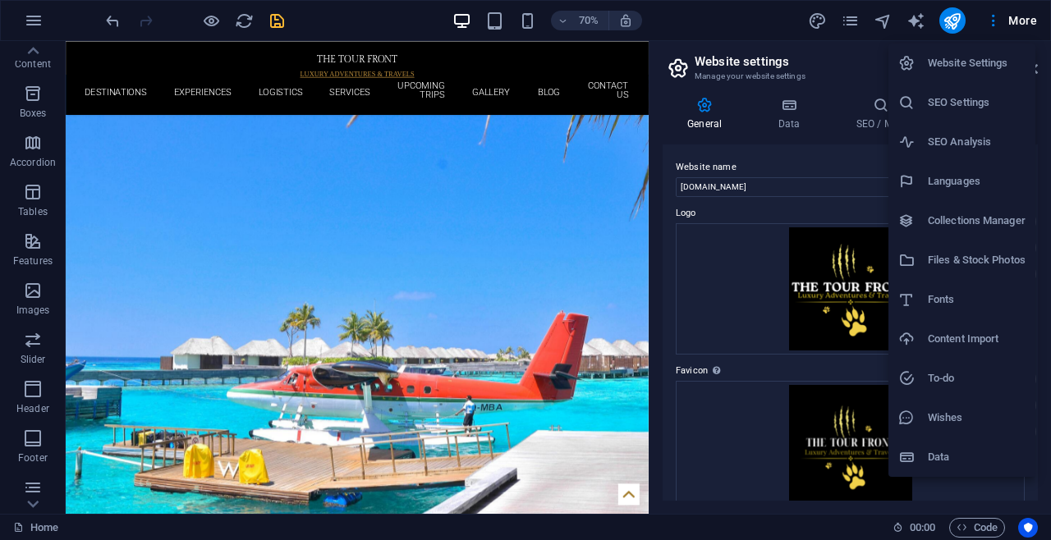
click at [934, 142] on h6 "SEO Analysis" at bounding box center [977, 142] width 98 height 20
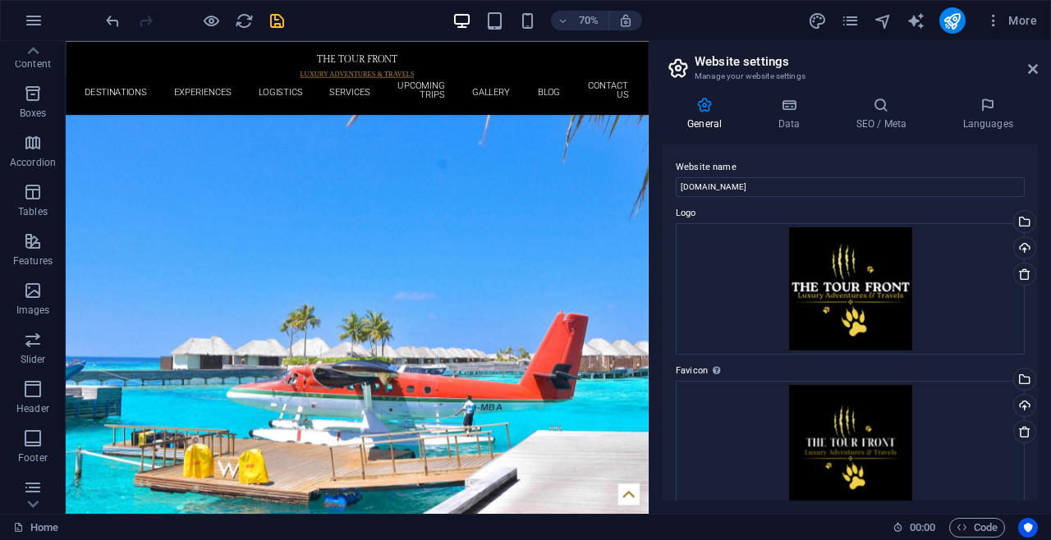
click at [1039, 67] on aside "Website settings Manage your website settings General Data SEO / Meta Languages…" at bounding box center [850, 277] width 402 height 473
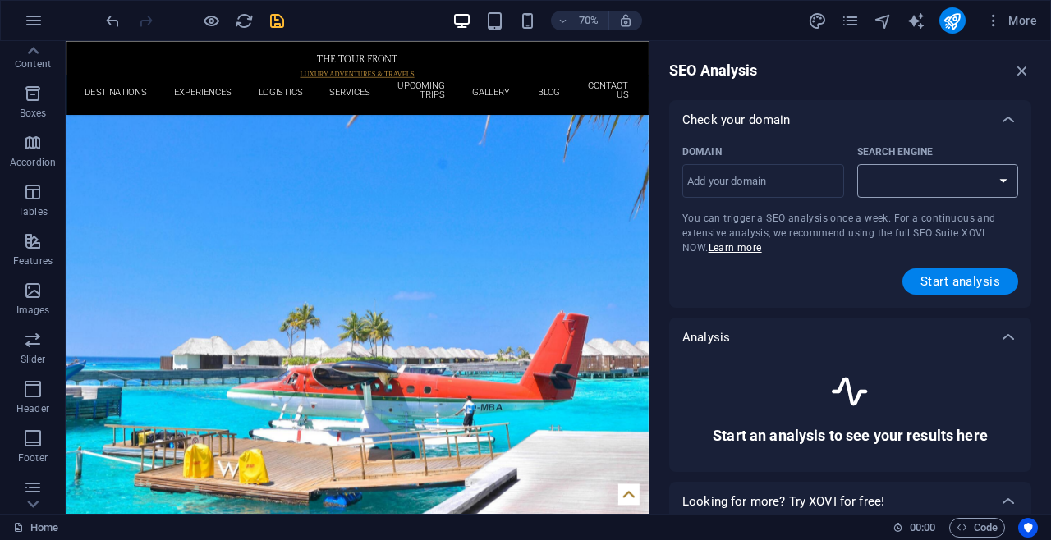
select select "google.com"
click at [734, 186] on input "Domain ​" at bounding box center [763, 181] width 162 height 26
type input "Thetourfront.co"
select select "google.co.uk"
type input "Thetourfront.com"
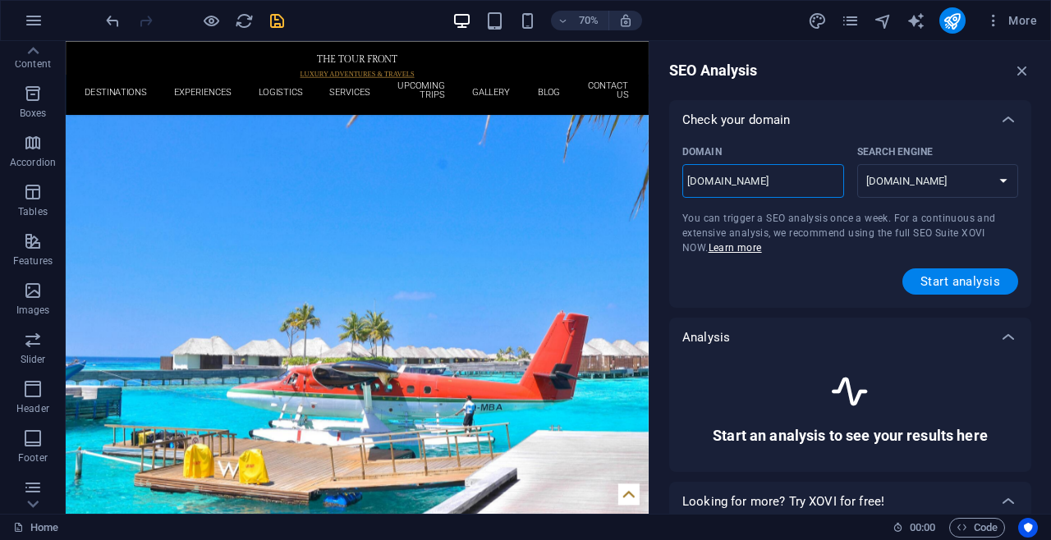
select select "google.com"
click at [957, 281] on span "Start analysis" at bounding box center [961, 281] width 80 height 13
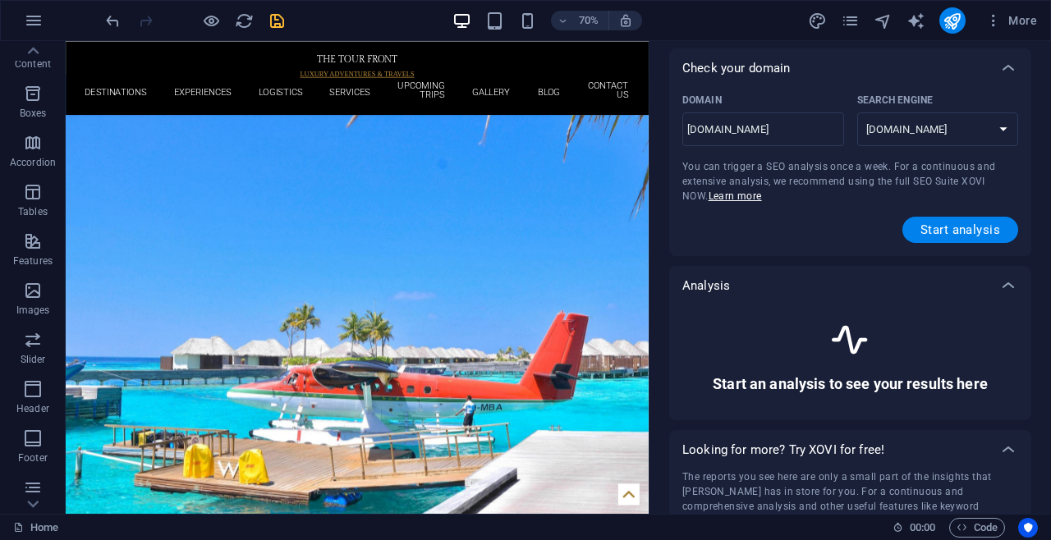
scroll to position [53, 0]
drag, startPoint x: 949, startPoint y: 223, endPoint x: 957, endPoint y: 228, distance: 9.4
click at [957, 228] on span "Start analysis" at bounding box center [961, 229] width 80 height 13
click at [964, 232] on span "Start analysis" at bounding box center [961, 229] width 80 height 13
click at [865, 214] on div "Domain Thetourfront.com ​ Search Engine google.de google.at google.es google.co…" at bounding box center [850, 164] width 336 height 155
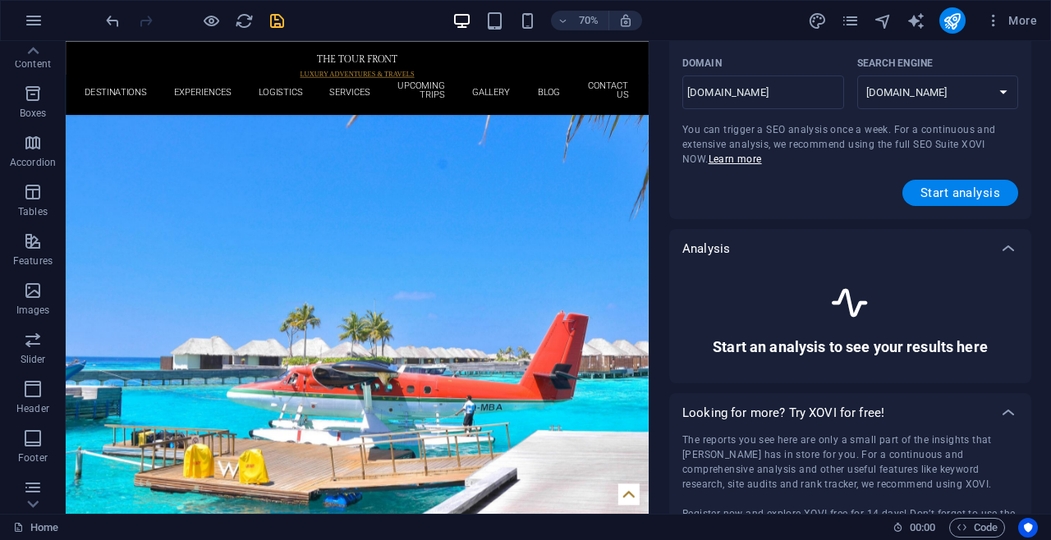
scroll to position [163, 0]
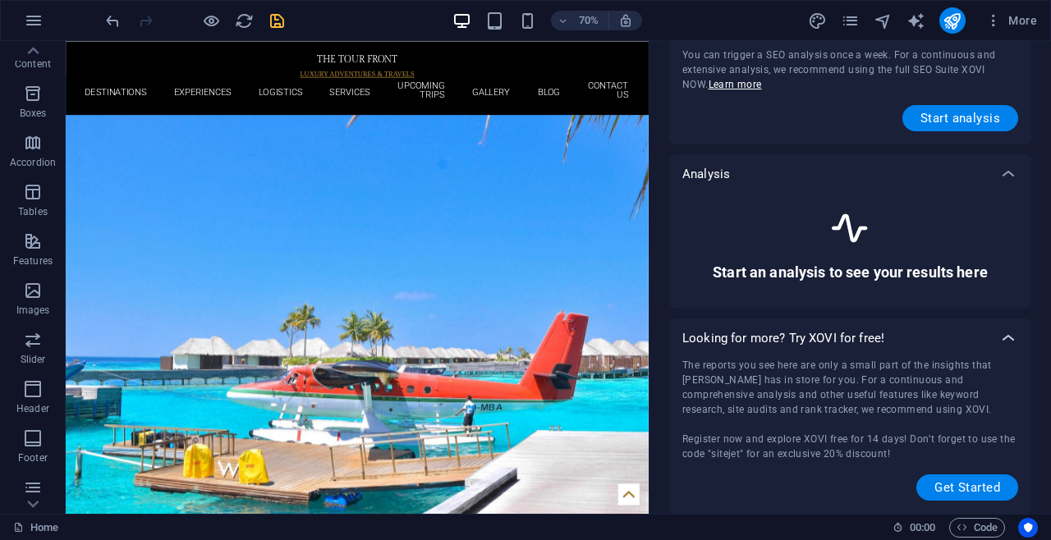
drag, startPoint x: 1000, startPoint y: 334, endPoint x: 1009, endPoint y: 348, distance: 17.1
click at [1009, 347] on icon at bounding box center [1009, 339] width 20 height 20
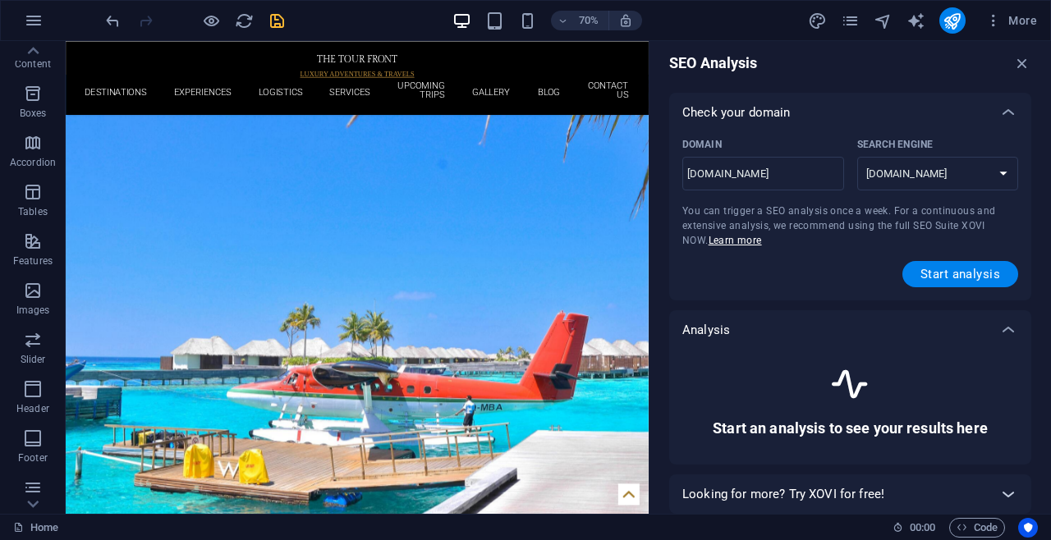
scroll to position [7, 0]
click at [1007, 334] on icon at bounding box center [1009, 330] width 20 height 20
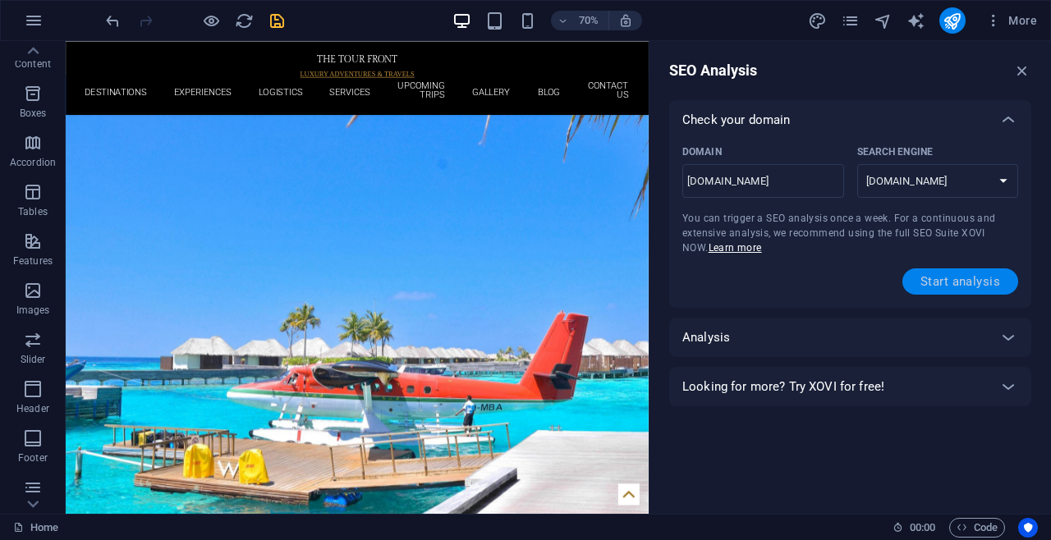
click at [954, 288] on span "Start analysis" at bounding box center [961, 281] width 80 height 13
click at [948, 285] on span "Start analysis" at bounding box center [961, 281] width 80 height 13
click at [945, 212] on div "Domain Thetourfront.com ​ Search Engine google.de google.at google.es google.co…" at bounding box center [850, 217] width 336 height 155
click at [943, 188] on select "google.de google.at google.es google.co.uk google.fr google.it google.ch google…" at bounding box center [938, 181] width 162 height 34
click at [926, 209] on div "Domain Thetourfront.com ​ Search Engine google.de google.at google.es google.co…" at bounding box center [850, 175] width 336 height 71
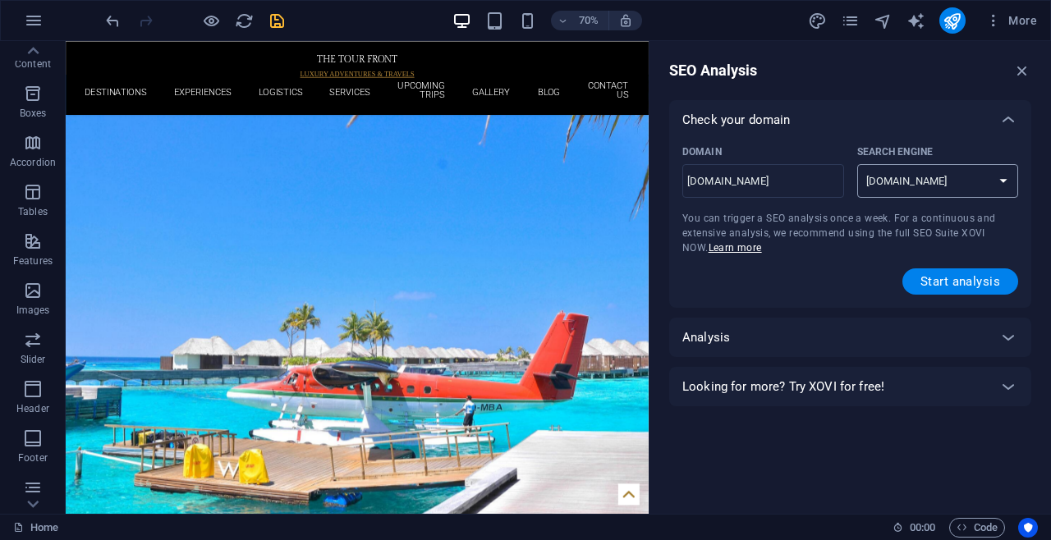
click at [929, 186] on select "google.de google.at google.es google.co.uk google.fr google.it google.ch google…" at bounding box center [938, 181] width 162 height 34
drag, startPoint x: 777, startPoint y: 246, endPoint x: 789, endPoint y: 251, distance: 13.3
click at [789, 251] on div "Domain Thetourfront.com ​ Search Engine google.de google.at google.es google.co…" at bounding box center [850, 217] width 336 height 155
drag, startPoint x: 690, startPoint y: 177, endPoint x: 703, endPoint y: 200, distance: 26.5
click at [702, 195] on div "Thetourfront.com ​" at bounding box center [763, 181] width 162 height 34
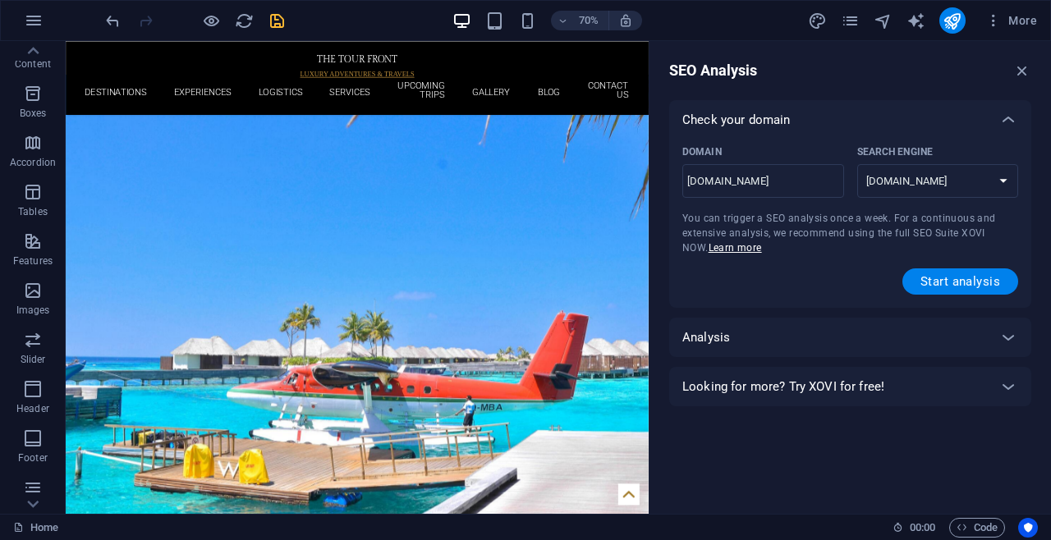
click at [702, 195] on input "Thetourfront.com" at bounding box center [763, 181] width 162 height 26
click at [689, 168] on input "Thetourfront.com" at bounding box center [763, 181] width 162 height 26
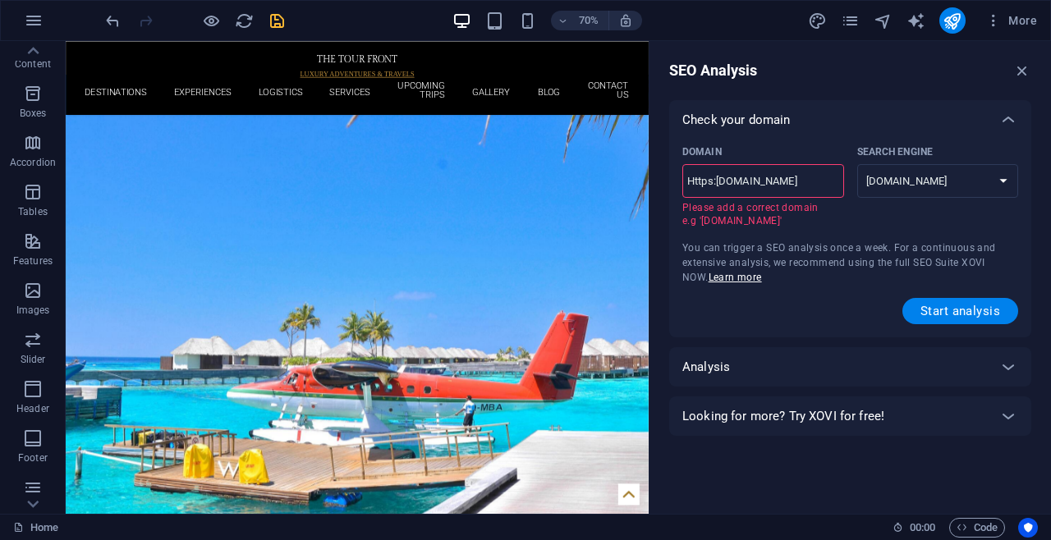
click at [730, 179] on input "Https:tThetourfront.com" at bounding box center [763, 181] width 162 height 26
click at [729, 183] on input "Https:tThetourfront.com" at bounding box center [763, 181] width 162 height 26
click at [932, 308] on span "Start analysis" at bounding box center [961, 311] width 80 height 13
click at [719, 180] on input "Https:thetourfront.com" at bounding box center [763, 181] width 162 height 26
click at [716, 179] on input "Https:thetourfront.com" at bounding box center [763, 181] width 162 height 26
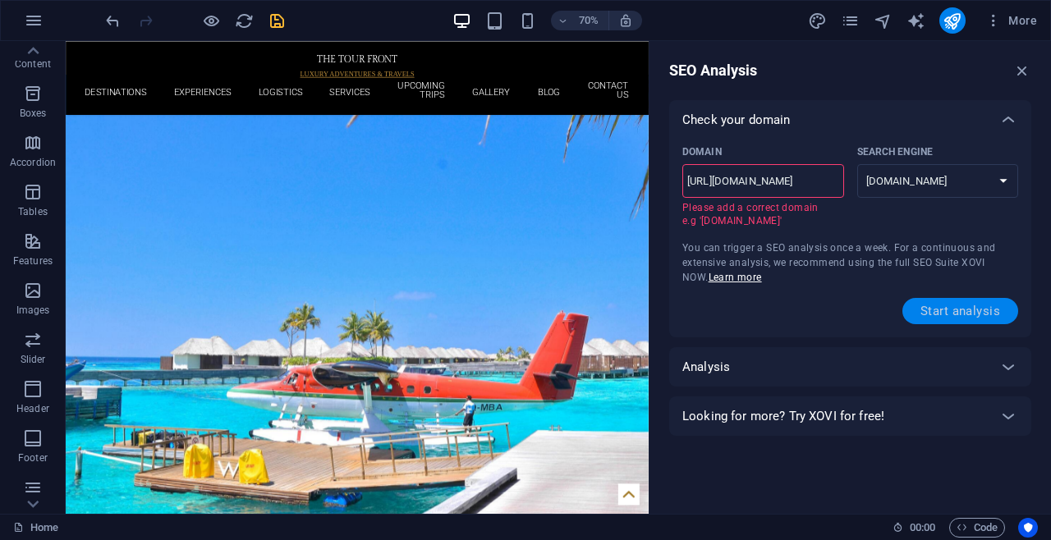
click at [923, 305] on span "Start analysis" at bounding box center [961, 311] width 80 height 13
drag, startPoint x: 721, startPoint y: 182, endPoint x: 674, endPoint y: 200, distance: 50.2
click at [676, 200] on div "Domain Https://thetourfront.com ​ Please add a correct domain e.g 'www.example.…" at bounding box center [850, 239] width 362 height 198
click at [690, 181] on input "/thetourfront.com" at bounding box center [763, 181] width 162 height 26
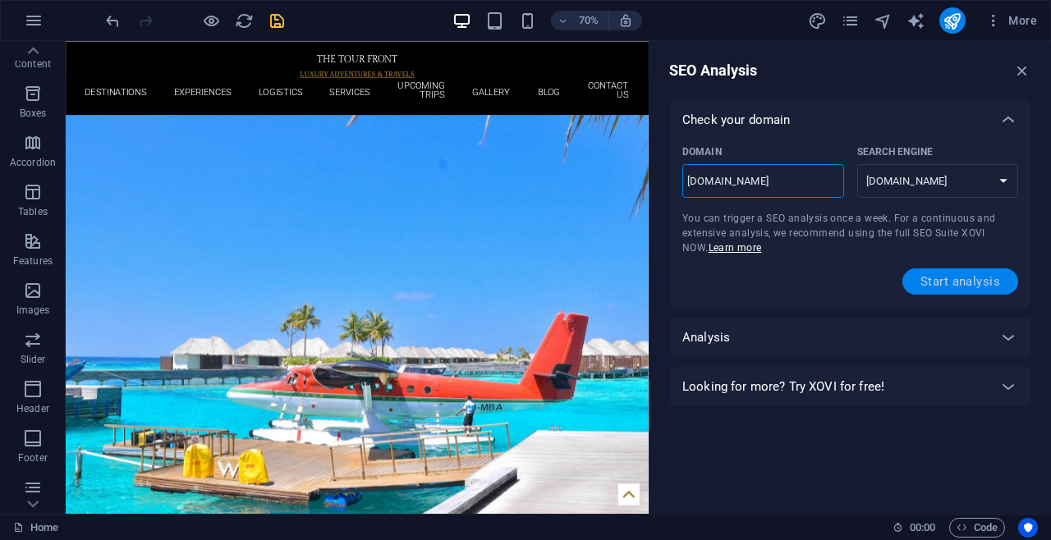
type input "www.thetourfront.com"
click at [963, 281] on span "Start analysis" at bounding box center [961, 281] width 80 height 13
click at [998, 336] on div at bounding box center [1008, 337] width 39 height 39
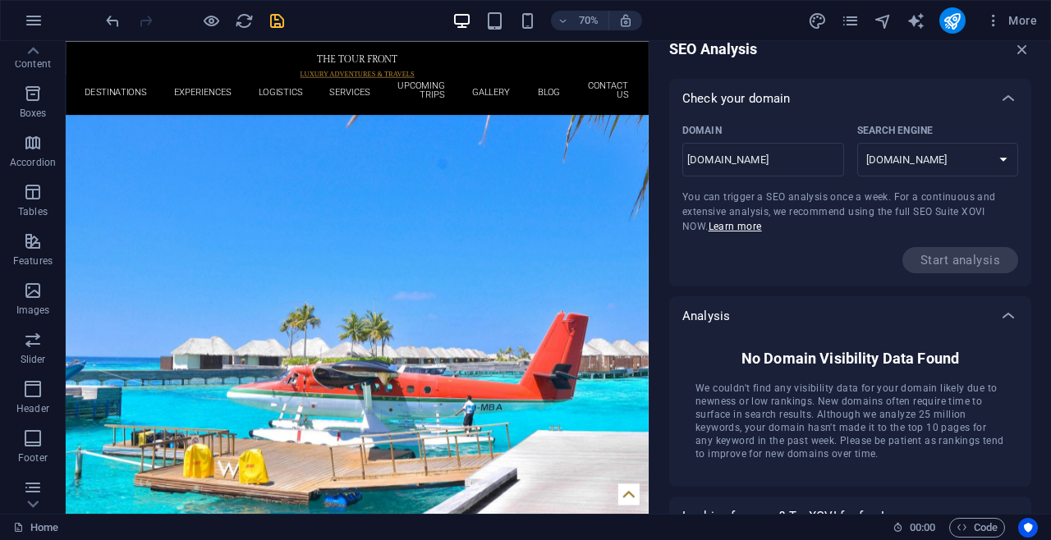
scroll to position [44, 0]
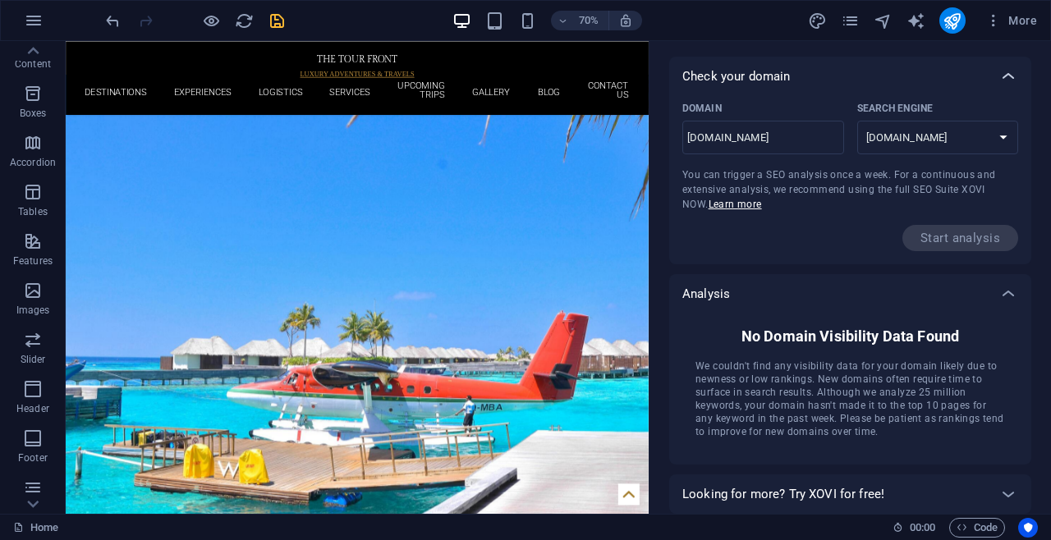
click at [997, 73] on div at bounding box center [1008, 76] width 39 height 39
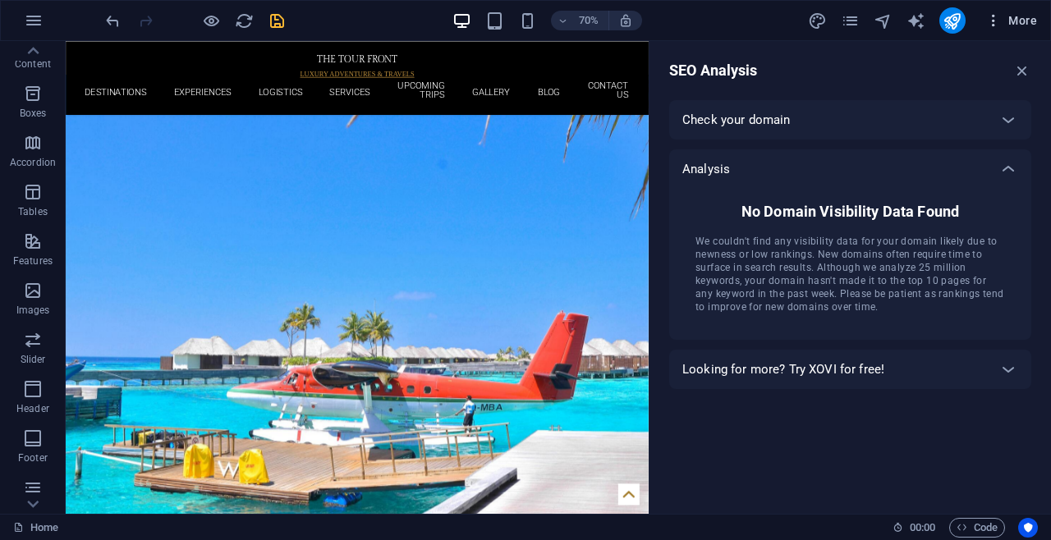
click at [1005, 18] on span "More" at bounding box center [1012, 20] width 52 height 16
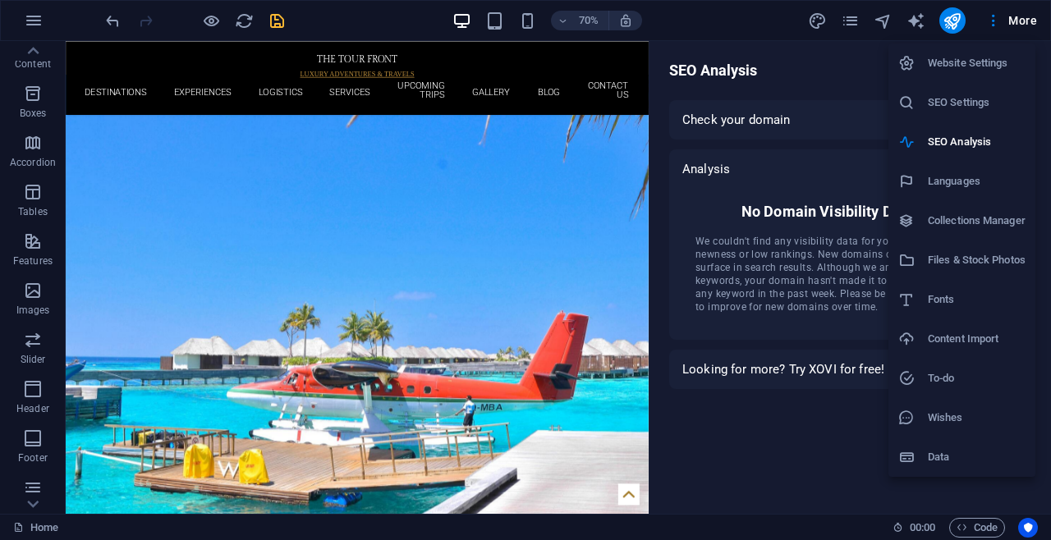
click at [968, 381] on h6 "To-do" at bounding box center [977, 379] width 98 height 20
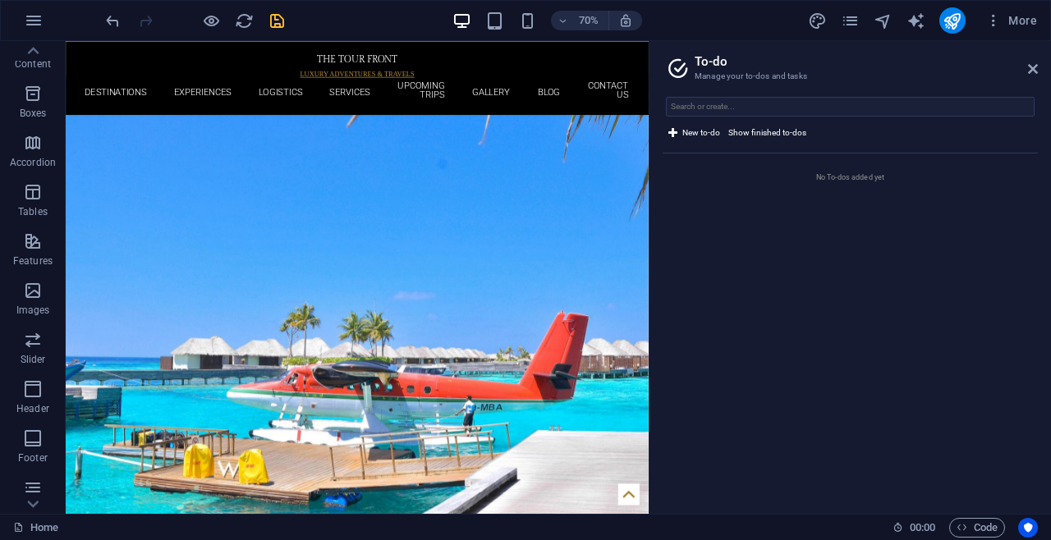
click at [1041, 69] on aside "To-do Manage your to-dos and tasks New to-do Show finished to-dos No To-dos add…" at bounding box center [850, 277] width 402 height 473
click at [991, 20] on icon "button" at bounding box center [994, 20] width 16 height 16
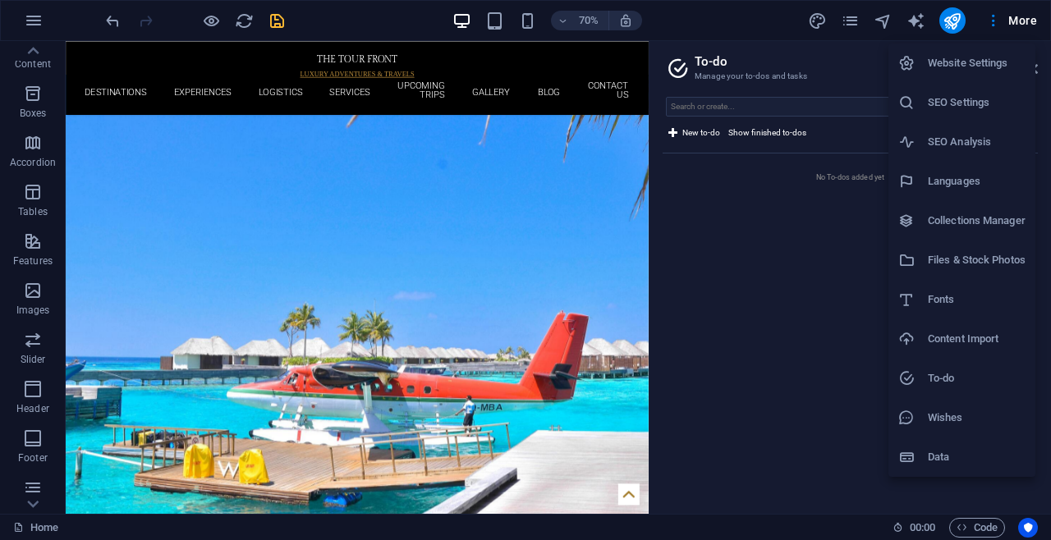
click at [922, 92] on li "SEO Settings" at bounding box center [962, 102] width 147 height 39
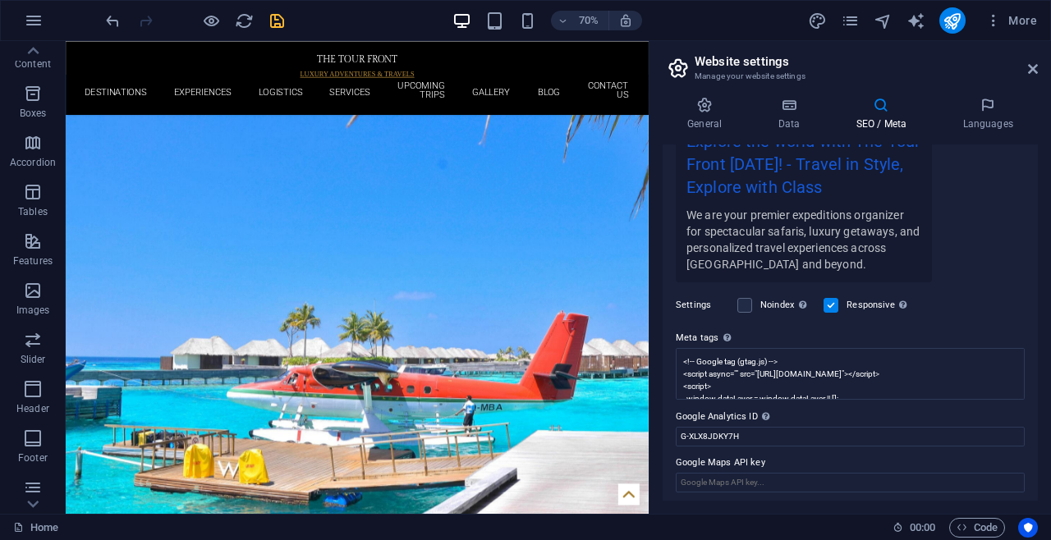
scroll to position [342, 0]
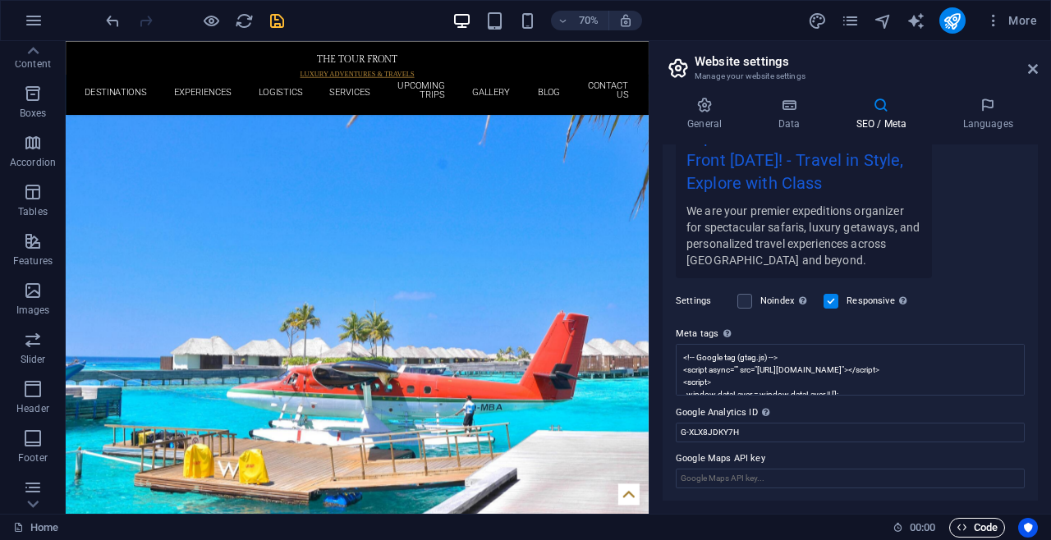
click at [965, 535] on span "Code" at bounding box center [977, 528] width 41 height 20
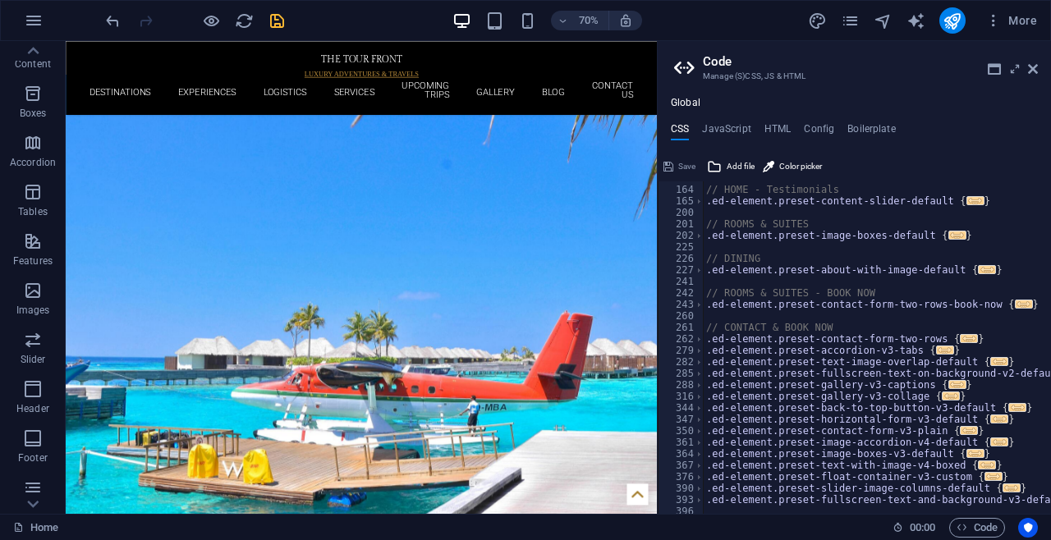
scroll to position [423, 0]
click at [697, 305] on span at bounding box center [699, 304] width 9 height 11
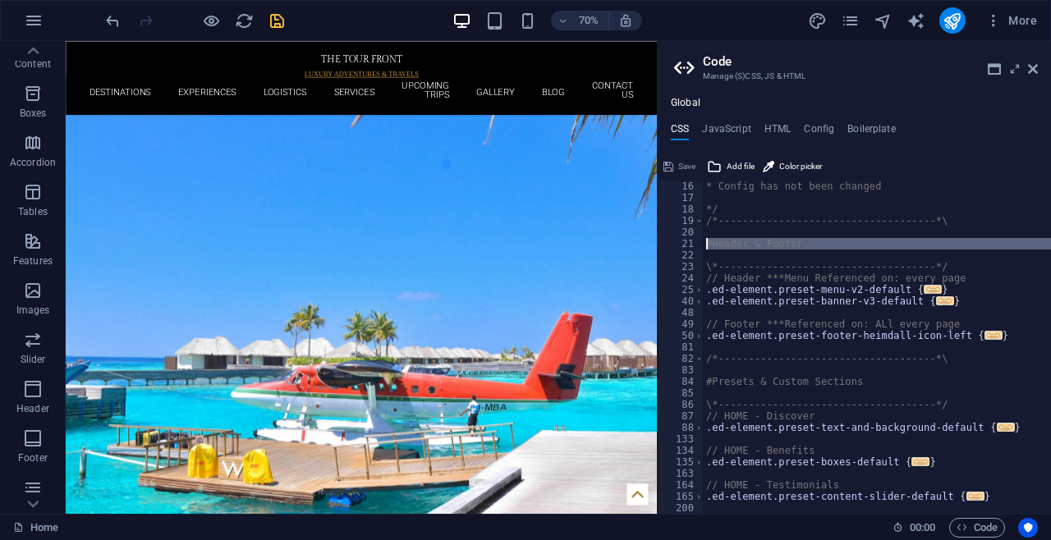
scroll to position [78, 0]
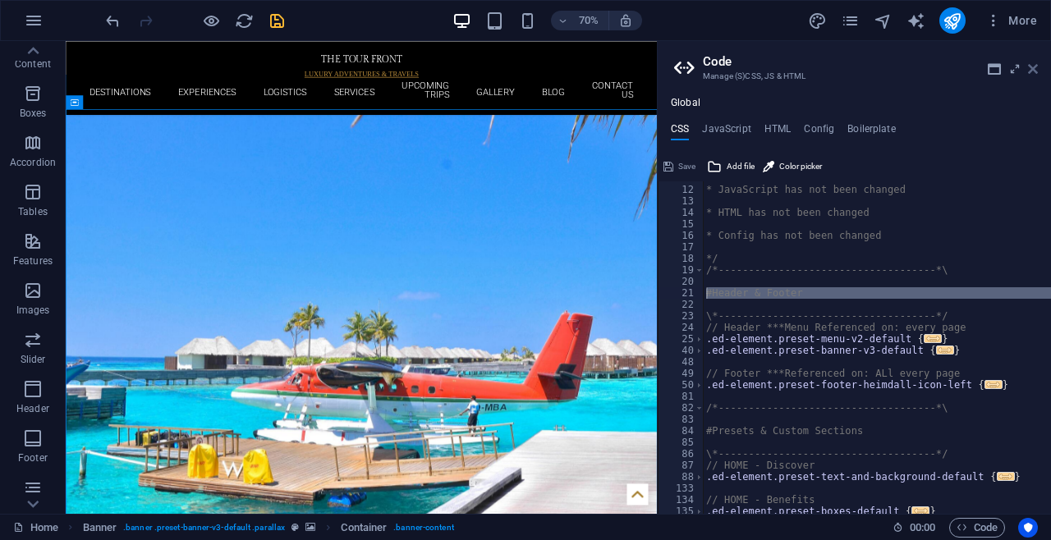
click at [1033, 71] on icon at bounding box center [1033, 68] width 10 height 13
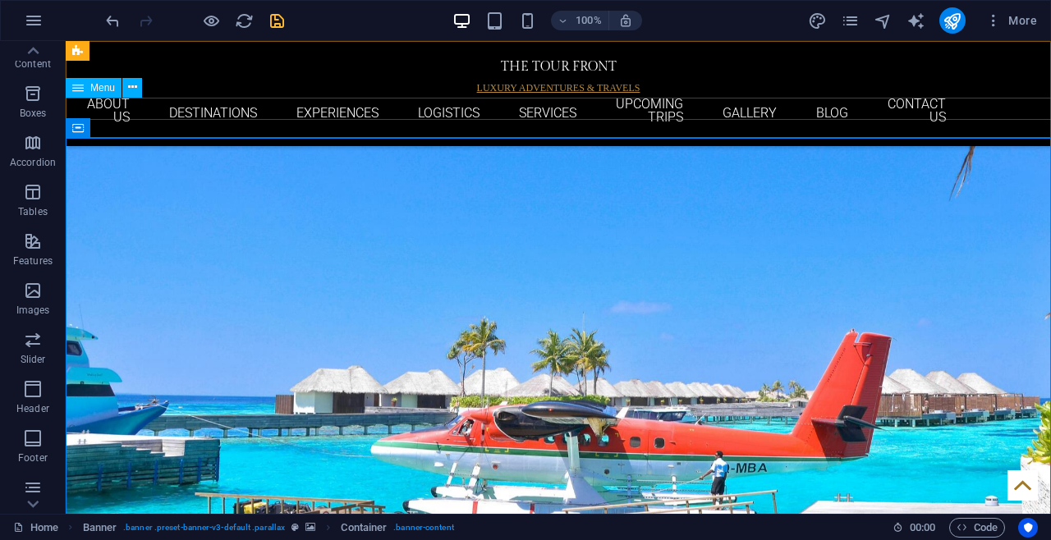
click at [283, 108] on nav "Home ABOUT US DESTINATIONS EXPERIENCES LOGISTICS SERVICES UPCOMING TRIPS GALLER…" at bounding box center [558, 113] width 775 height 30
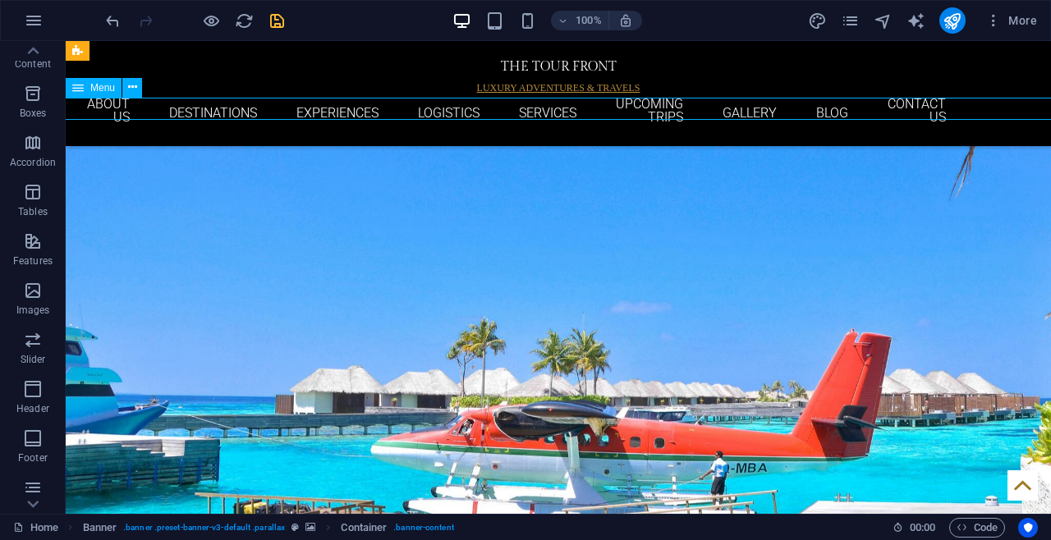
click at [283, 108] on nav "Home ABOUT US DESTINATIONS EXPERIENCES LOGISTICS SERVICES UPCOMING TRIPS GALLER…" at bounding box center [558, 113] width 775 height 30
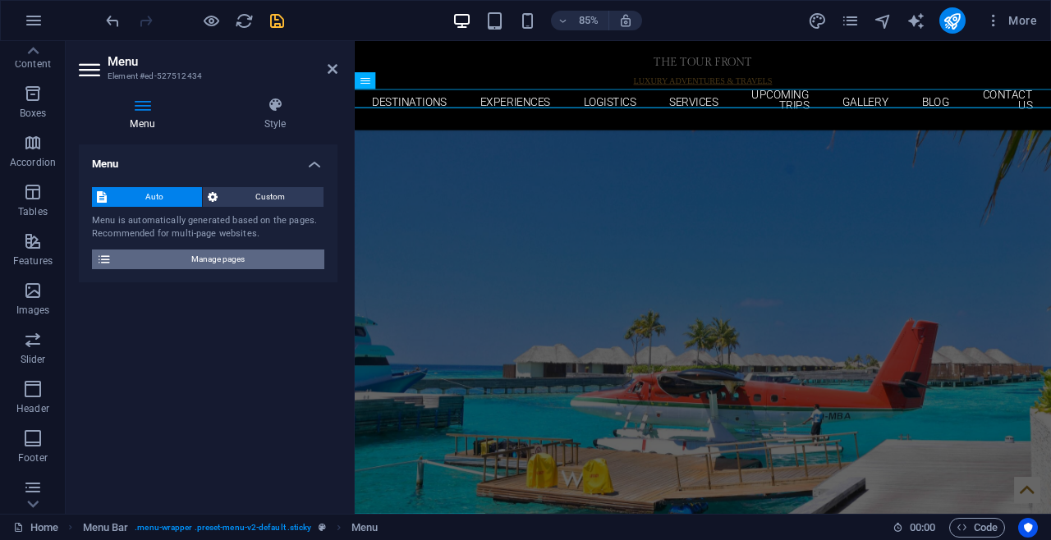
click at [191, 250] on span "Manage pages" at bounding box center [218, 260] width 203 height 20
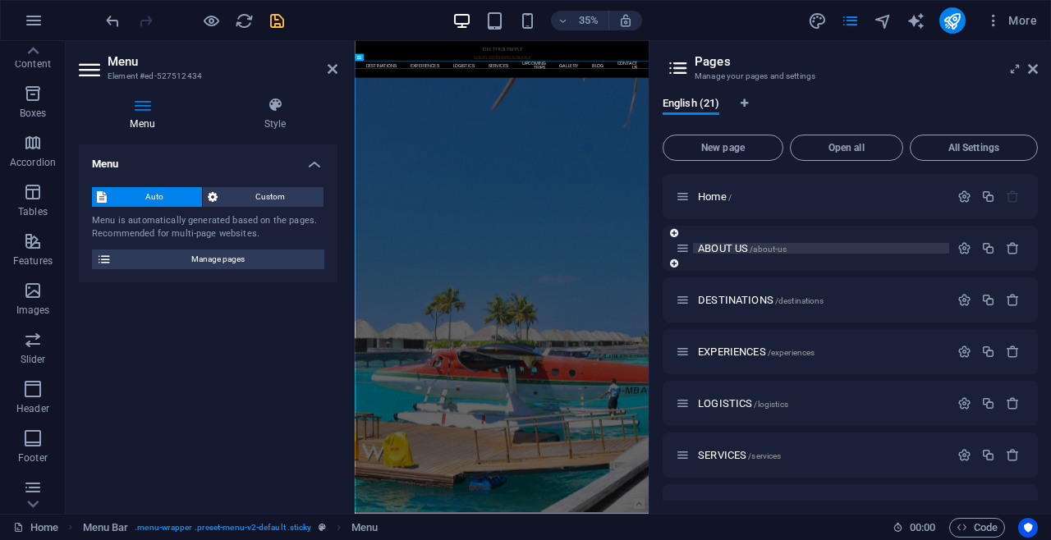
click at [793, 246] on p "ABOUT US /about-us" at bounding box center [821, 248] width 246 height 11
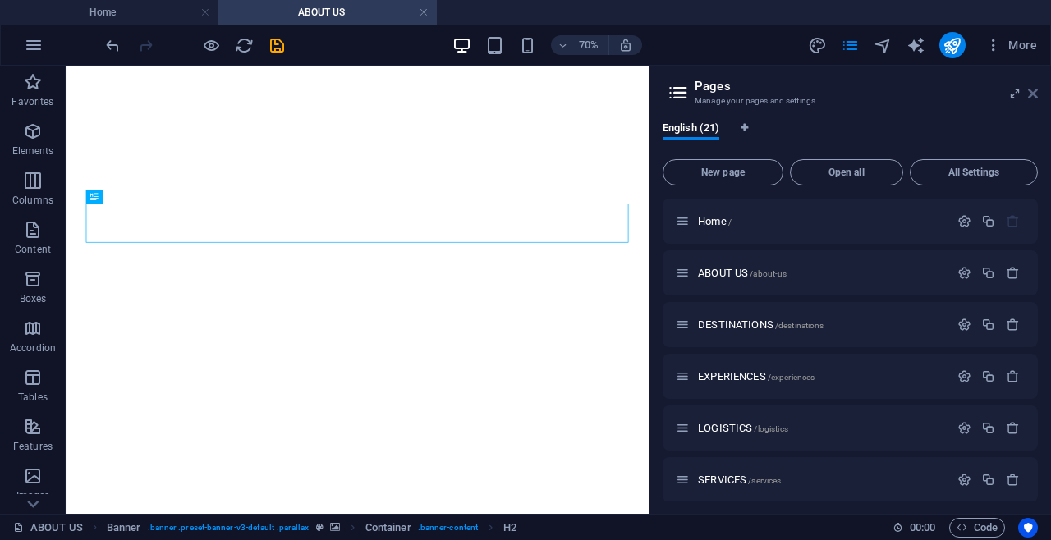
click at [1034, 96] on icon at bounding box center [1033, 93] width 10 height 13
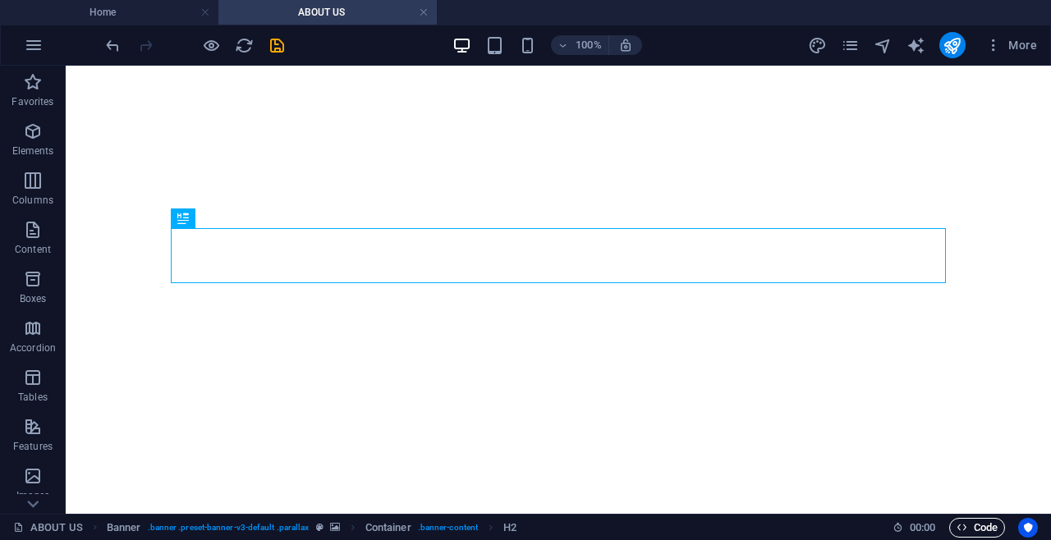
click at [981, 531] on span "Code" at bounding box center [977, 528] width 41 height 20
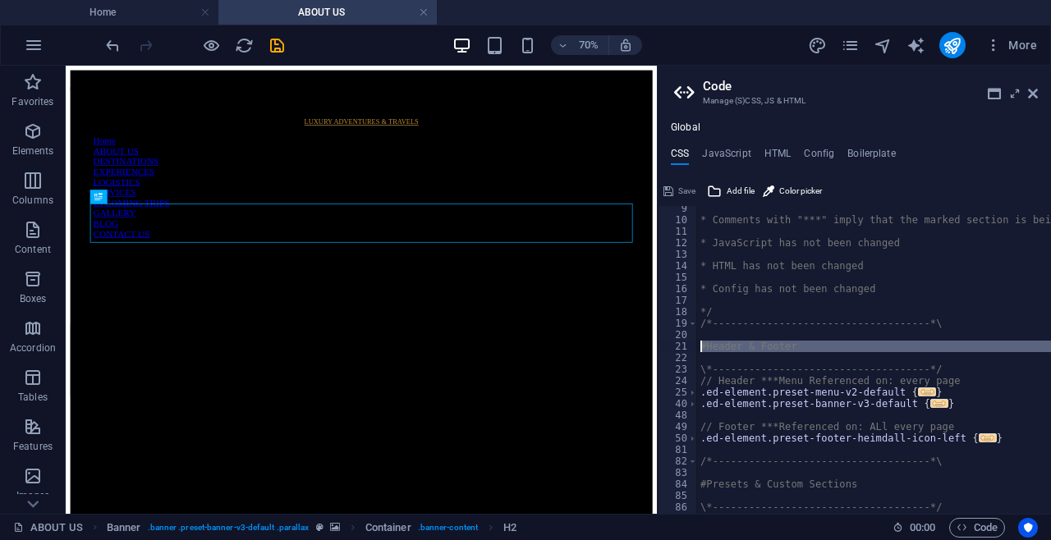
scroll to position [99, 0]
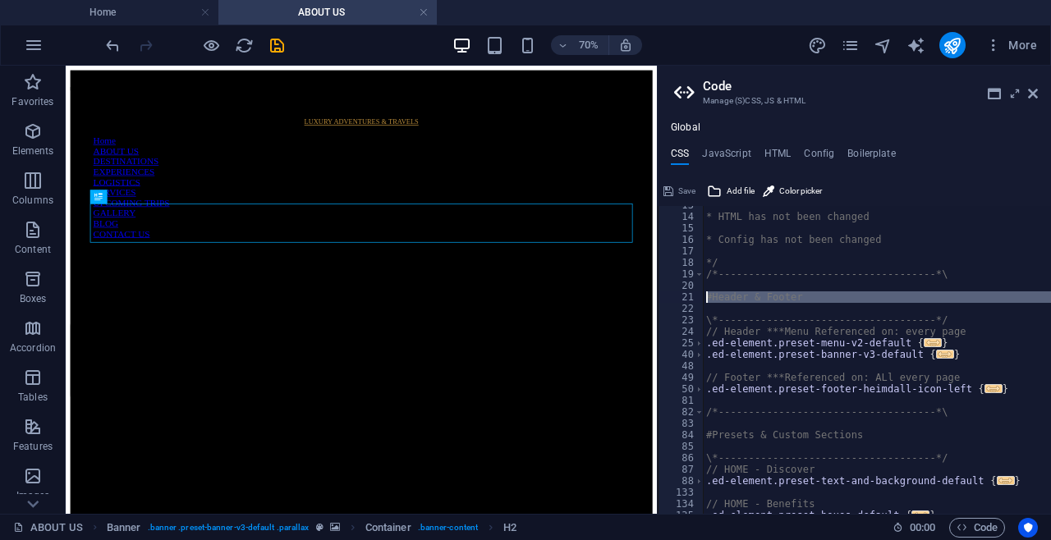
click at [722, 312] on div "* HTML has not been changed * Config has not been changed */ /*----------------…" at bounding box center [877, 360] width 348 height 308
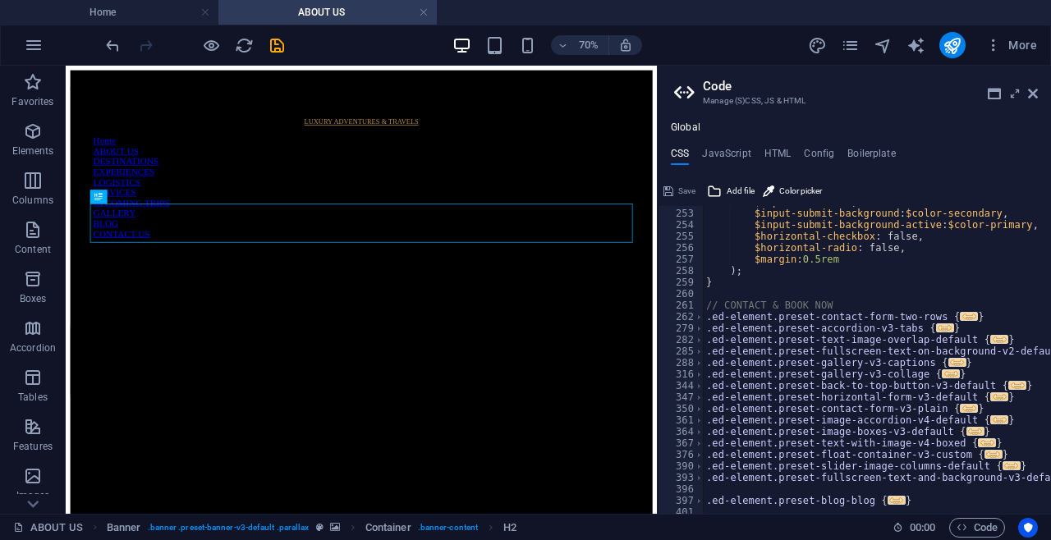
scroll to position [842, 0]
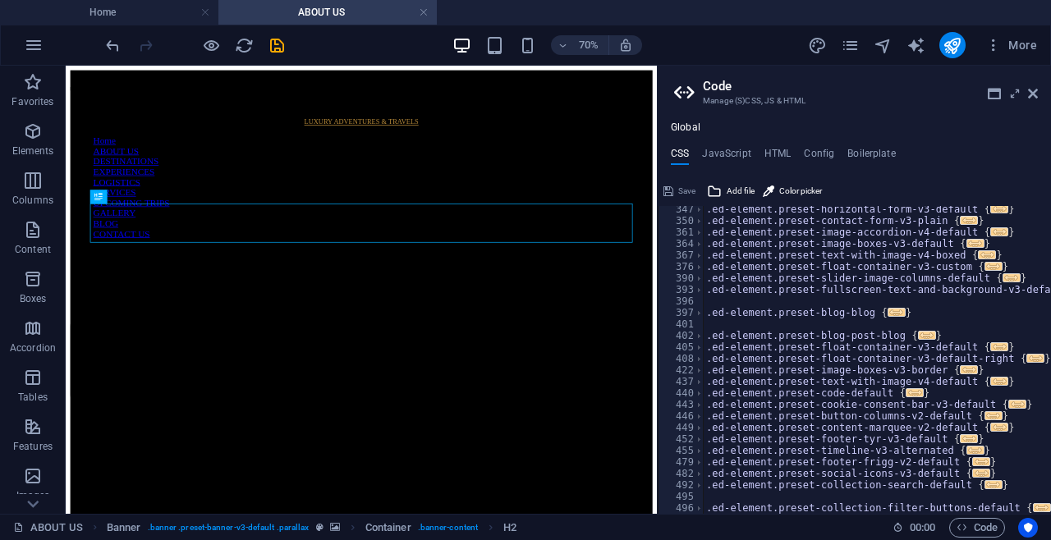
click at [683, 93] on icon at bounding box center [686, 92] width 25 height 23
click at [1033, 91] on icon at bounding box center [1033, 93] width 10 height 13
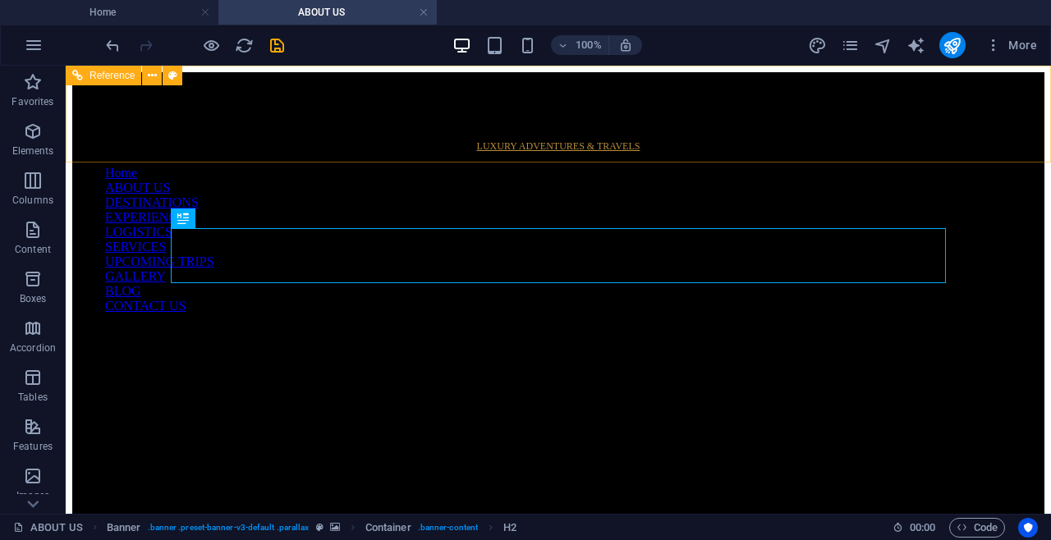
click at [789, 166] on nav "Home ABOUT US DESTINATIONS EXPERIENCES LOGISTICS SERVICES UPCOMING TRIPS GALLER…" at bounding box center [558, 240] width 972 height 148
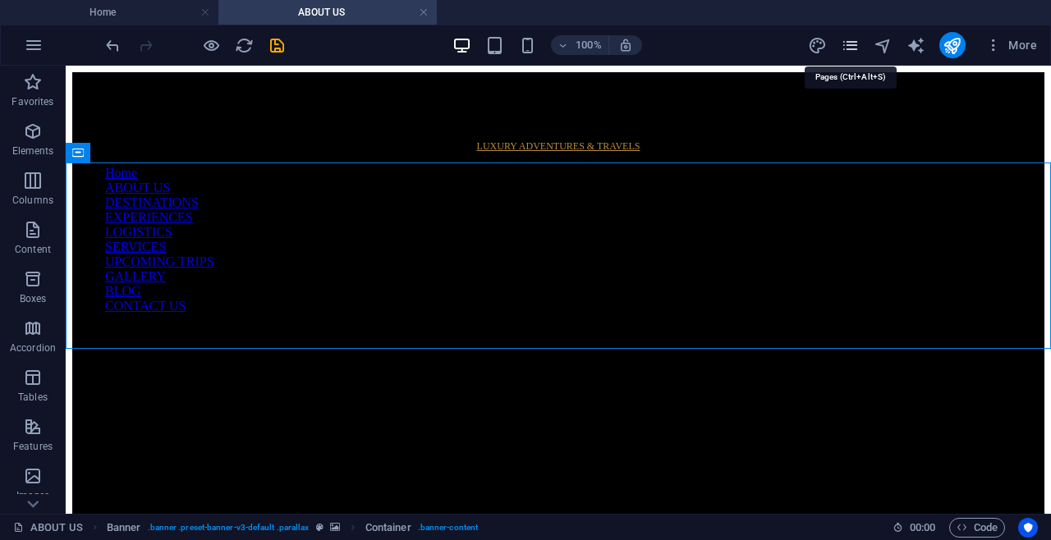
click at [845, 49] on icon "pages" at bounding box center [850, 45] width 19 height 19
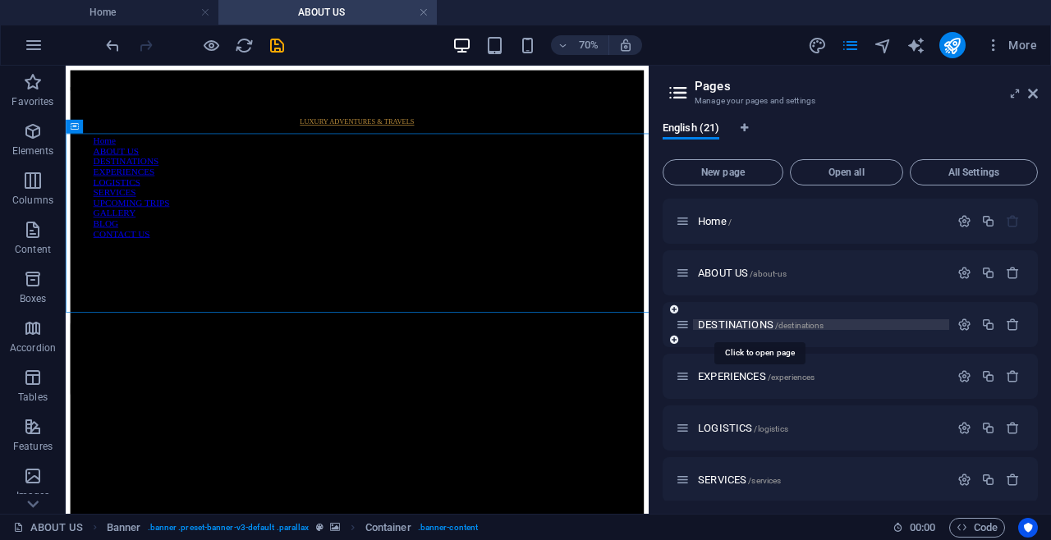
click at [740, 322] on span "DESTINATIONS /destinations" at bounding box center [761, 325] width 126 height 12
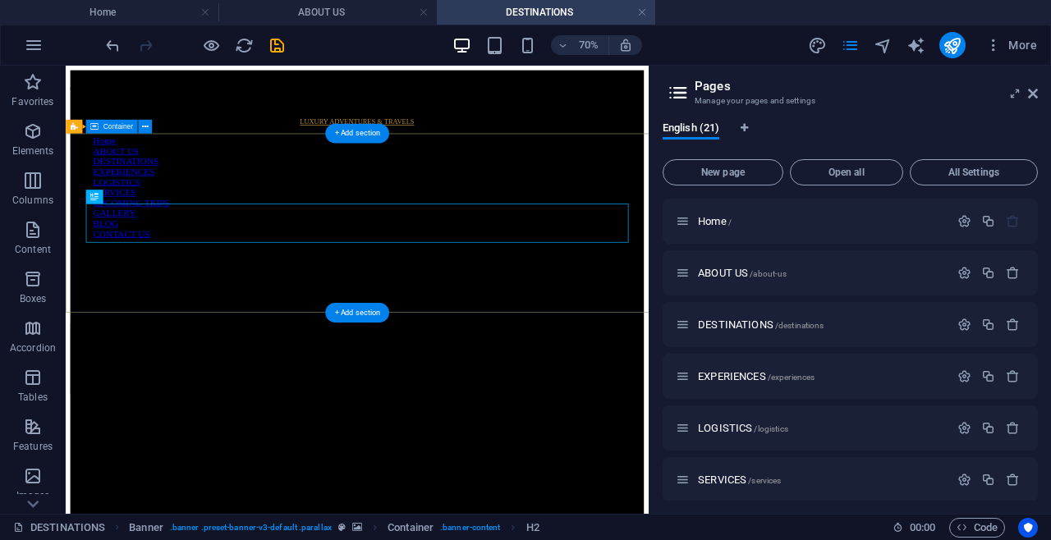
scroll to position [0, 0]
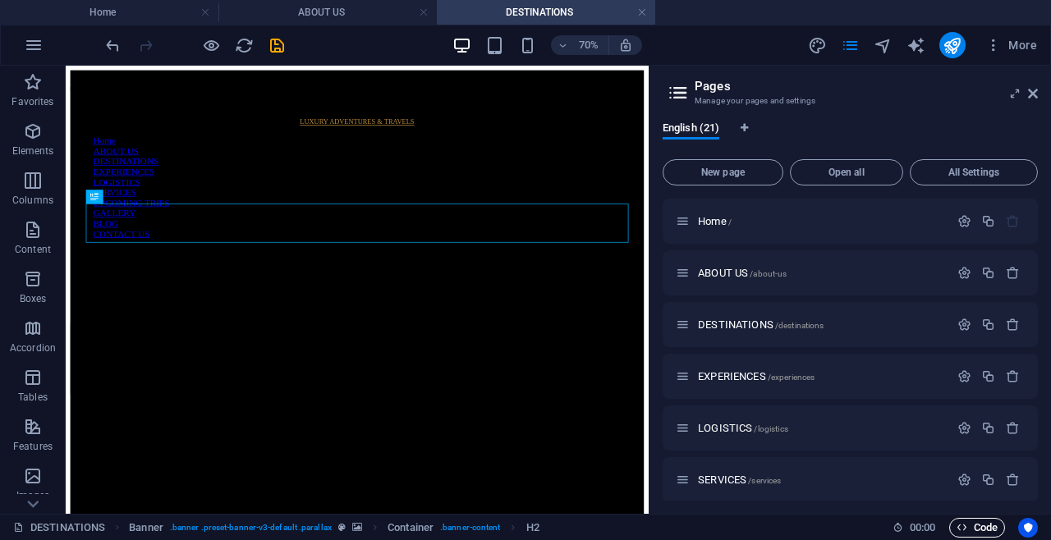
click at [969, 523] on span "Code" at bounding box center [977, 528] width 41 height 20
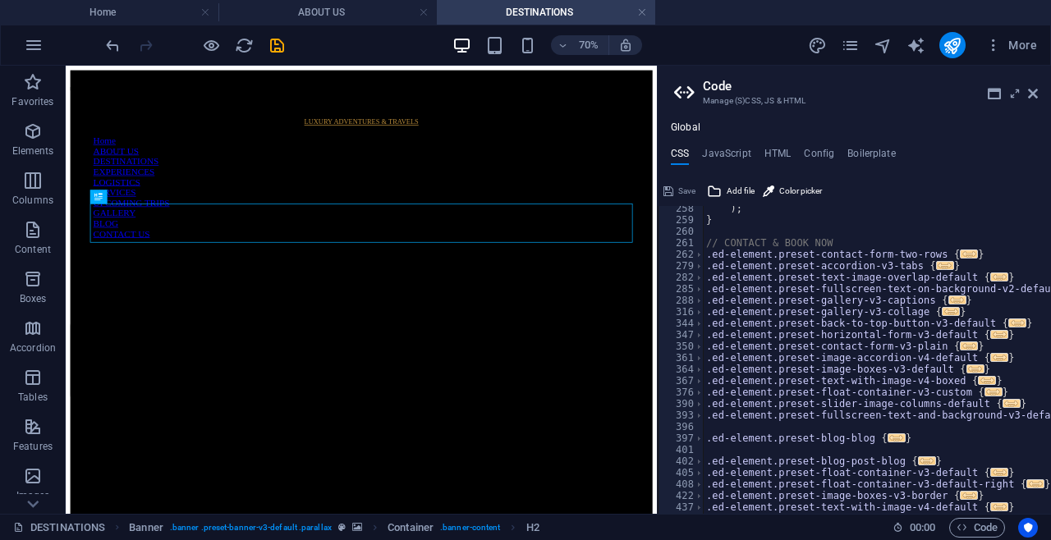
scroll to position [716, 0]
click at [786, 239] on div ") ; } // CONTACT & BOOK NOW .ed-element.preset-contact-form-two-rows { ... } .e…" at bounding box center [971, 368] width 537 height 331
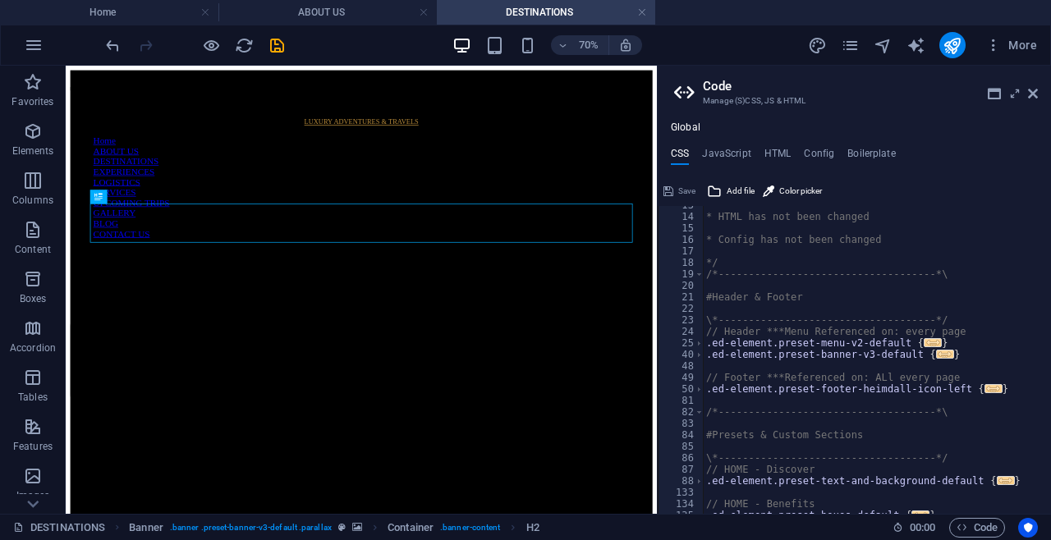
scroll to position [148, 0]
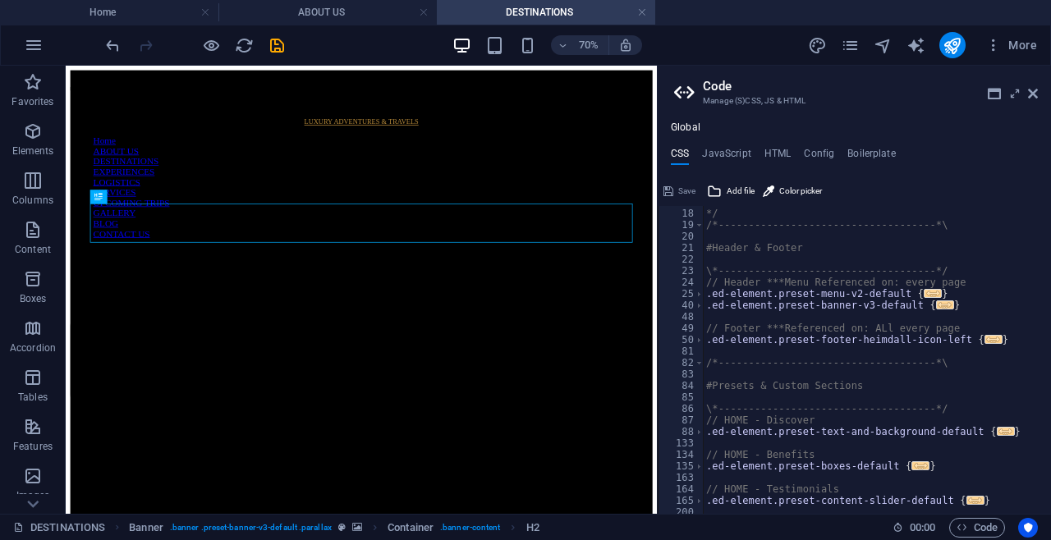
click at [692, 364] on div "82" at bounding box center [682, 362] width 46 height 11
type textarea "/*------------------------------------*\"
click at [701, 359] on span at bounding box center [699, 362] width 9 height 11
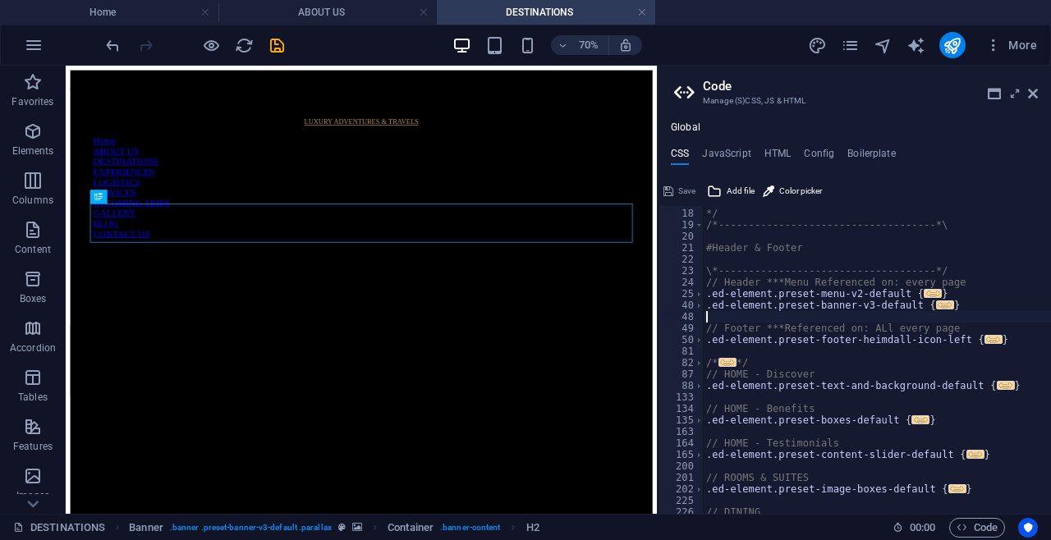
click at [861, 319] on div "*/ /*------------------------------------*\ #Header & Footer \*----------------…" at bounding box center [971, 361] width 537 height 331
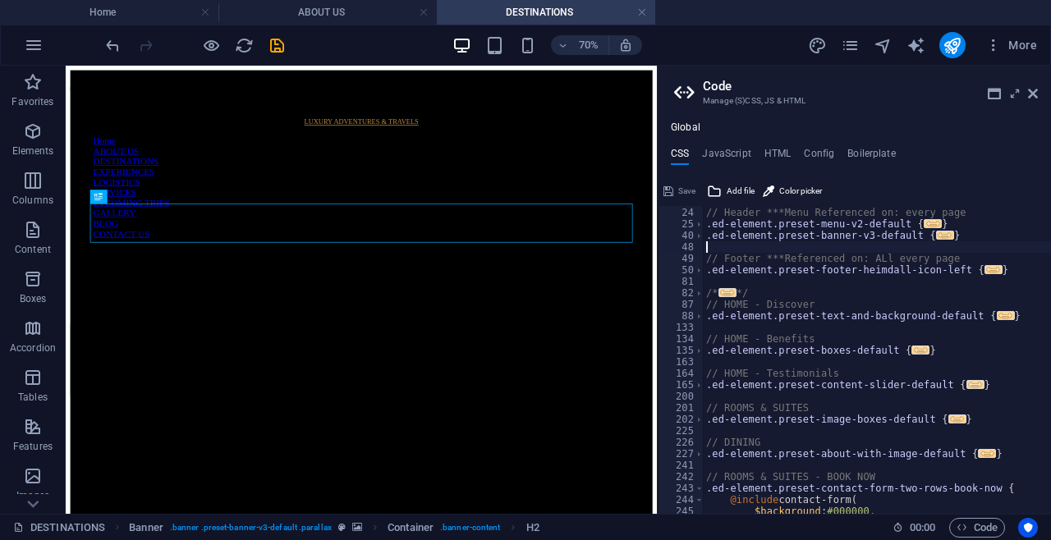
scroll to position [0, 0]
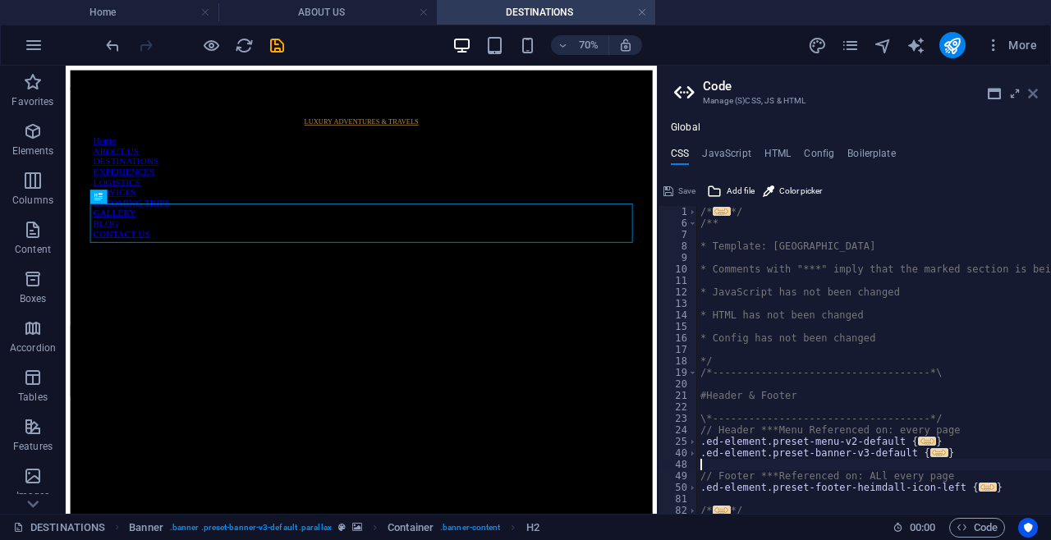
click at [1030, 94] on icon at bounding box center [1033, 93] width 10 height 13
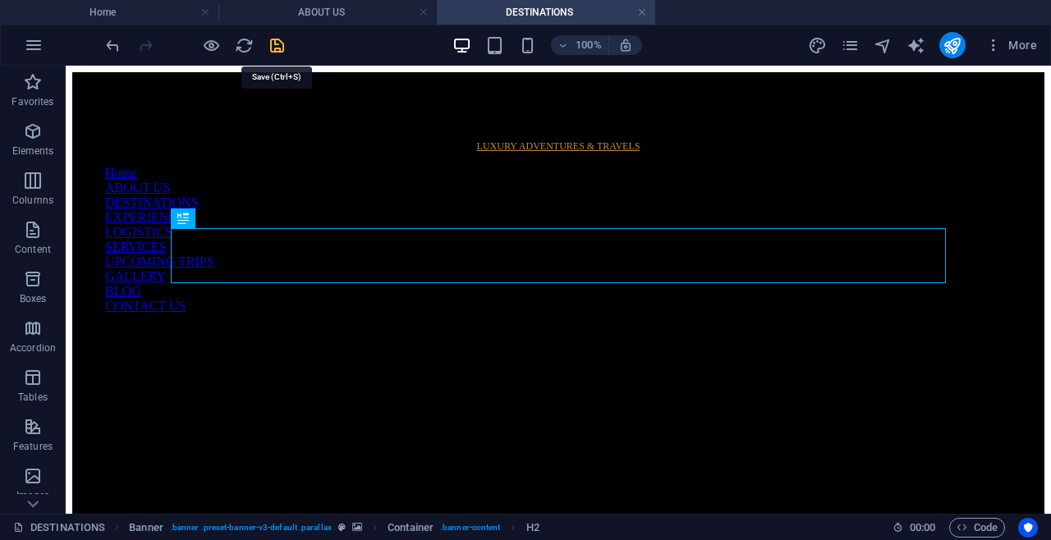
click at [277, 49] on icon "save" at bounding box center [277, 45] width 19 height 19
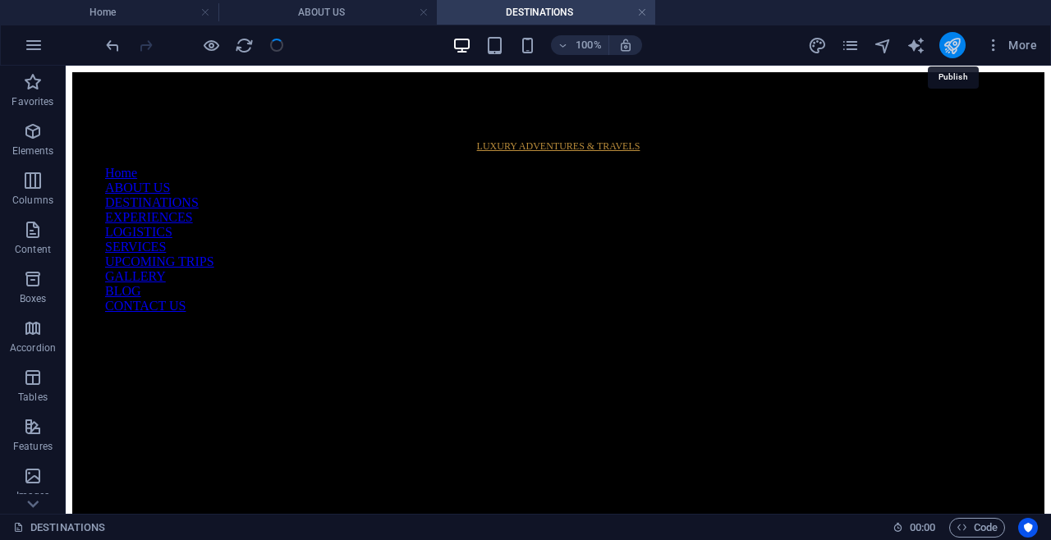
click at [949, 48] on icon "publish" at bounding box center [952, 45] width 19 height 19
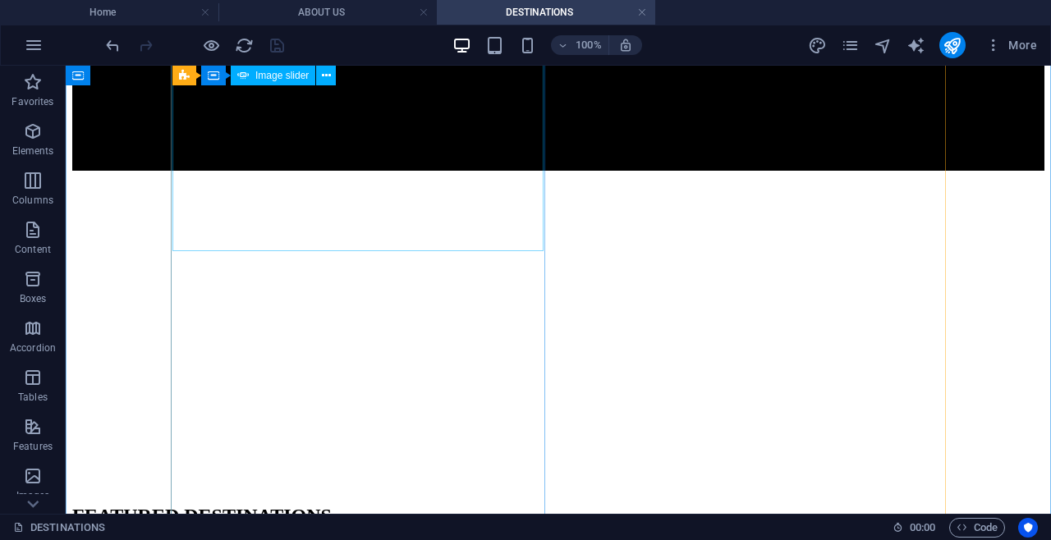
scroll to position [873, 0]
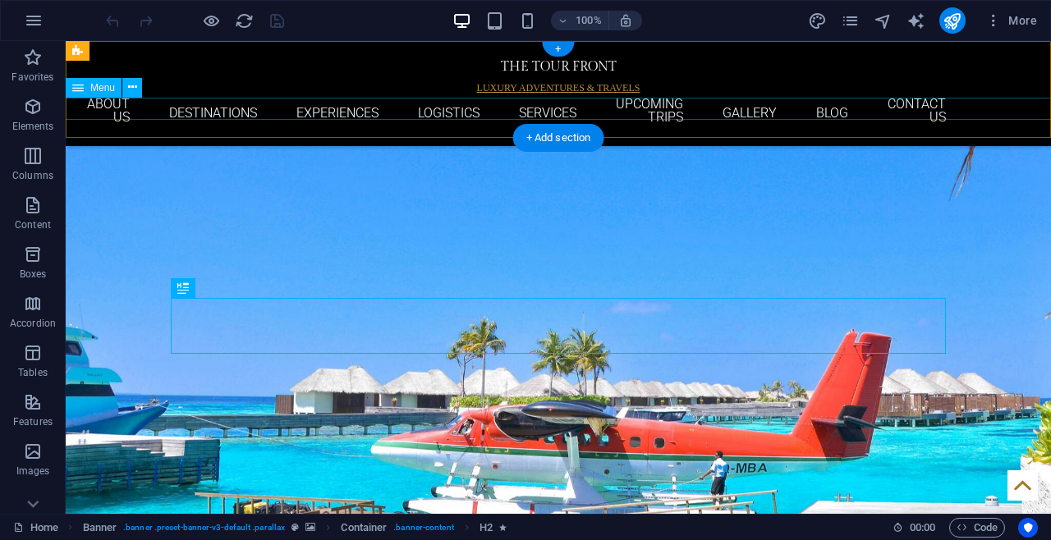
click at [734, 108] on nav "Home ABOUT US DESTINATIONS EXPERIENCES LOGISTICS SERVICES UPCOMING TRIPS GALLER…" at bounding box center [558, 113] width 775 height 30
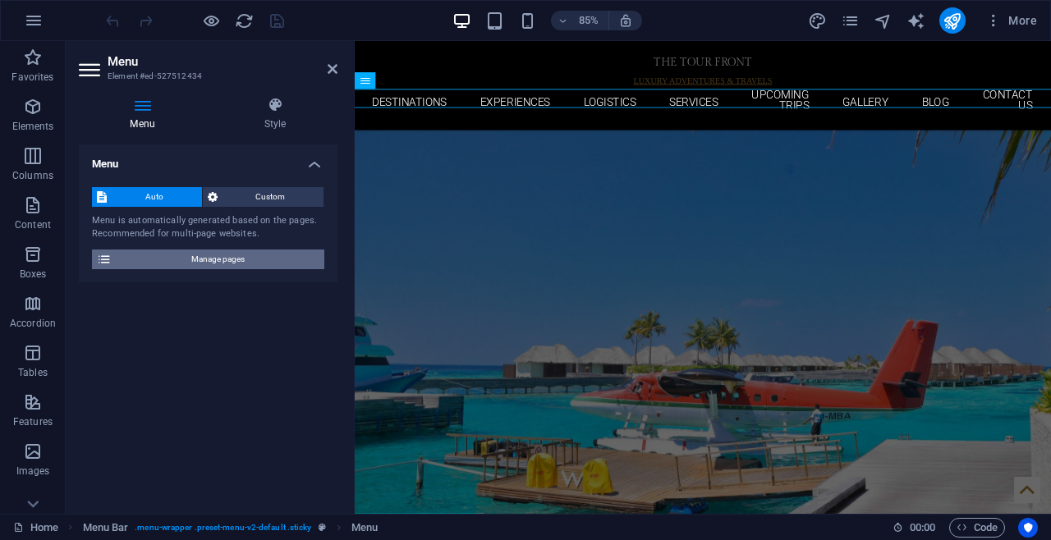
click at [204, 257] on span "Manage pages" at bounding box center [218, 260] width 203 height 20
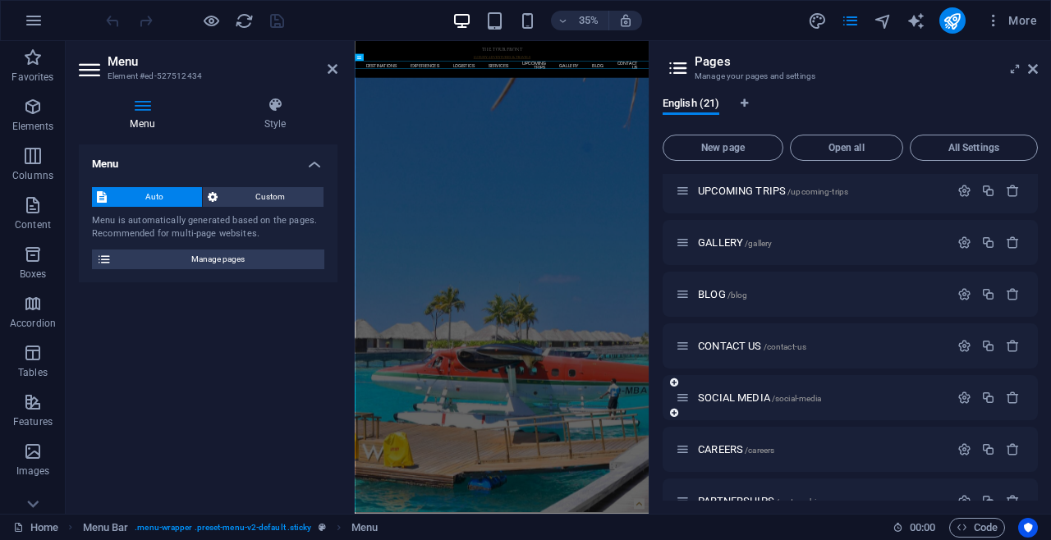
scroll to position [315, 0]
click at [801, 306] on div "BLOG /blog" at bounding box center [850, 295] width 375 height 45
click at [730, 294] on span "/blog" at bounding box center [738, 296] width 21 height 9
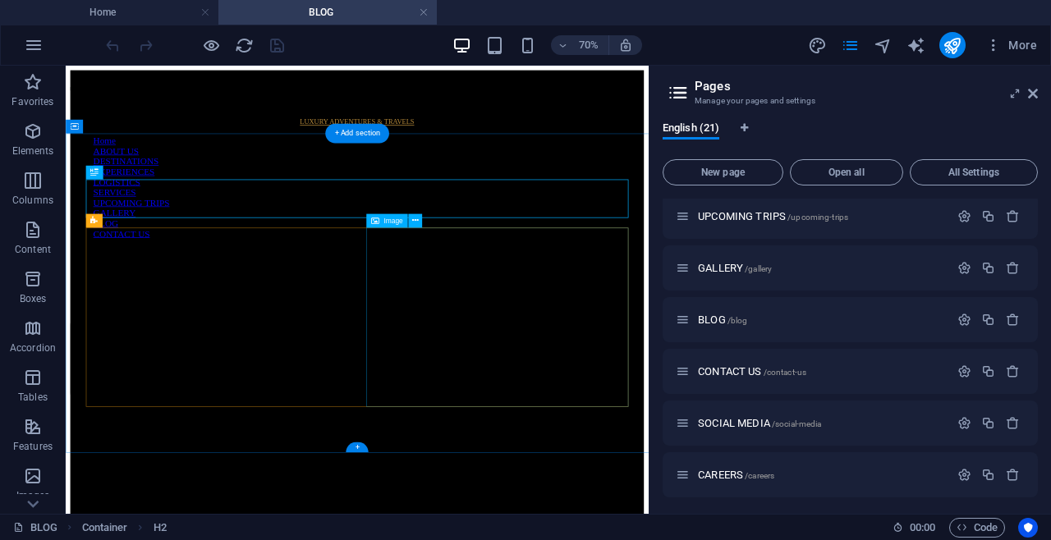
scroll to position [0, 0]
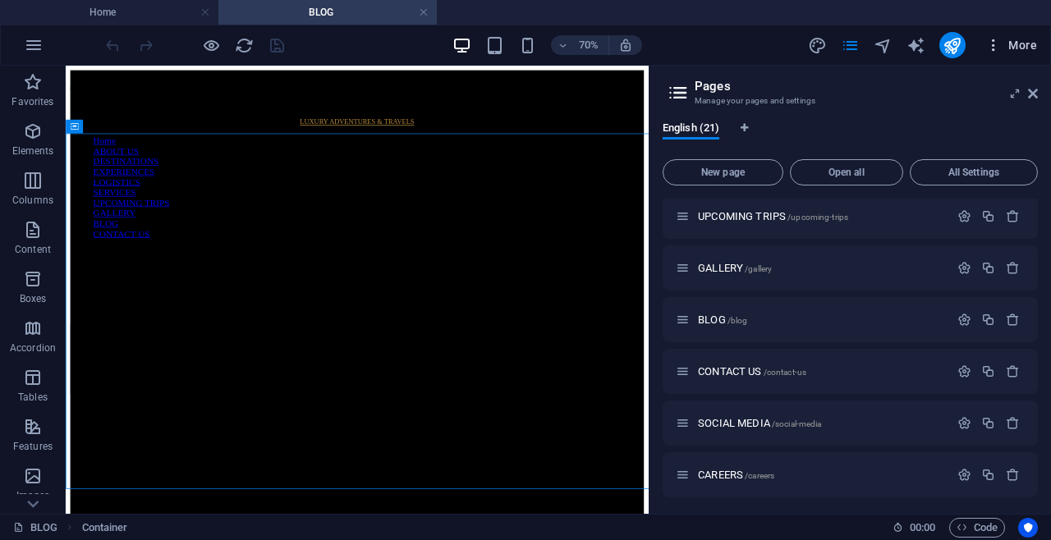
click at [996, 38] on icon "button" at bounding box center [994, 45] width 16 height 16
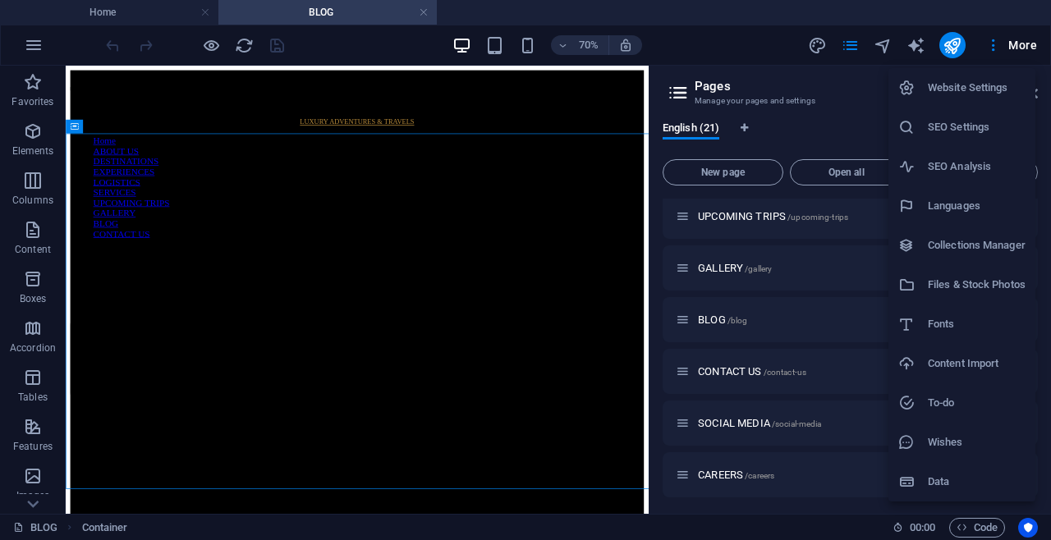
click at [710, 53] on div at bounding box center [525, 270] width 1051 height 540
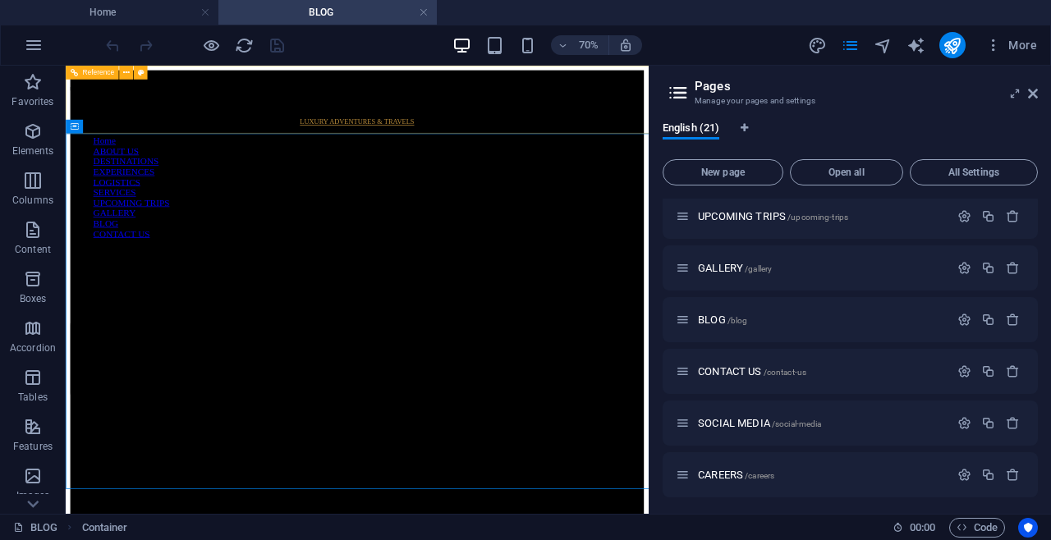
click at [872, 148] on div "THE TOUR FRONT LUXURY ADVENTURES & TRAVELS Home ABOUT US DESTINATIONS EXPERIENC…" at bounding box center [482, 530] width 820 height 916
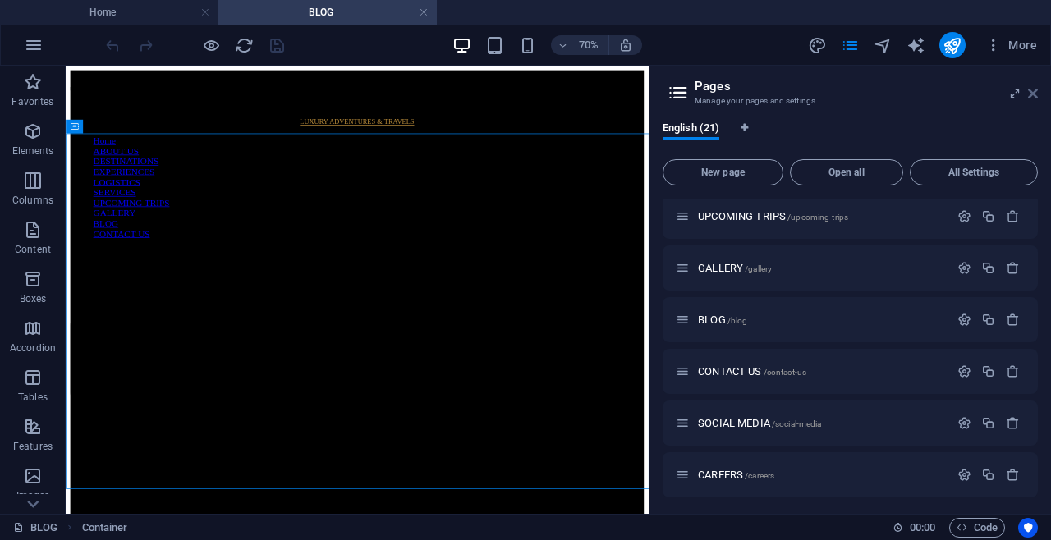
click at [1031, 99] on icon at bounding box center [1033, 93] width 10 height 13
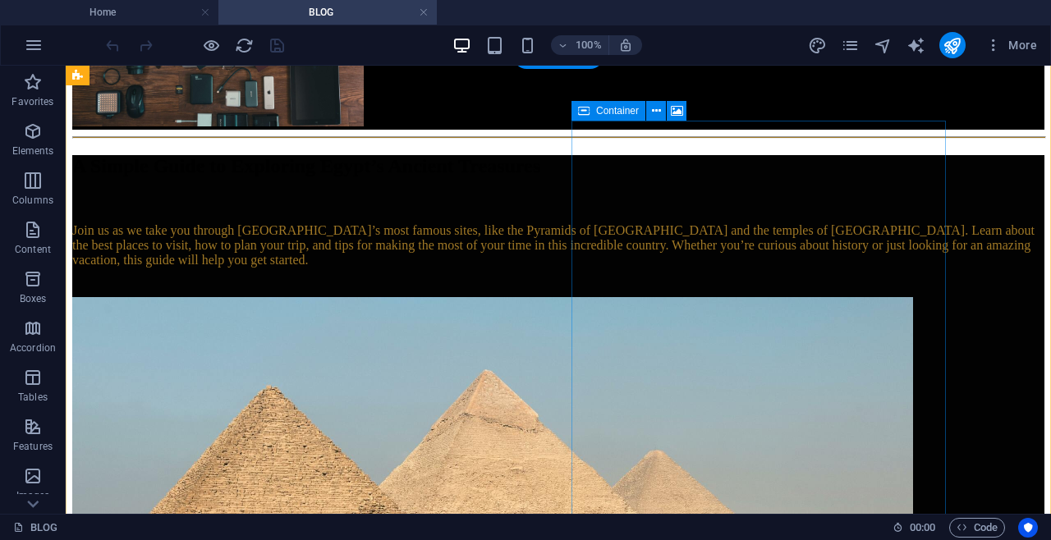
scroll to position [1392, 0]
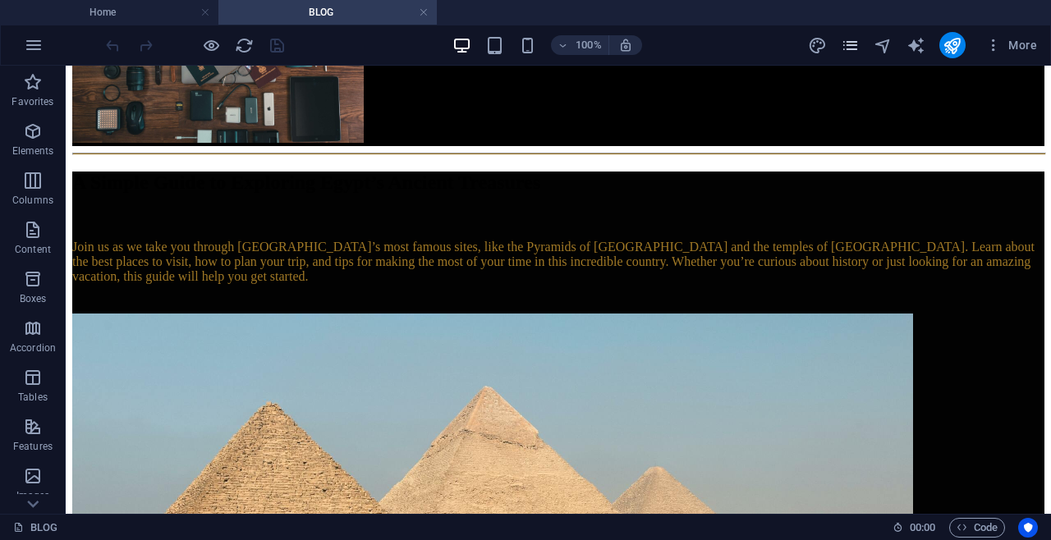
click at [856, 41] on icon "pages" at bounding box center [850, 45] width 19 height 19
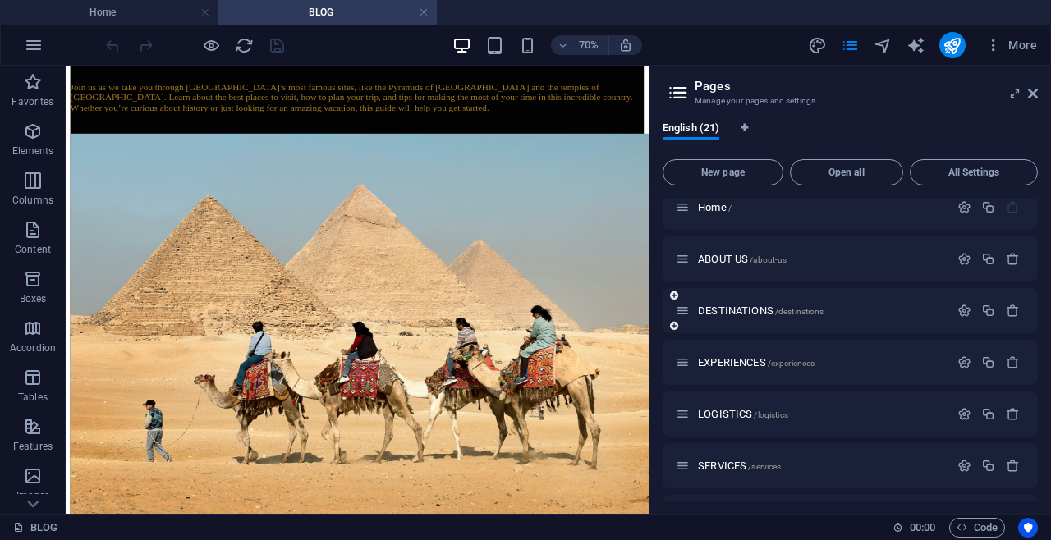
scroll to position [0, 0]
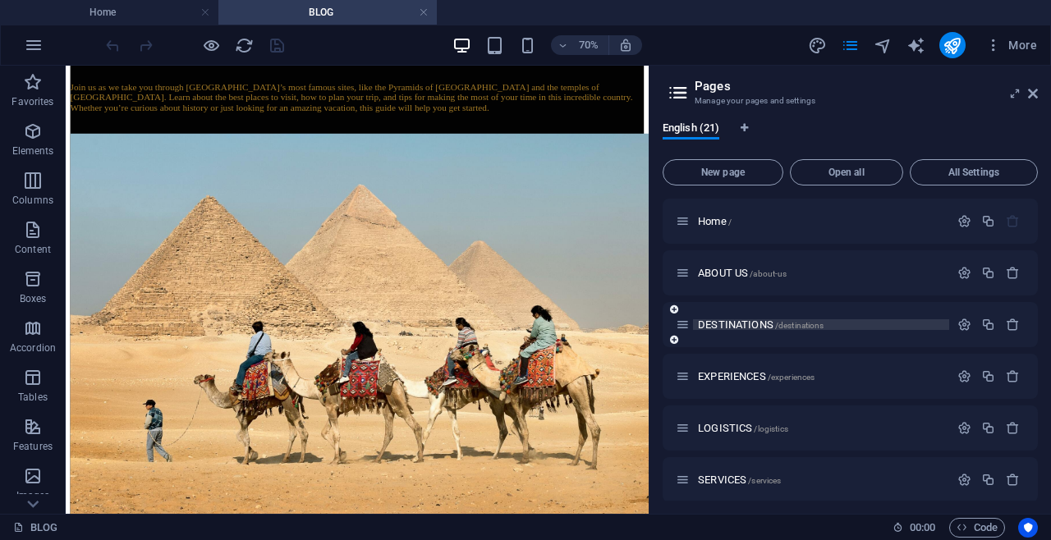
click at [741, 325] on span "DESTINATIONS /destinations" at bounding box center [761, 325] width 126 height 12
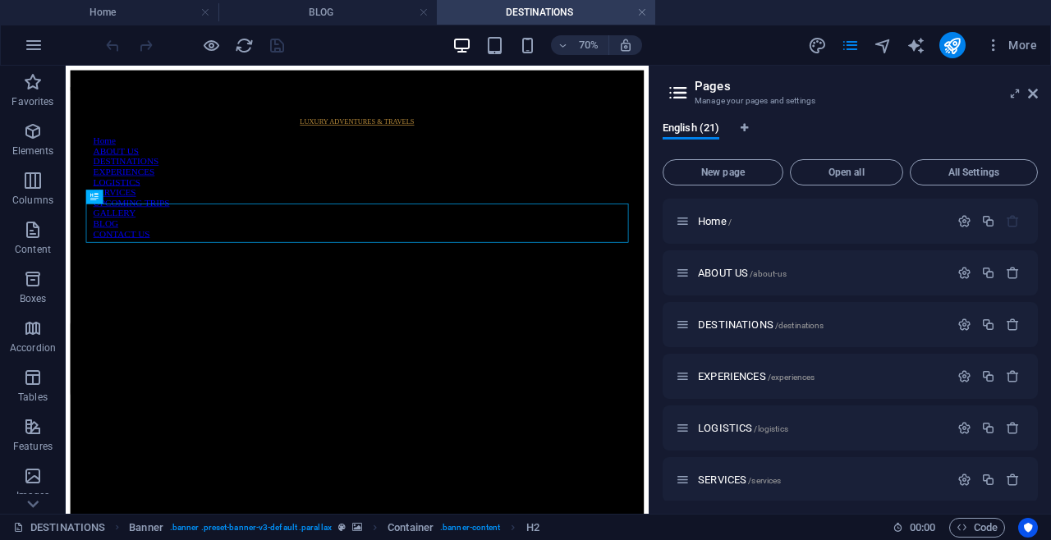
click at [1038, 99] on aside "Pages Manage your pages and settings English (21) New page Open all All Setting…" at bounding box center [850, 290] width 402 height 448
click at [1036, 101] on header "Pages Manage your pages and settings" at bounding box center [852, 87] width 372 height 43
click at [1033, 96] on icon at bounding box center [1033, 93] width 10 height 13
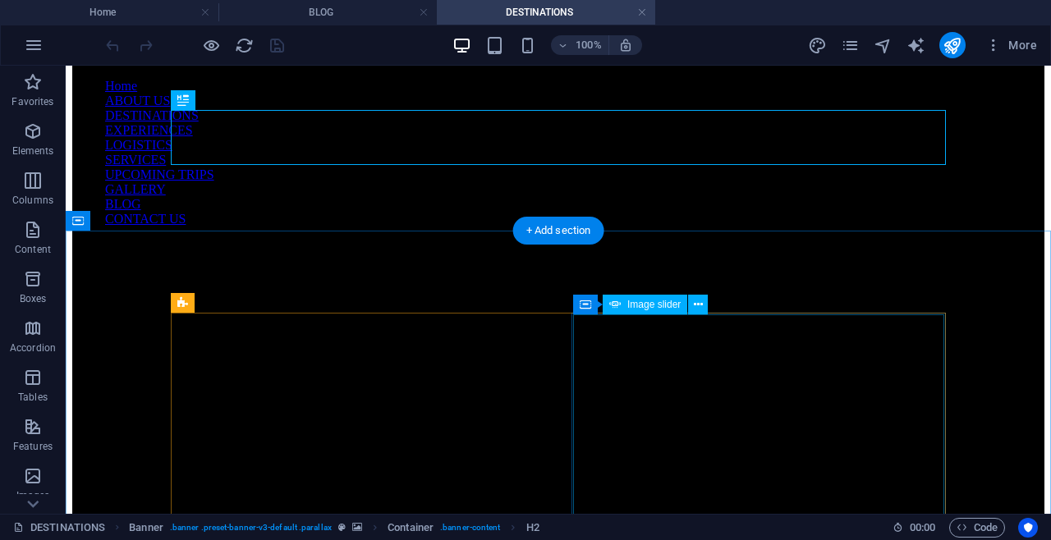
scroll to position [158, 0]
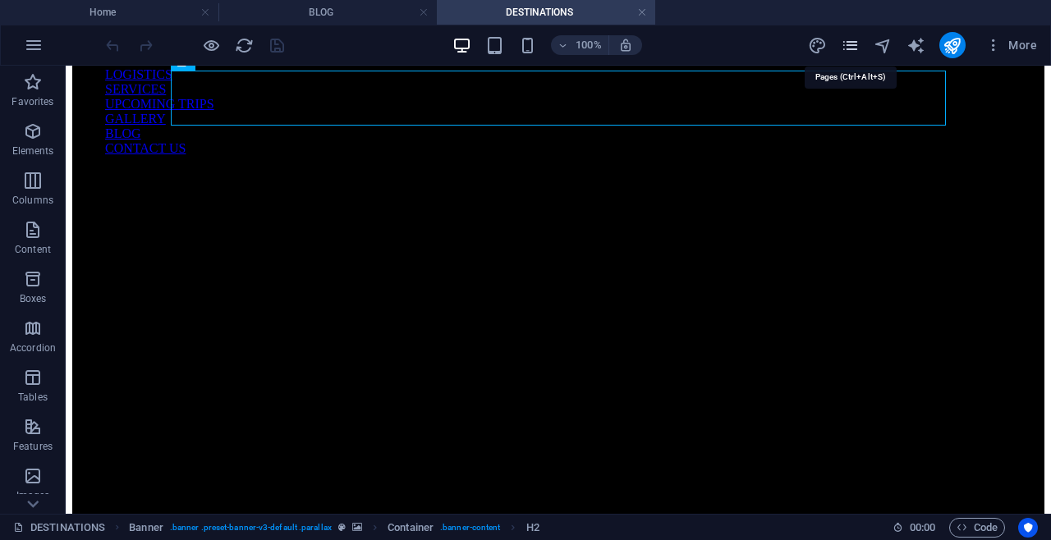
click at [848, 51] on icon "pages" at bounding box center [850, 45] width 19 height 19
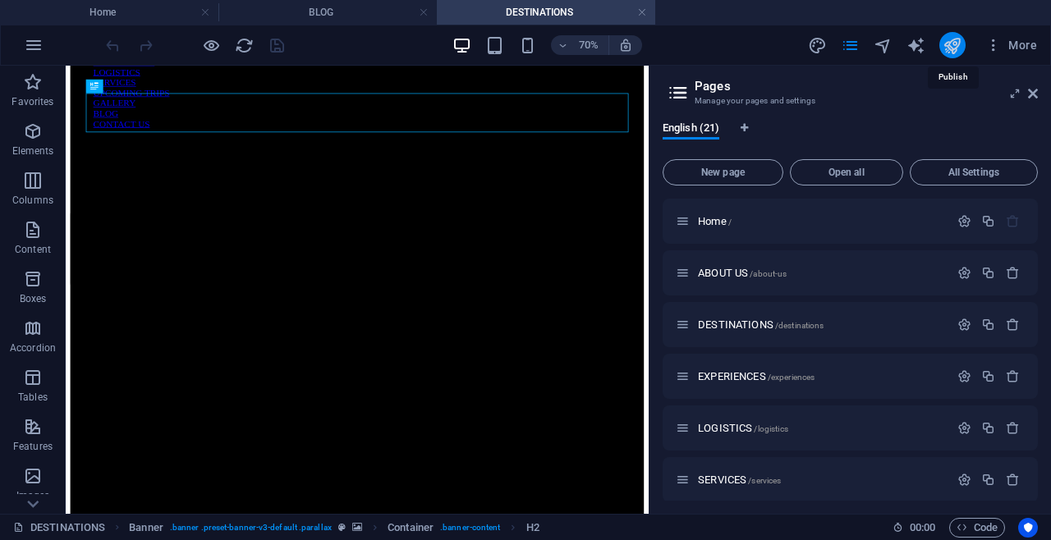
click at [954, 52] on icon "publish" at bounding box center [952, 45] width 19 height 19
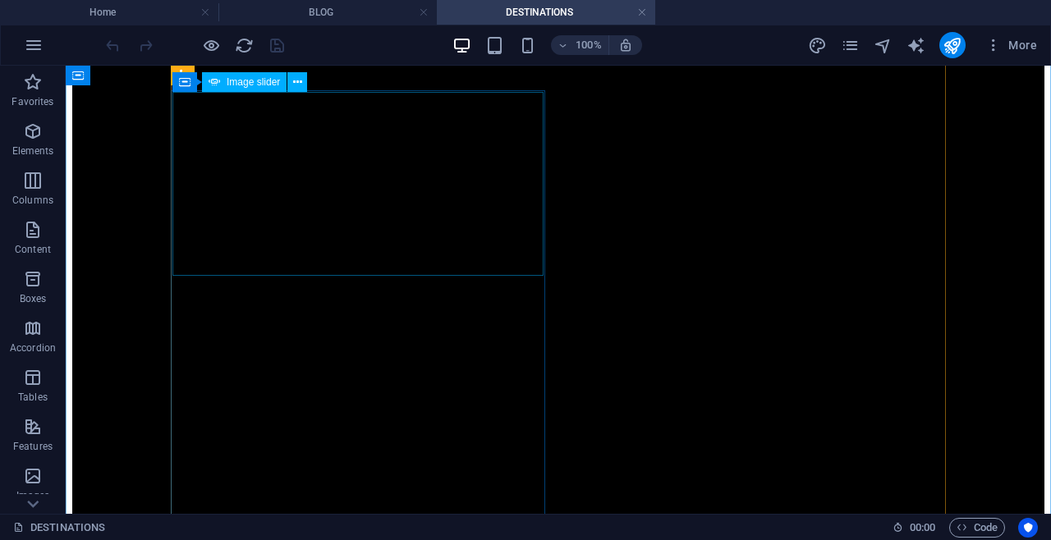
scroll to position [6827, 0]
